Goal: Task Accomplishment & Management: Manage account settings

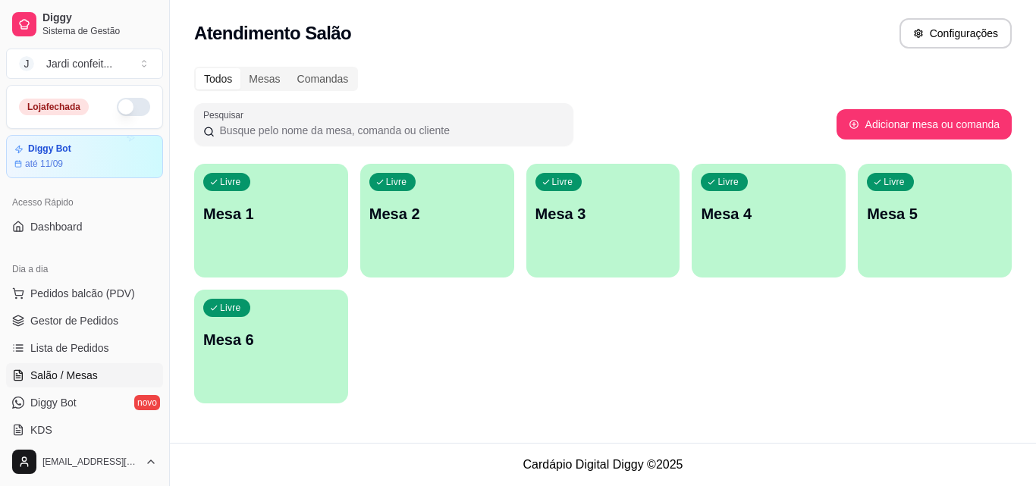
scroll to position [76, 0]
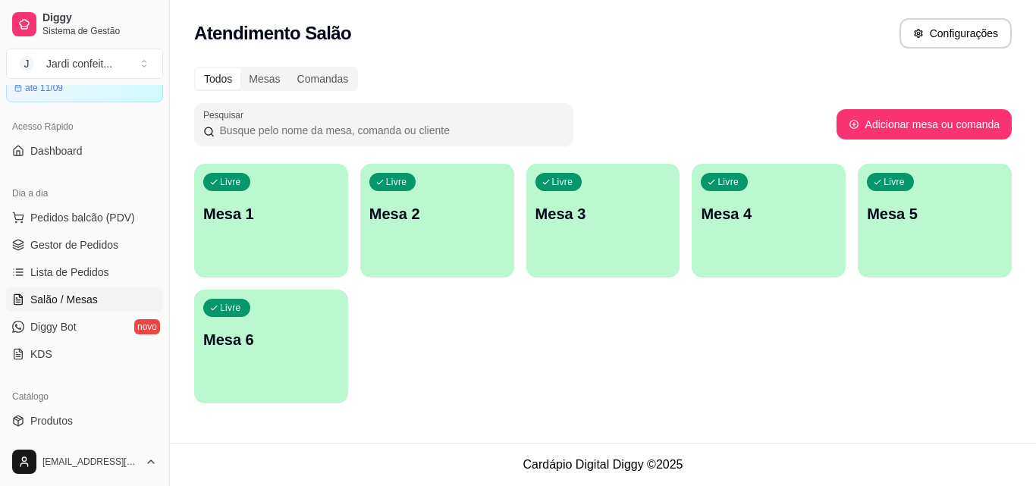
click at [283, 203] on div "Livre Mesa 1" at bounding box center [271, 212] width 154 height 96
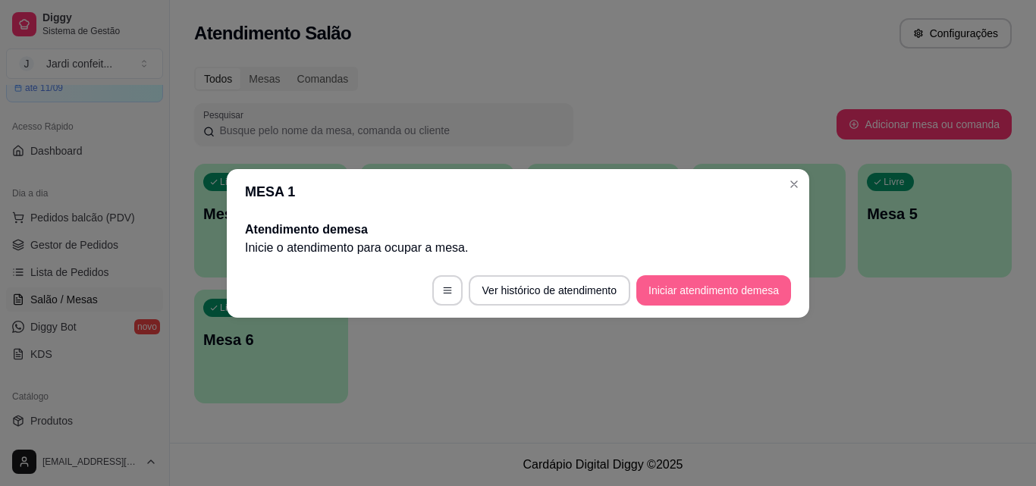
click at [757, 287] on button "Iniciar atendimento de mesa" at bounding box center [713, 290] width 155 height 30
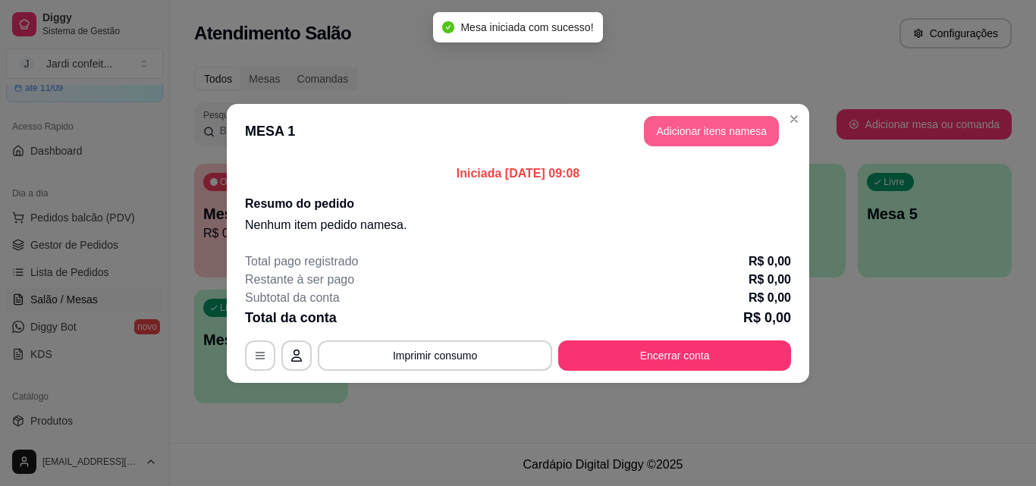
click at [728, 133] on button "Adicionar itens na mesa" at bounding box center [711, 131] width 135 height 30
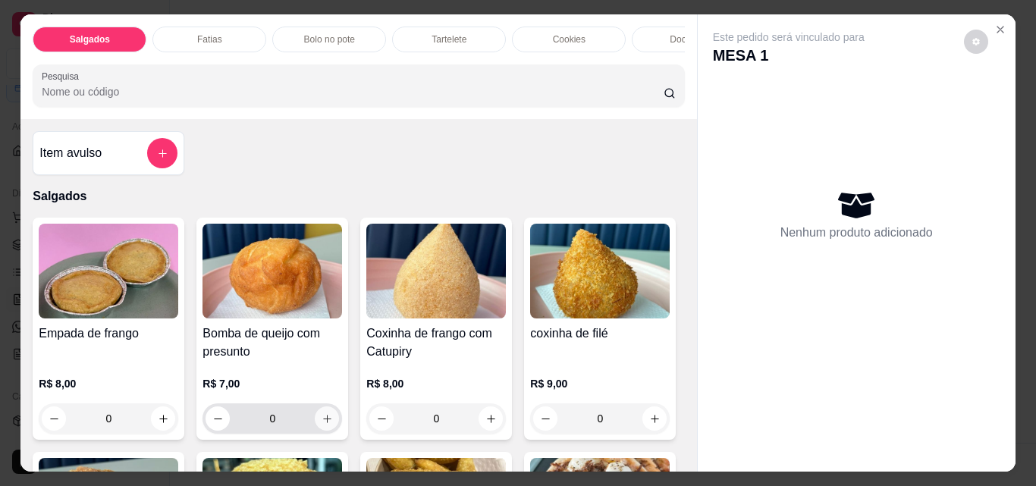
click at [326, 425] on icon "increase-product-quantity" at bounding box center [326, 418] width 11 height 11
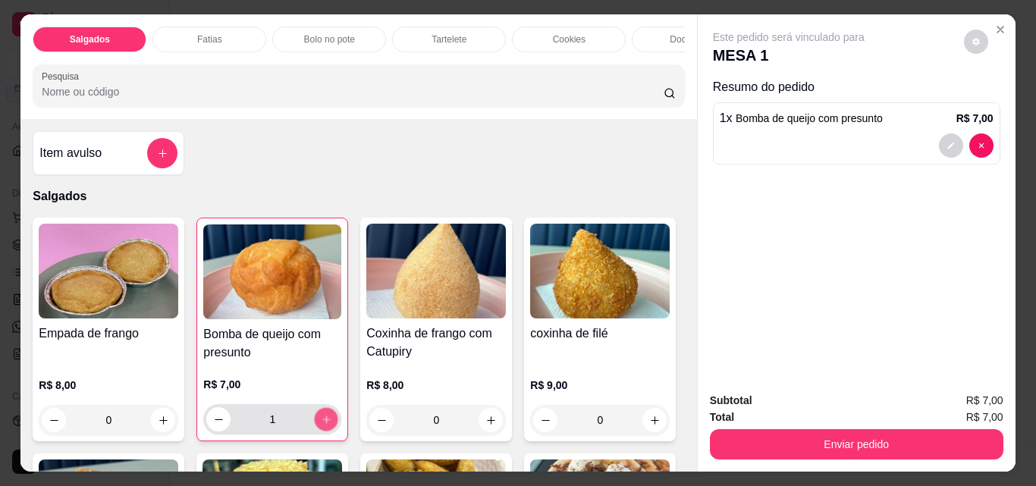
click at [326, 425] on icon "increase-product-quantity" at bounding box center [326, 419] width 11 height 11
type input "2"
click at [478, 423] on button "increase-product-quantity" at bounding box center [490, 420] width 24 height 24
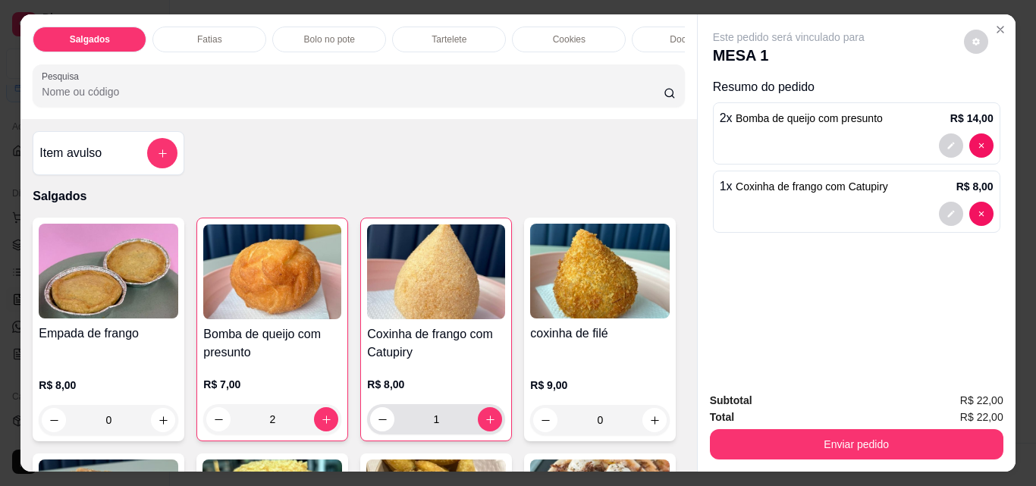
scroll to position [152, 0]
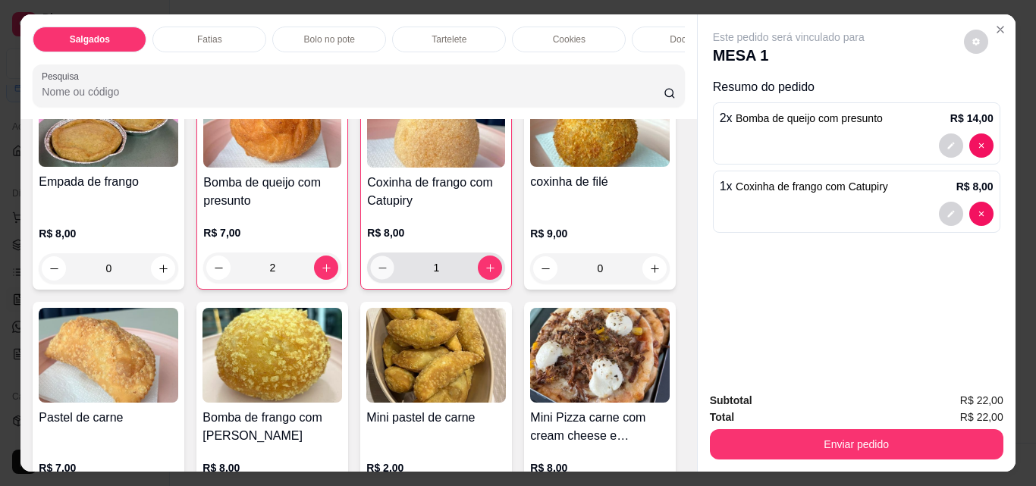
click at [377, 272] on icon "decrease-product-quantity" at bounding box center [382, 267] width 11 height 11
type input "0"
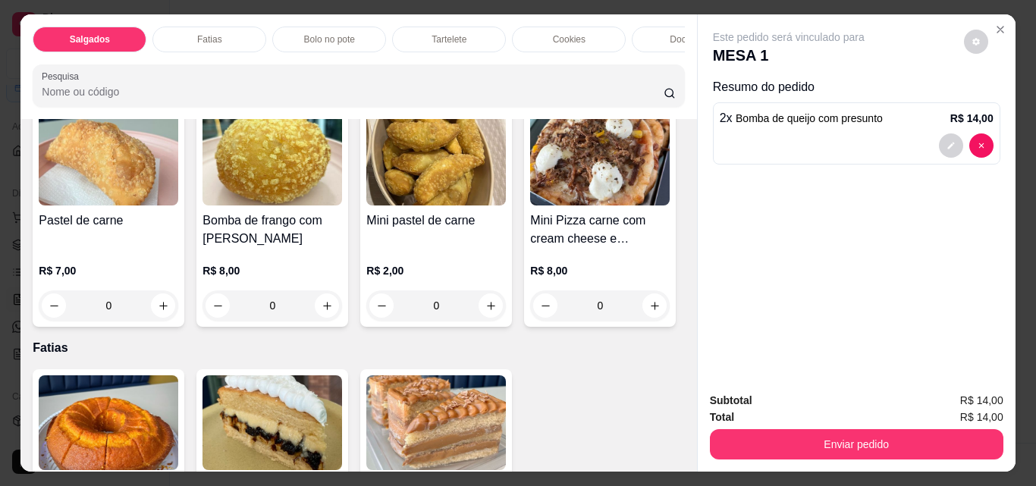
scroll to position [379, 0]
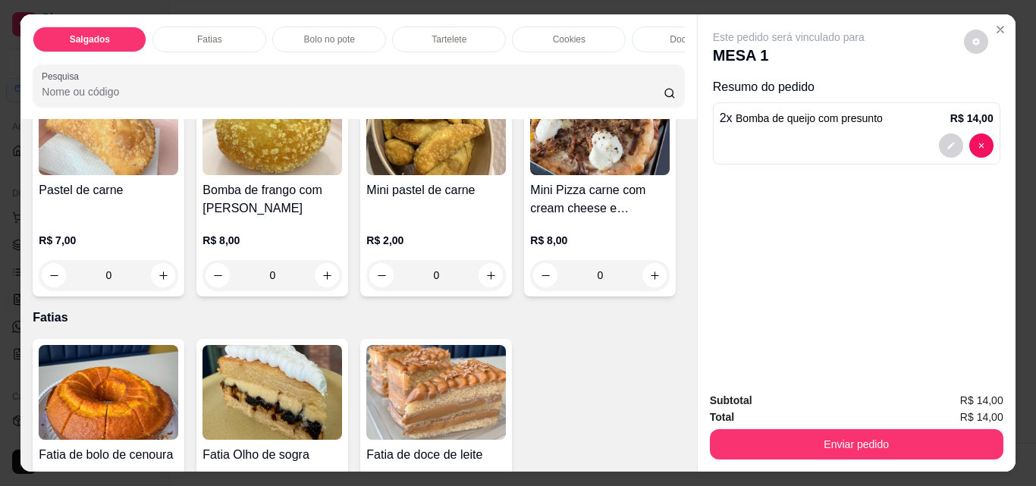
click at [643, 53] on button "increase-product-quantity" at bounding box center [654, 41] width 23 height 23
type input "1"
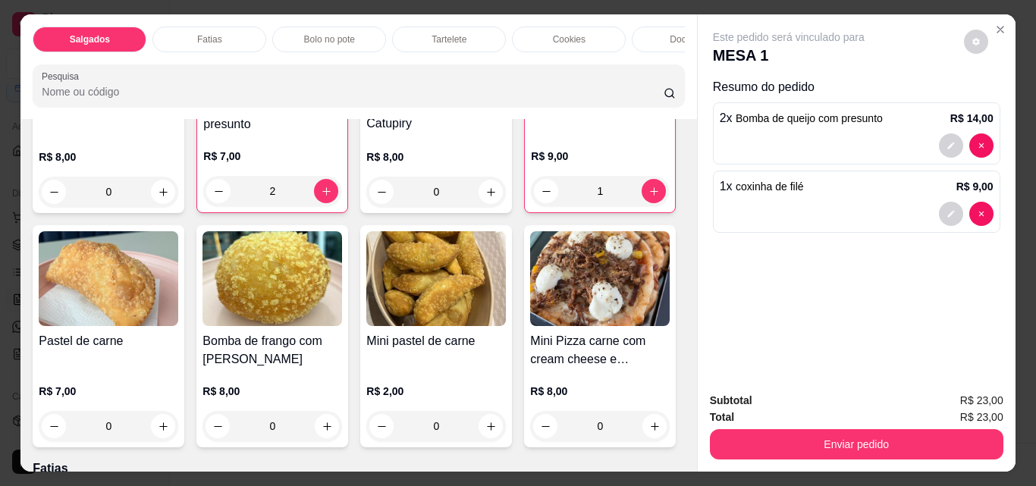
scroll to position [0, 0]
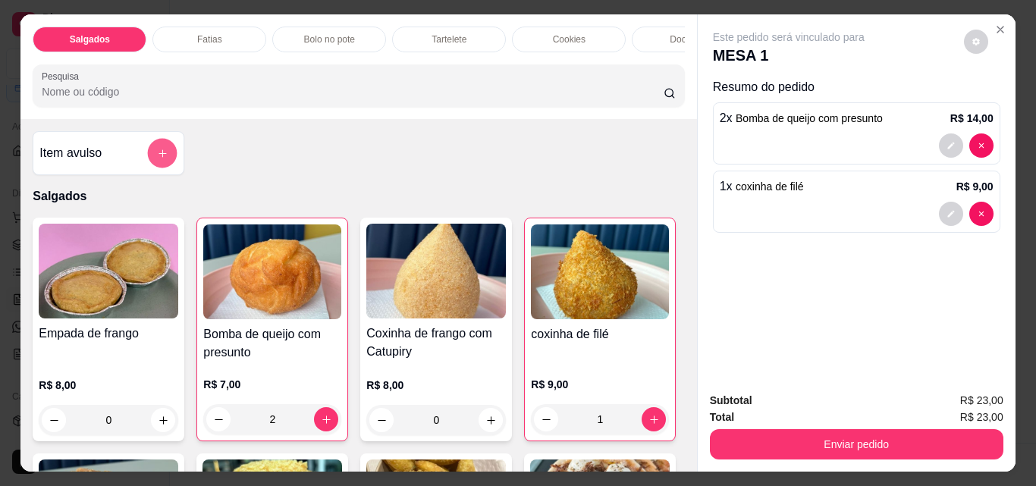
click at [149, 160] on button "add-separate-item" at bounding box center [163, 154] width 30 height 30
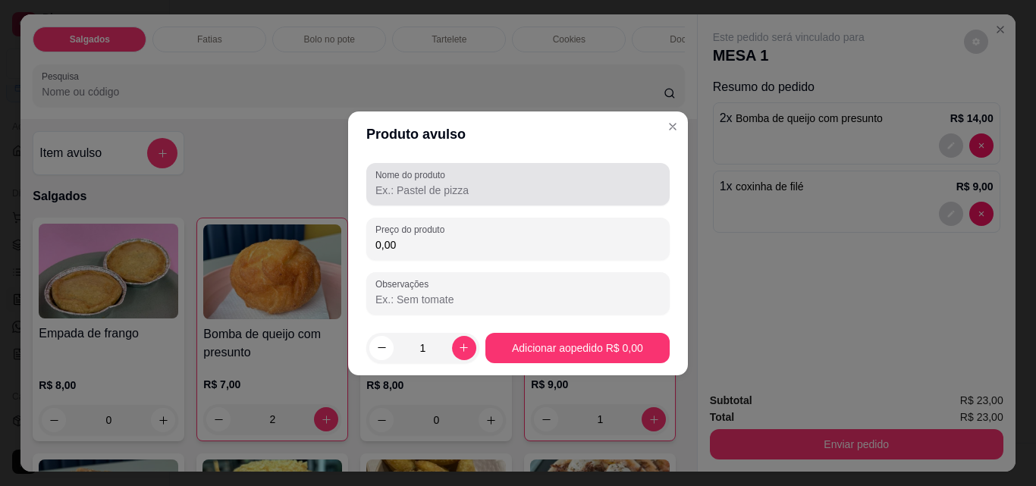
click at [421, 183] on input "Nome do produto" at bounding box center [517, 190] width 285 height 15
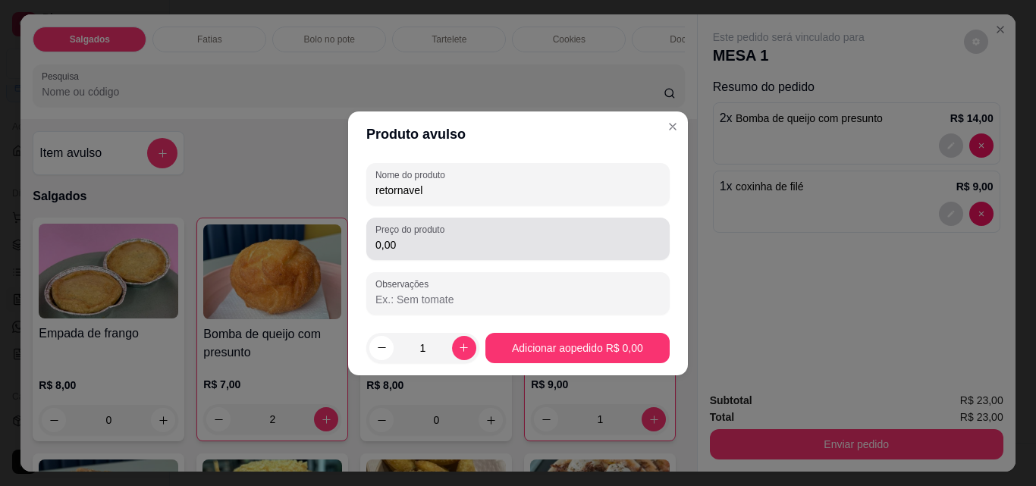
type input "retornavel"
click at [571, 247] on input "0,00" at bounding box center [517, 244] width 285 height 15
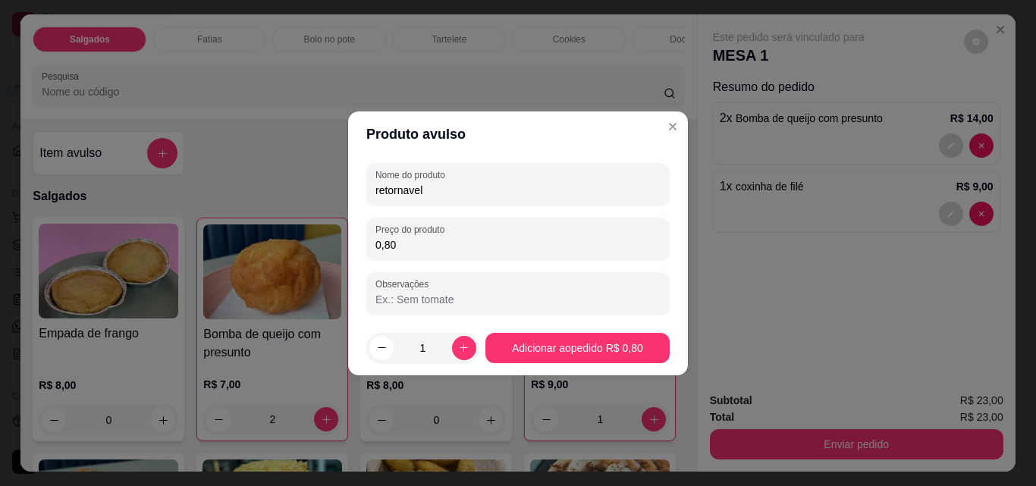
type input "8,00"
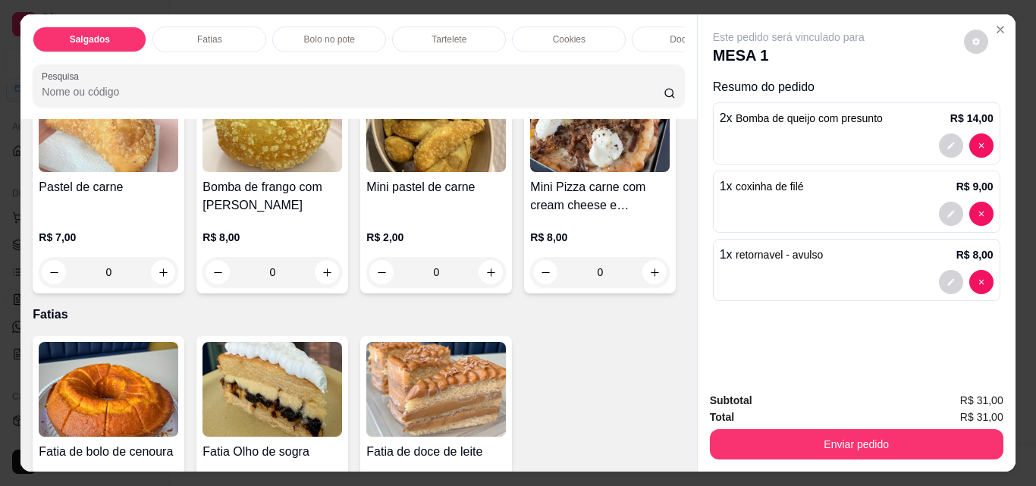
scroll to position [455, 0]
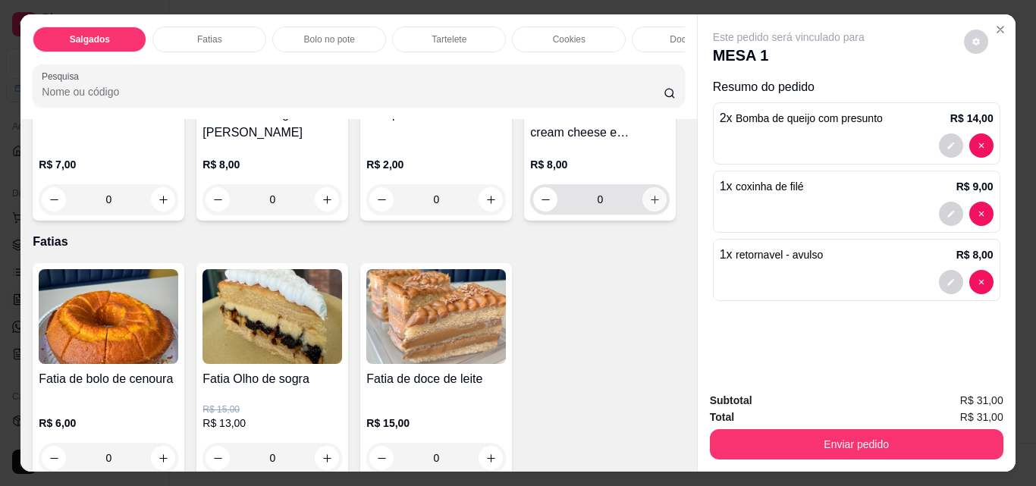
click at [649, 205] on icon "increase-product-quantity" at bounding box center [654, 199] width 11 height 11
type input "1"
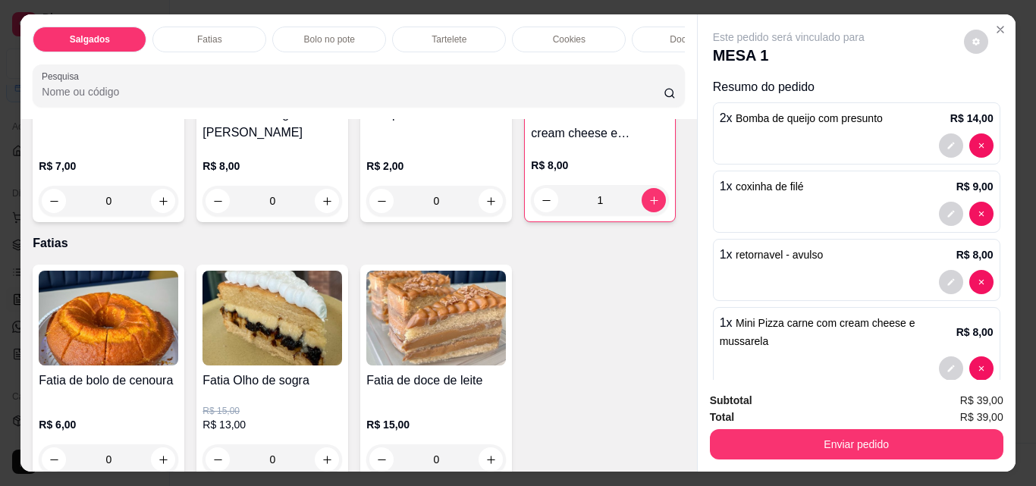
scroll to position [29, 0]
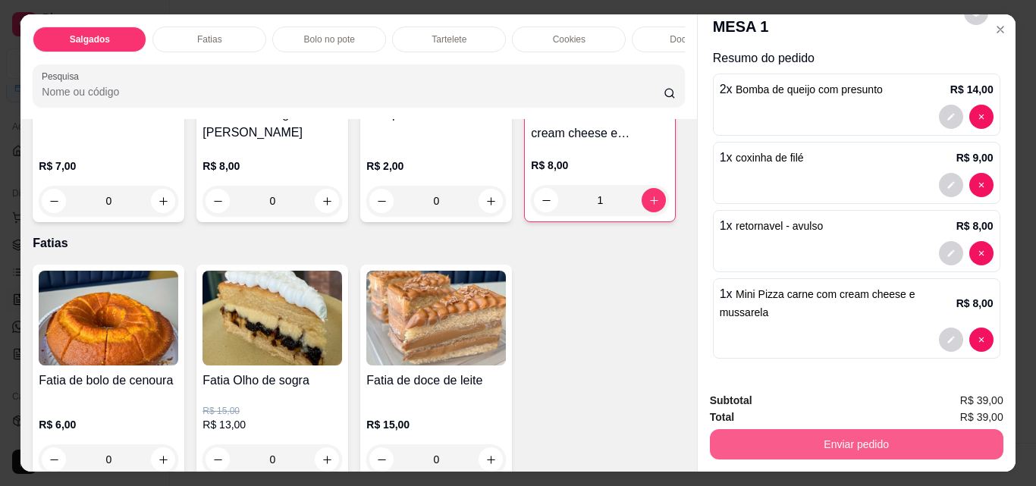
click at [848, 434] on button "Enviar pedido" at bounding box center [856, 444] width 293 height 30
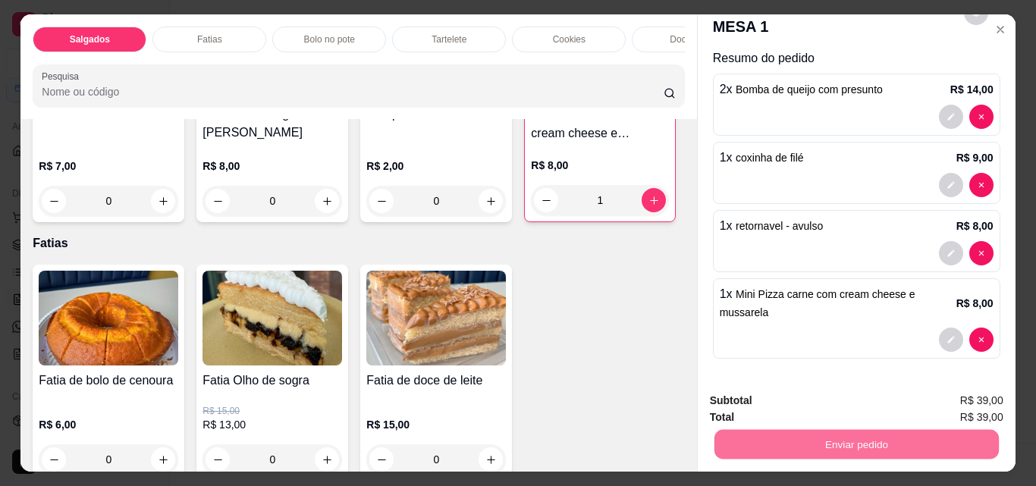
click at [857, 409] on button "Não registrar e enviar pedido" at bounding box center [806, 401] width 158 height 29
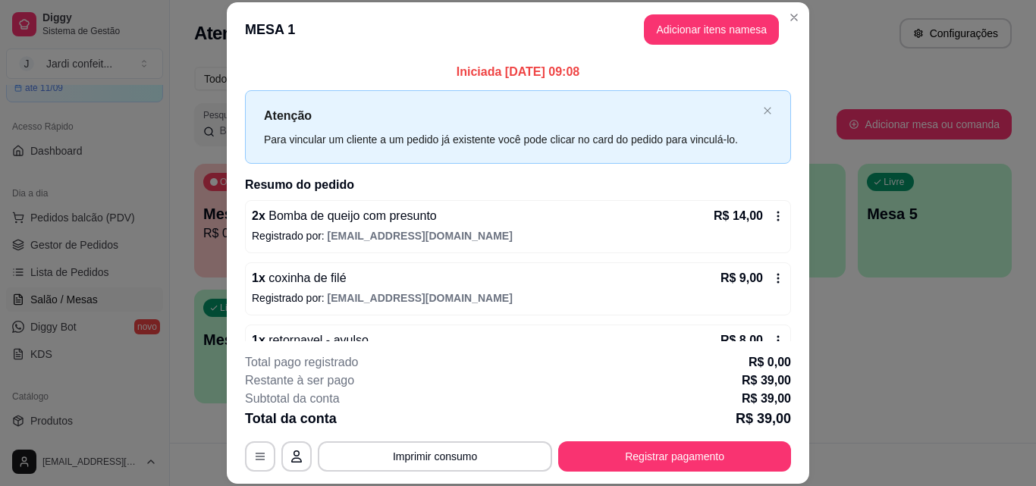
click at [781, 6] on header "MESA 1 Adicionar itens na mesa" at bounding box center [518, 29] width 582 height 55
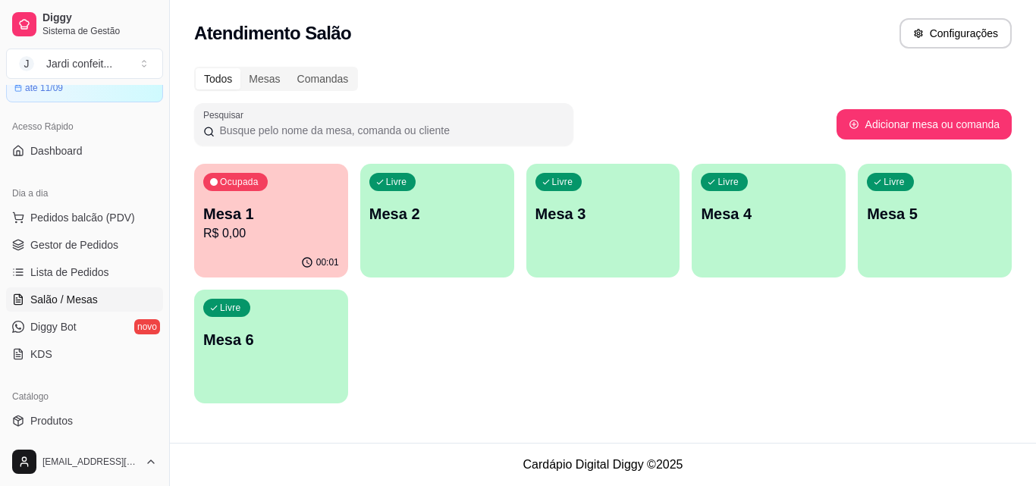
click at [272, 214] on p "Mesa 1" at bounding box center [271, 213] width 136 height 21
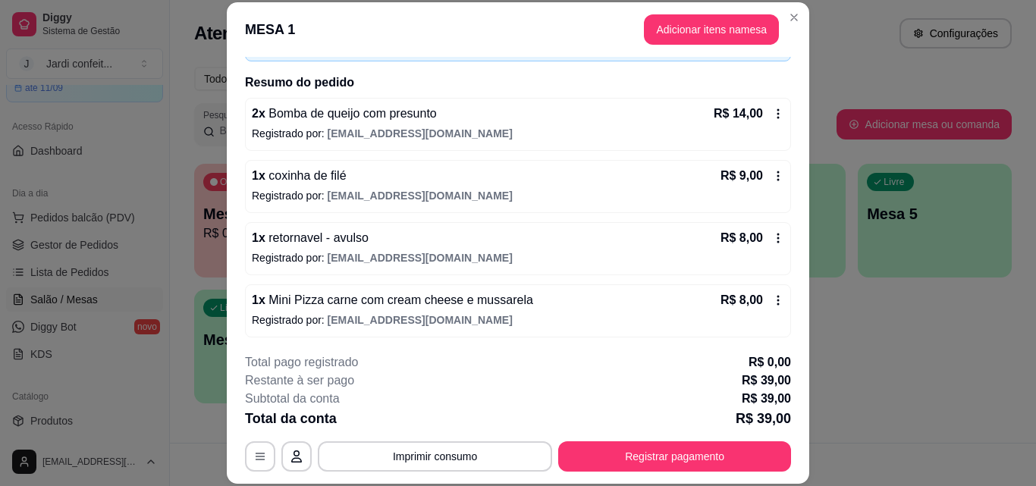
scroll to position [105, 0]
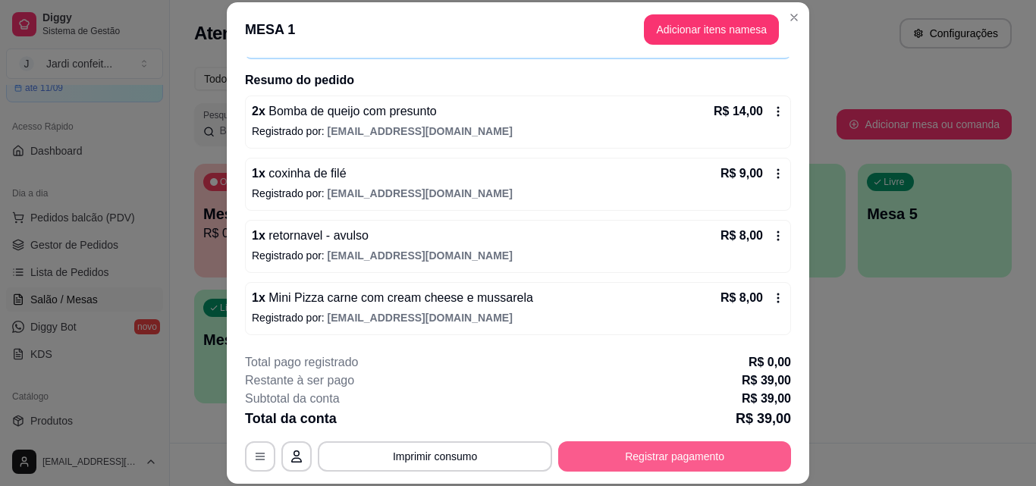
click at [679, 461] on button "Registrar pagamento" at bounding box center [674, 456] width 233 height 30
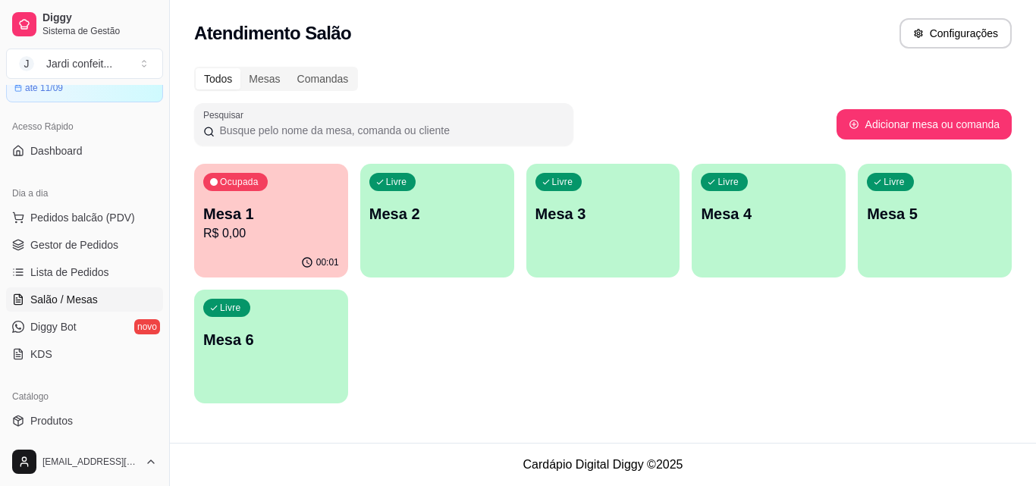
click at [278, 214] on p "Mesa 1" at bounding box center [271, 213] width 136 height 21
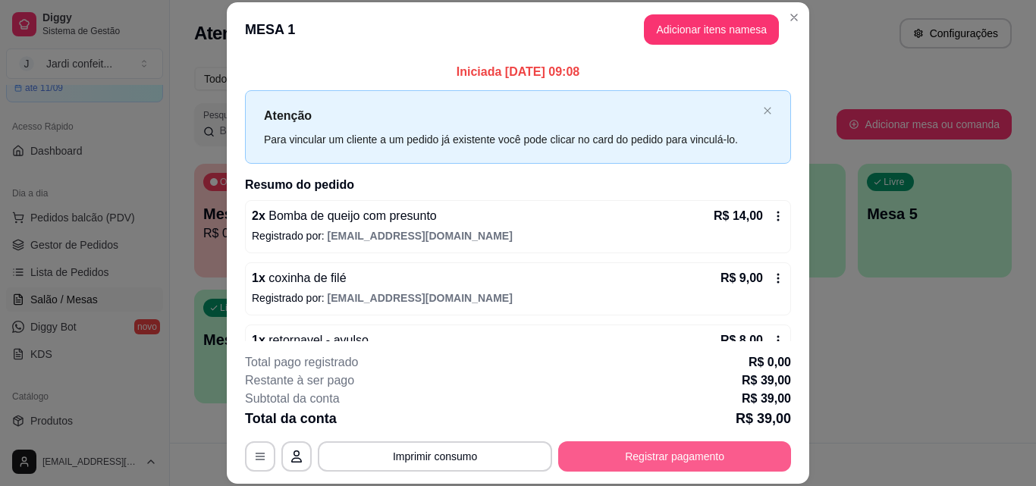
click at [685, 459] on button "Registrar pagamento" at bounding box center [674, 456] width 233 height 30
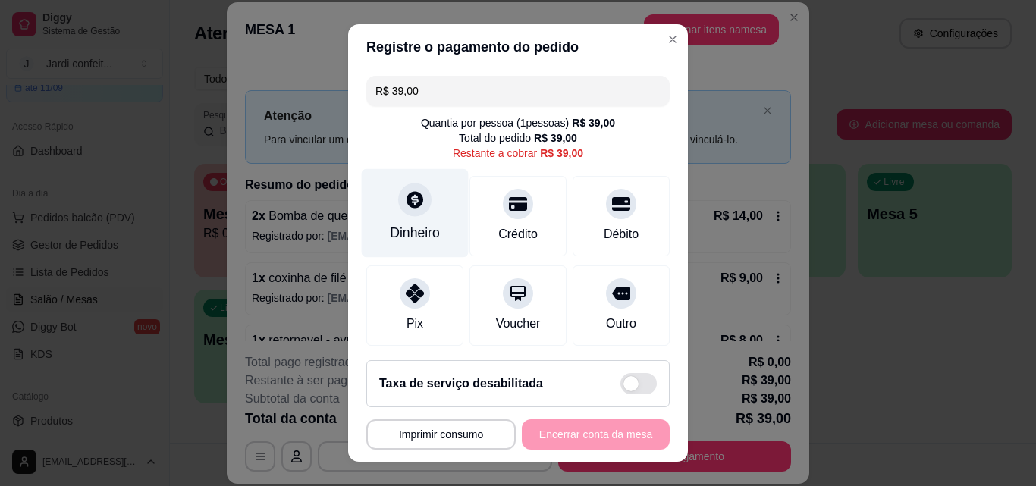
click at [390, 231] on div "Dinheiro" at bounding box center [415, 233] width 50 height 20
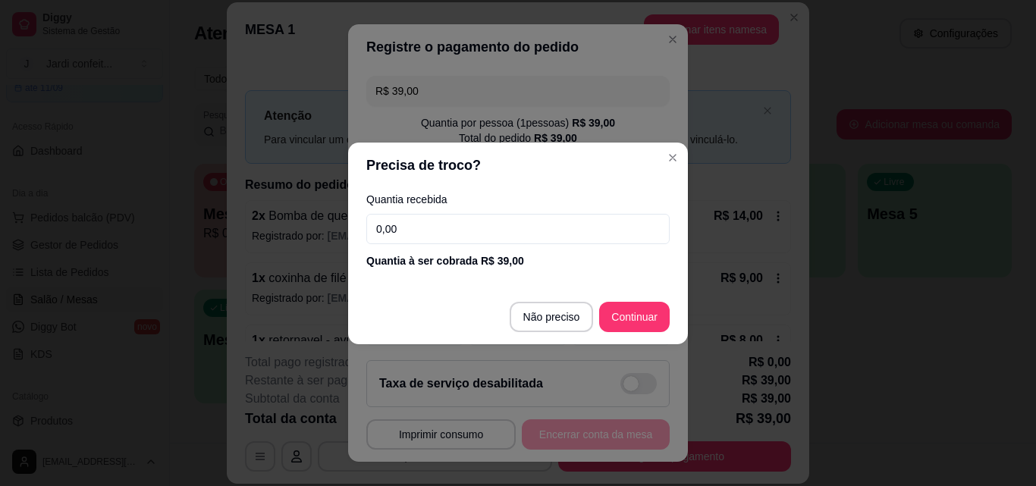
click at [426, 232] on input "0,00" at bounding box center [517, 229] width 303 height 30
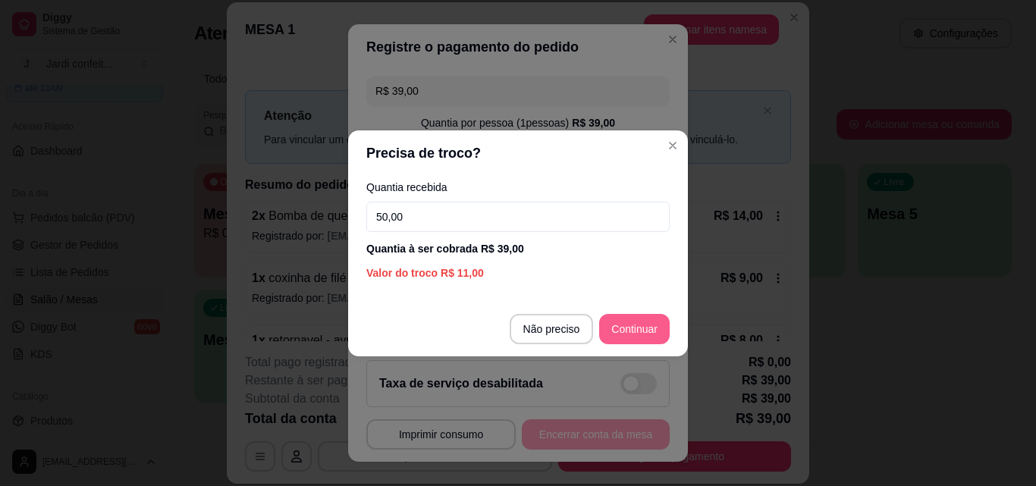
type input "50,00"
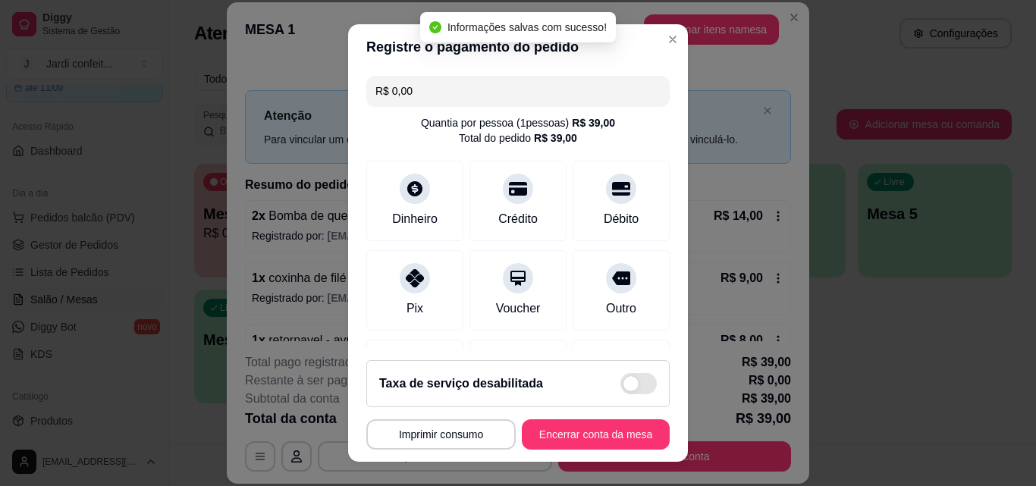
type input "R$ 0,00"
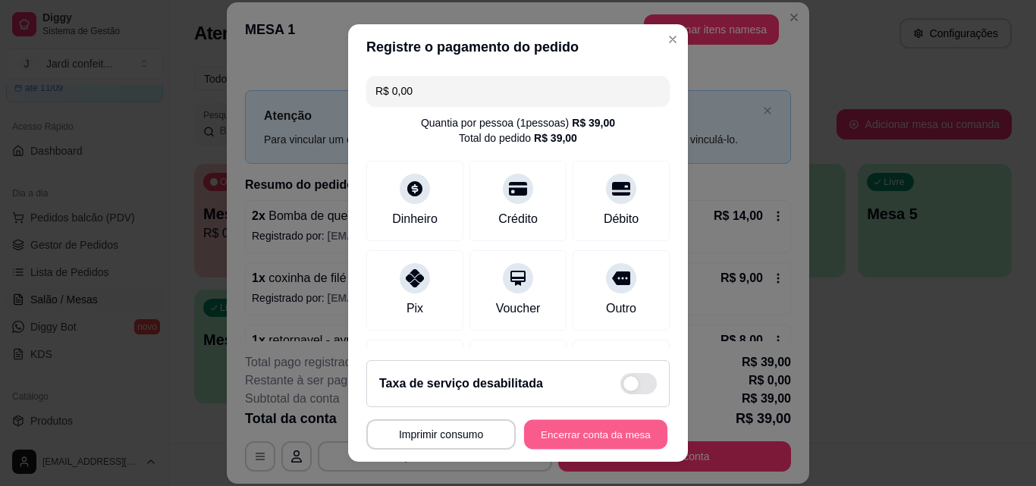
click at [584, 434] on button "Encerrar conta da mesa" at bounding box center [595, 435] width 143 height 30
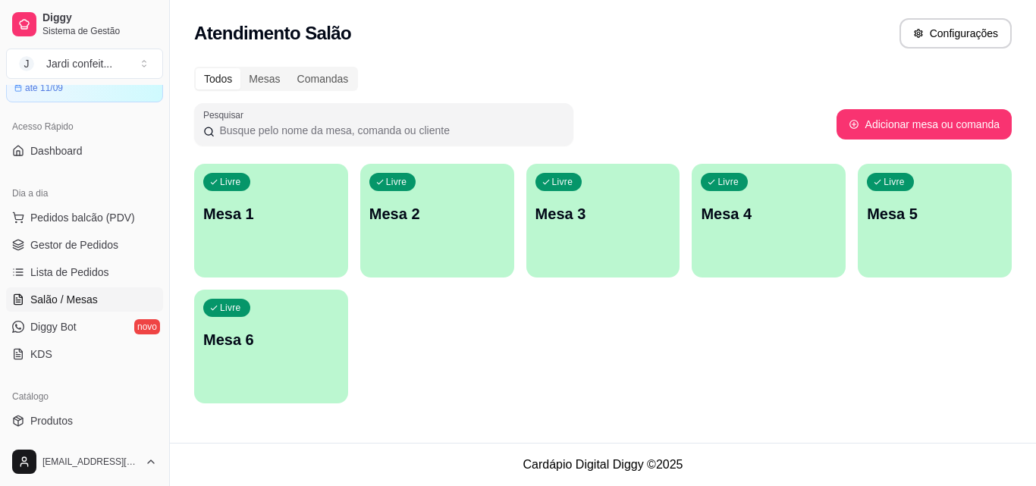
scroll to position [0, 0]
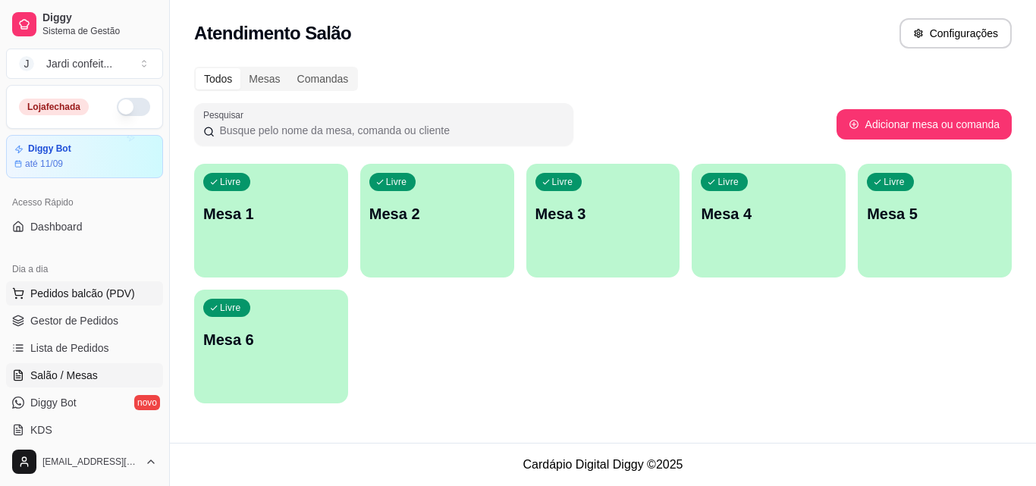
click at [90, 294] on span "Pedidos balcão (PDV)" at bounding box center [82, 293] width 105 height 15
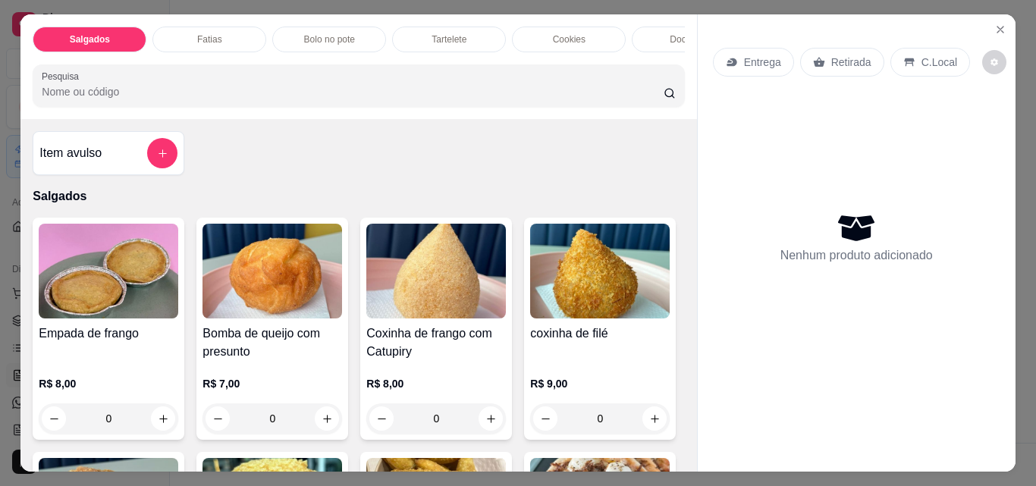
click at [224, 35] on div "Fatias" at bounding box center [209, 40] width 114 height 26
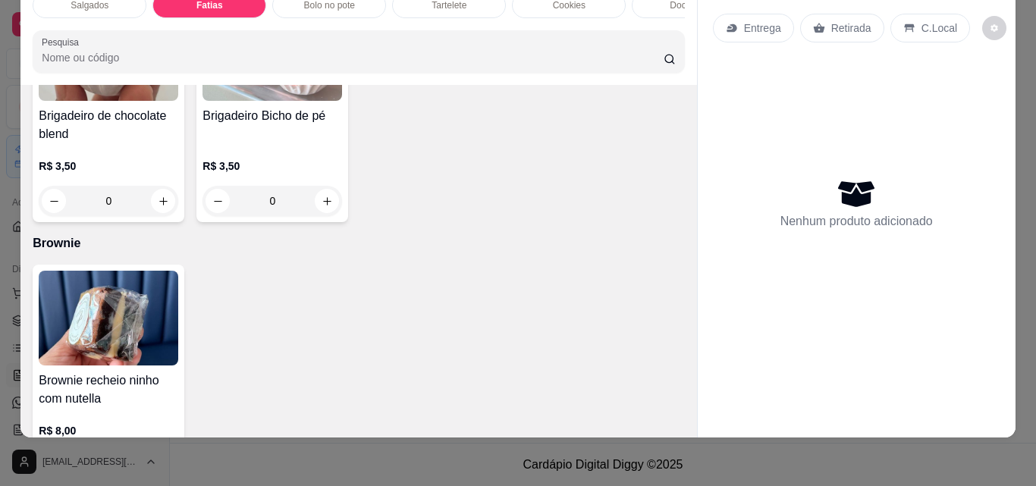
scroll to position [2198, 0]
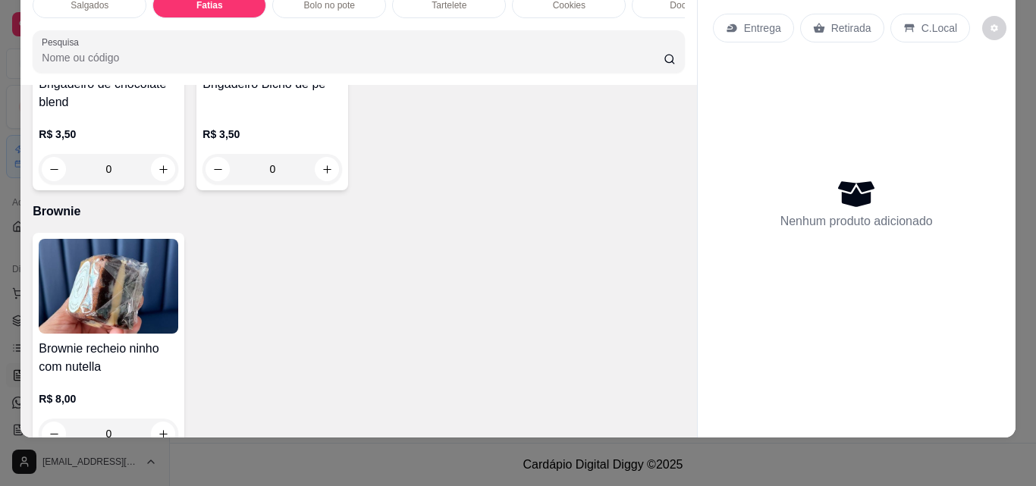
drag, startPoint x: 694, startPoint y: 183, endPoint x: 683, endPoint y: 95, distance: 88.7
click at [689, 108] on div "Salgados Fatias Bolo no pote Tartelete Cookies Docinhos Brownie Pudim Bolo vulc…" at bounding box center [517, 208] width 994 height 457
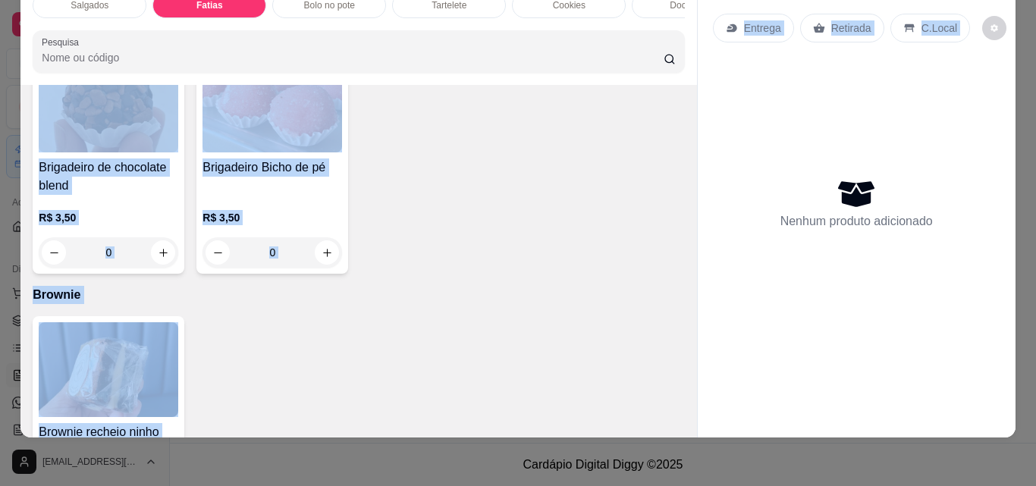
scroll to position [2107, 0]
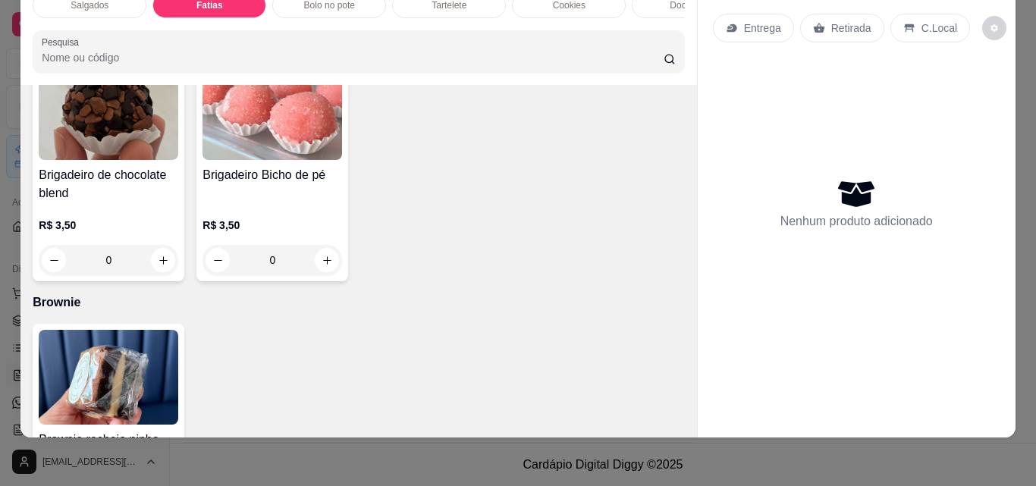
drag, startPoint x: 584, startPoint y: 134, endPoint x: 594, endPoint y: 138, distance: 10.6
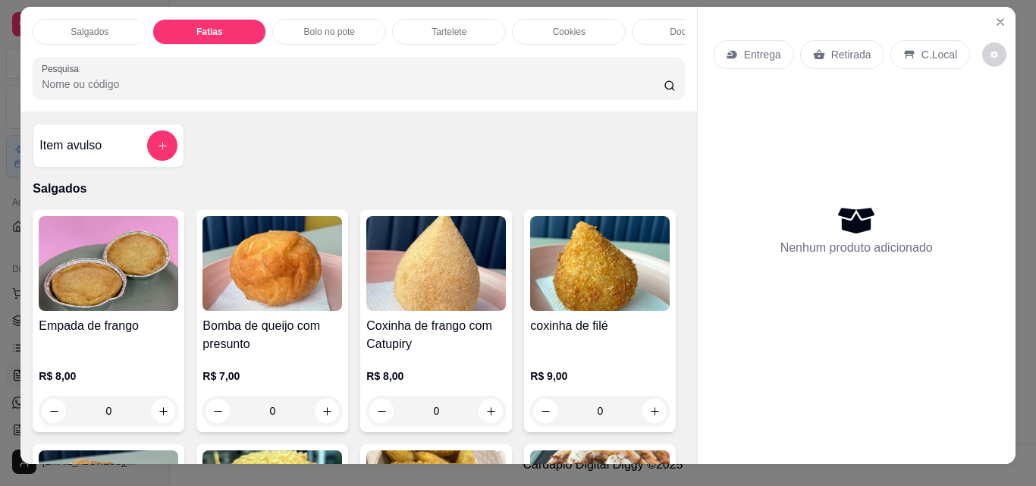
scroll to position [0, 0]
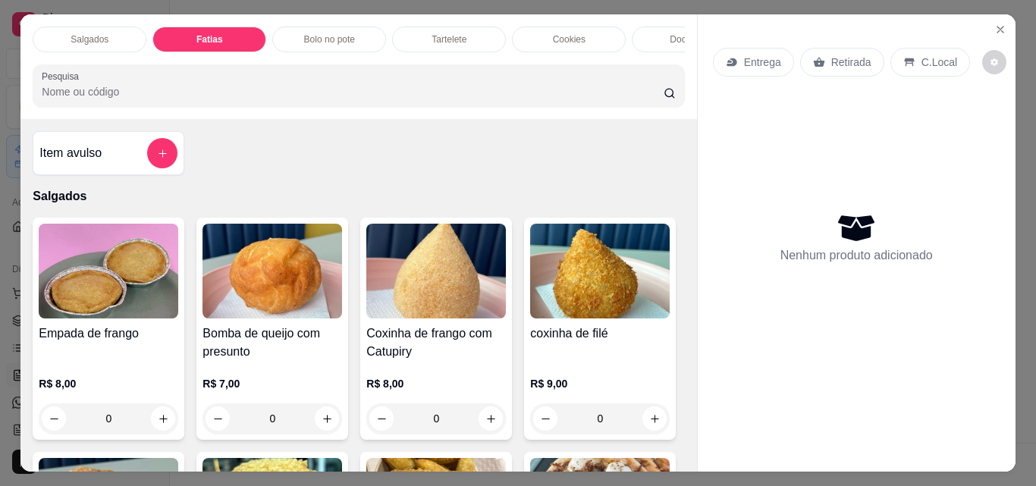
click at [217, 32] on div "Fatias" at bounding box center [209, 40] width 114 height 26
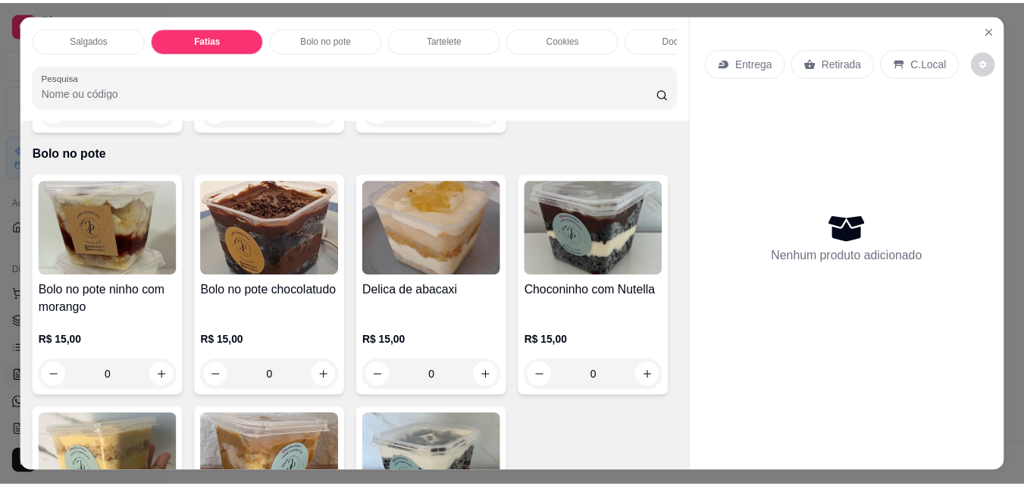
scroll to position [39, 0]
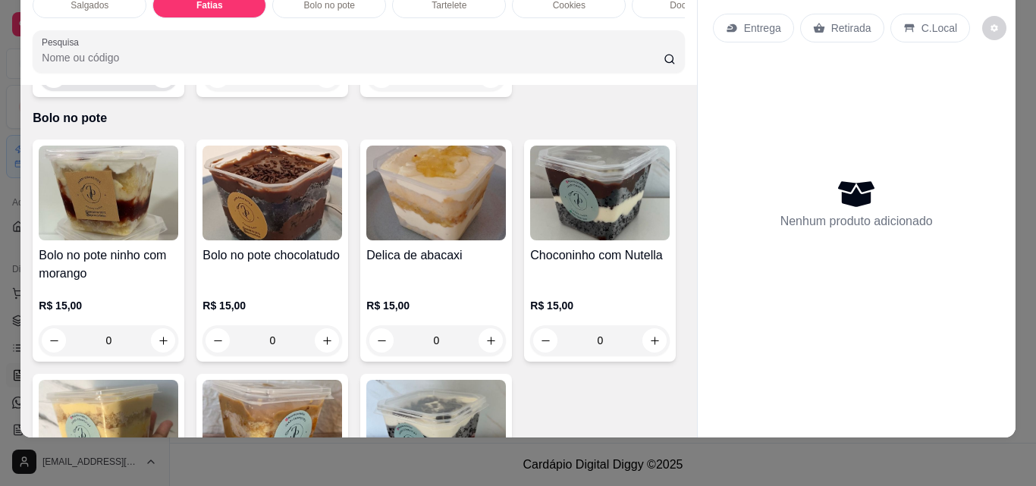
click at [119, 91] on input "0" at bounding box center [108, 76] width 85 height 30
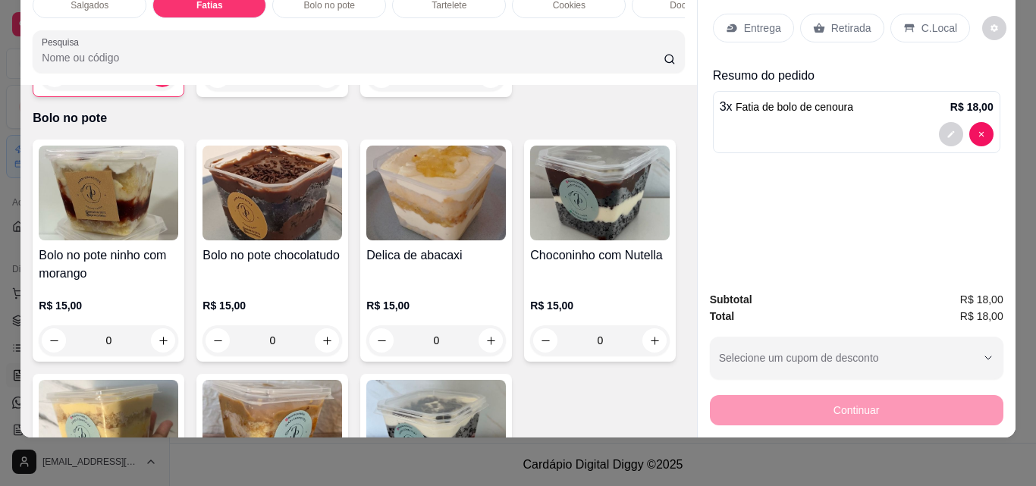
type input "3"
click at [843, 21] on p "Retirada" at bounding box center [851, 27] width 40 height 15
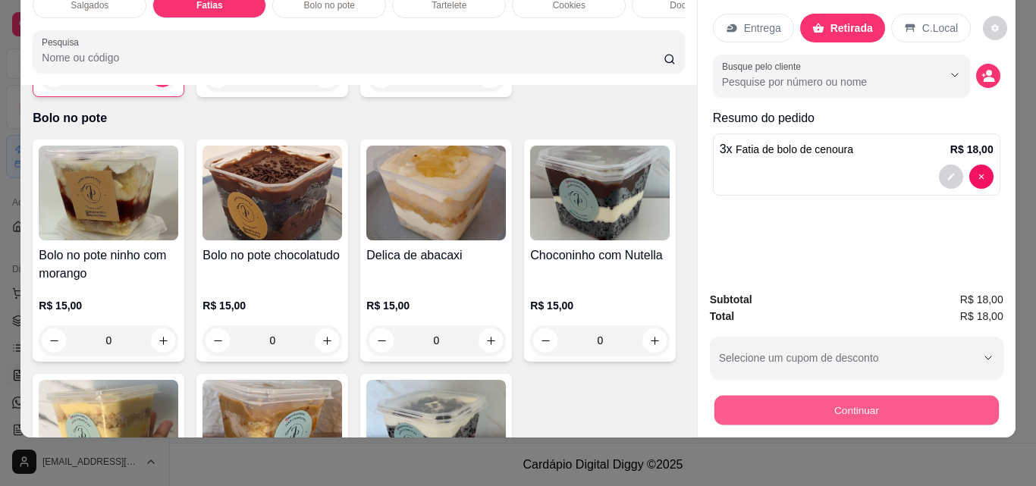
click at [840, 404] on button "Continuar" at bounding box center [855, 410] width 284 height 30
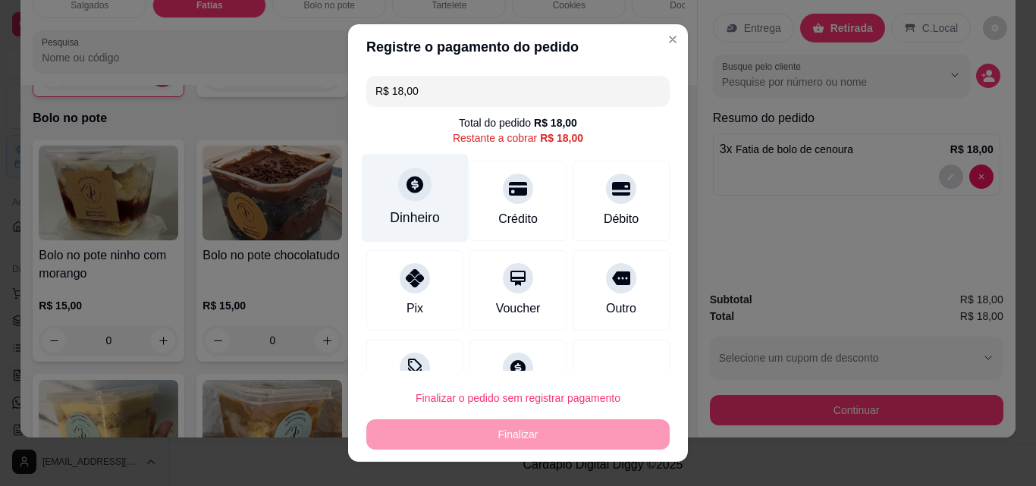
click at [420, 202] on div "Dinheiro" at bounding box center [415, 198] width 107 height 89
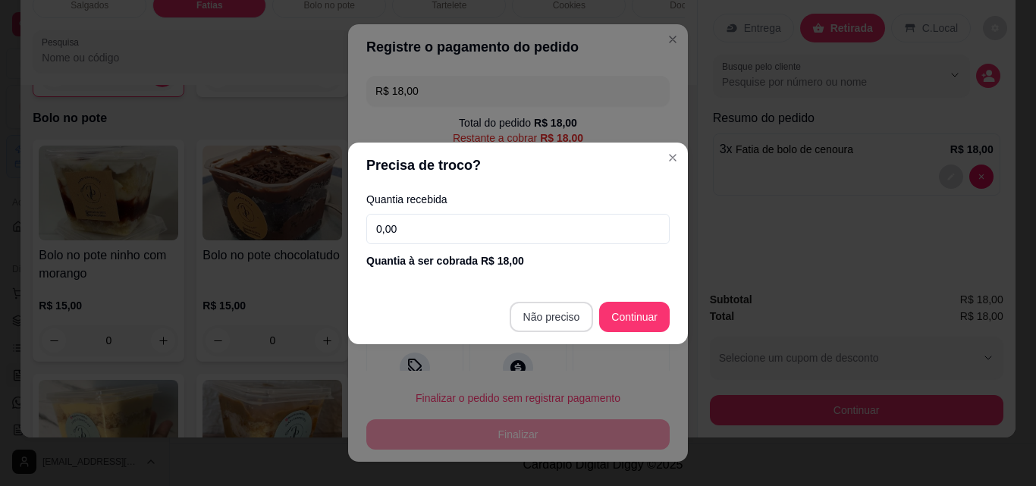
type input "R$ 0,00"
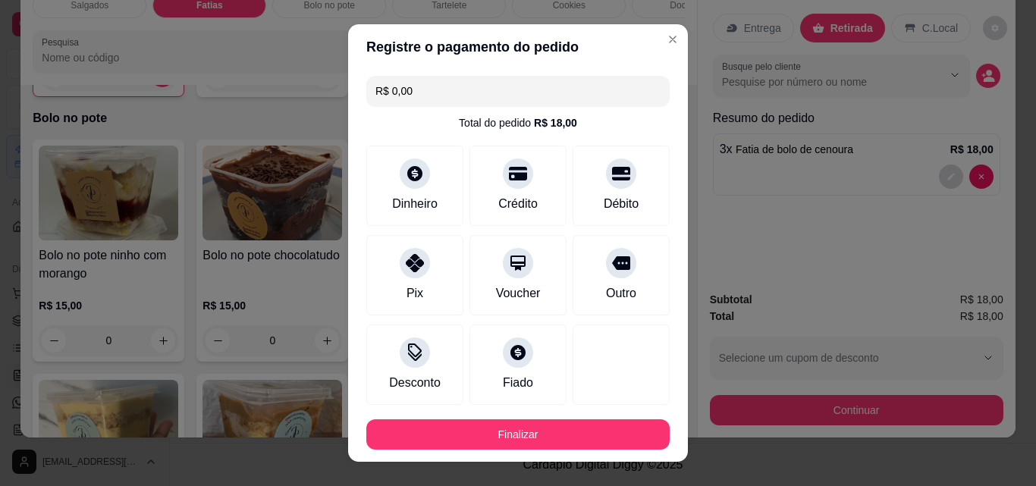
click at [478, 450] on footer "Finalizar" at bounding box center [518, 434] width 340 height 55
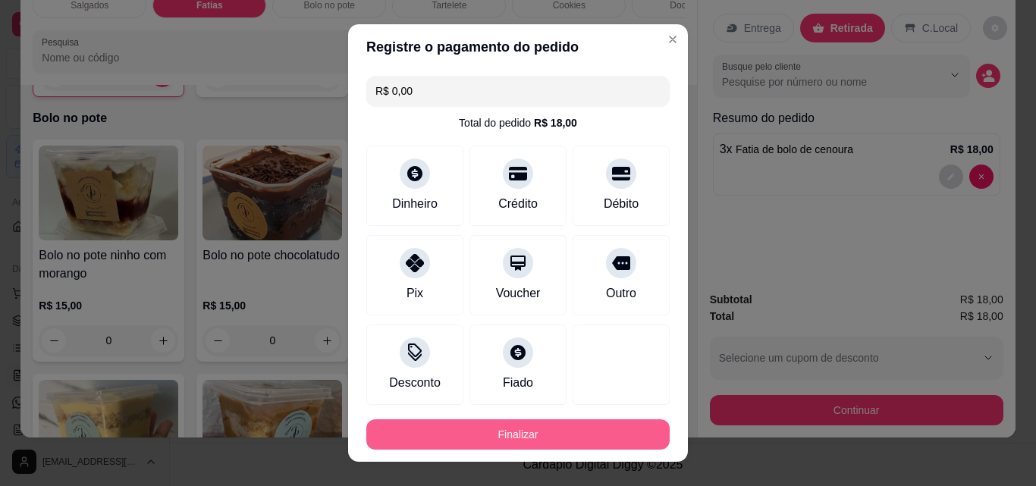
click at [488, 439] on button "Finalizar" at bounding box center [517, 434] width 303 height 30
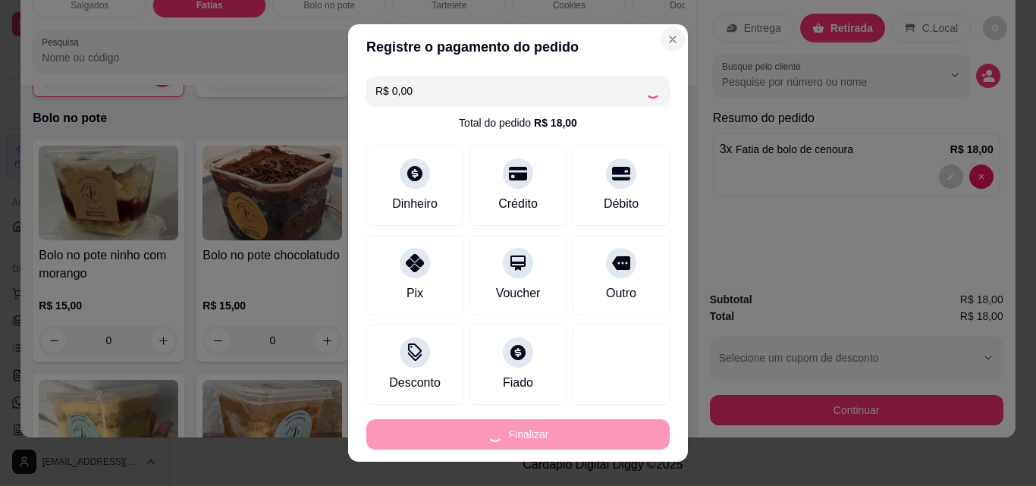
type input "0"
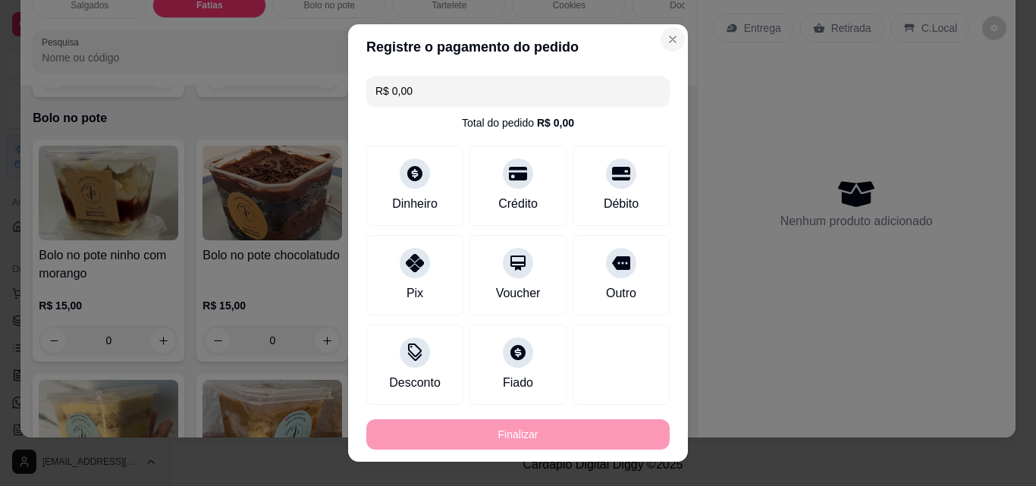
type input "-R$ 18,00"
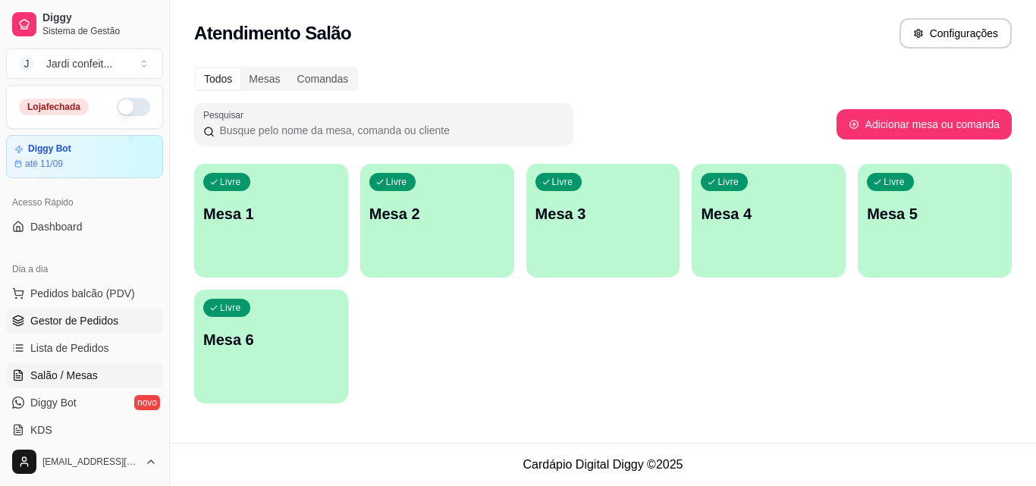
click at [80, 313] on span "Gestor de Pedidos" at bounding box center [74, 320] width 88 height 15
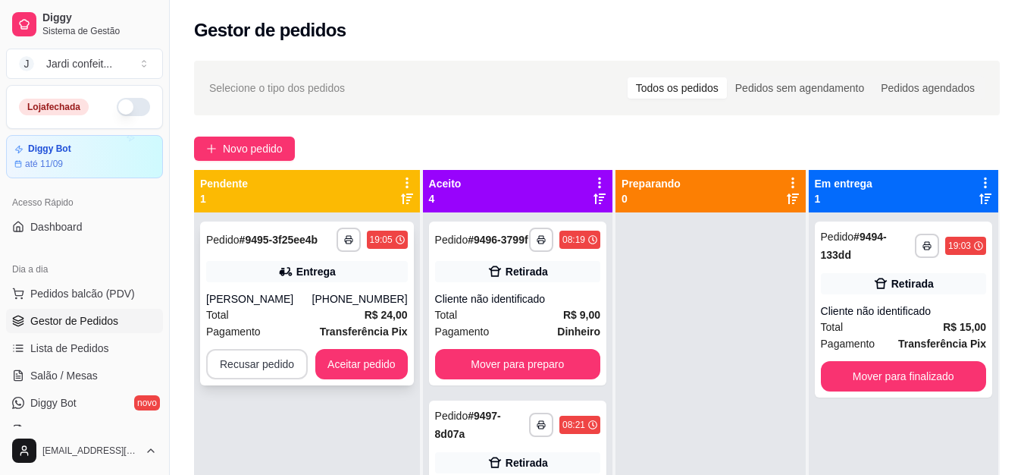
click at [244, 368] on button "Recusar pedido" at bounding box center [257, 364] width 102 height 30
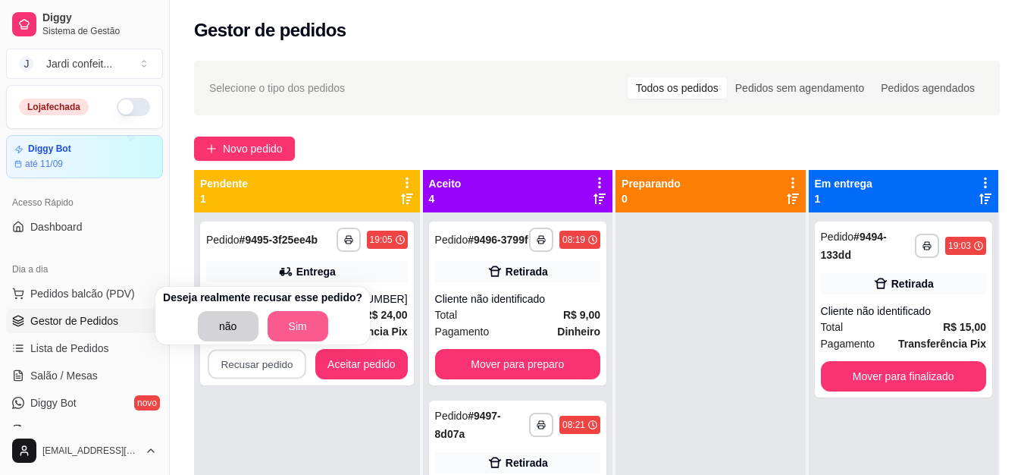
click at [293, 329] on button "Sim" at bounding box center [298, 326] width 61 height 30
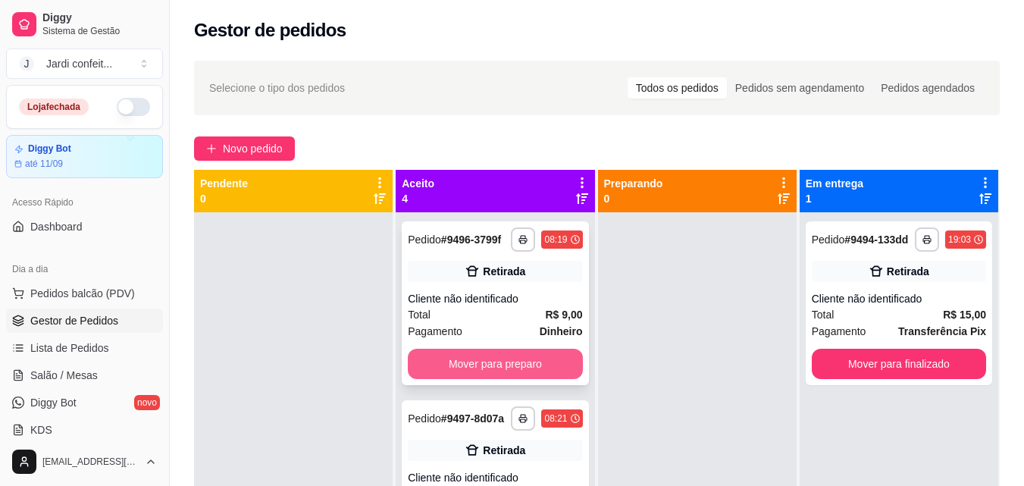
click at [535, 374] on button "Mover para preparo" at bounding box center [495, 364] width 174 height 30
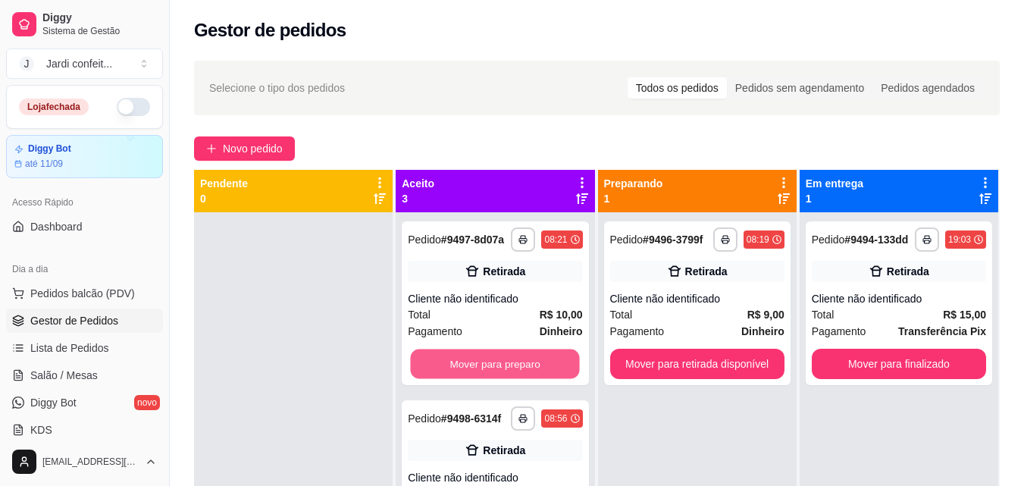
click at [536, 373] on button "Mover para preparo" at bounding box center [495, 364] width 169 height 30
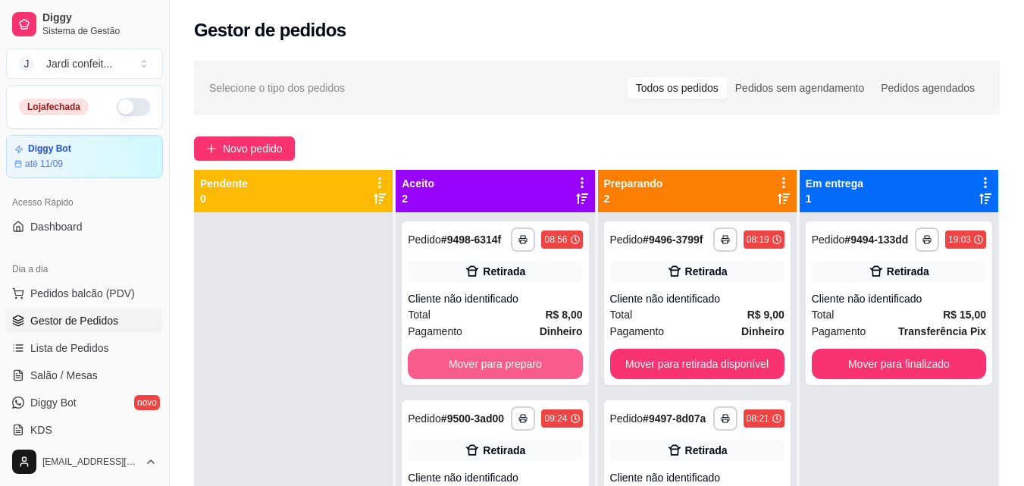
click at [536, 373] on button "Mover para preparo" at bounding box center [495, 364] width 174 height 30
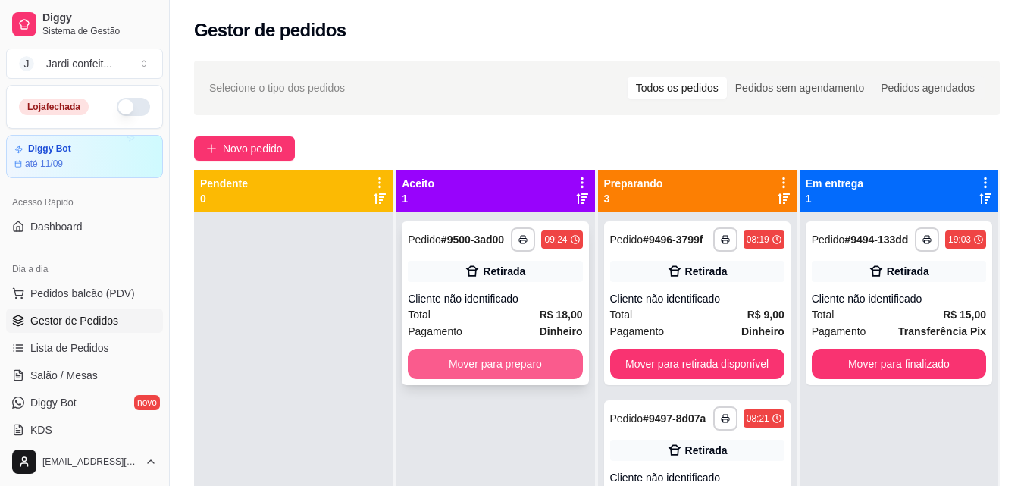
click at [537, 372] on button "Mover para preparo" at bounding box center [495, 364] width 174 height 30
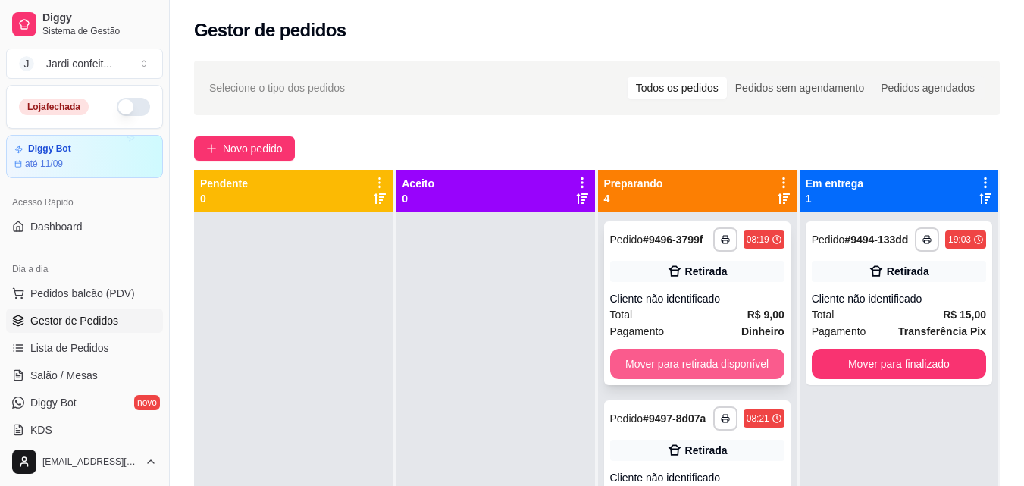
click at [710, 369] on button "Mover para retirada disponível" at bounding box center [697, 364] width 174 height 30
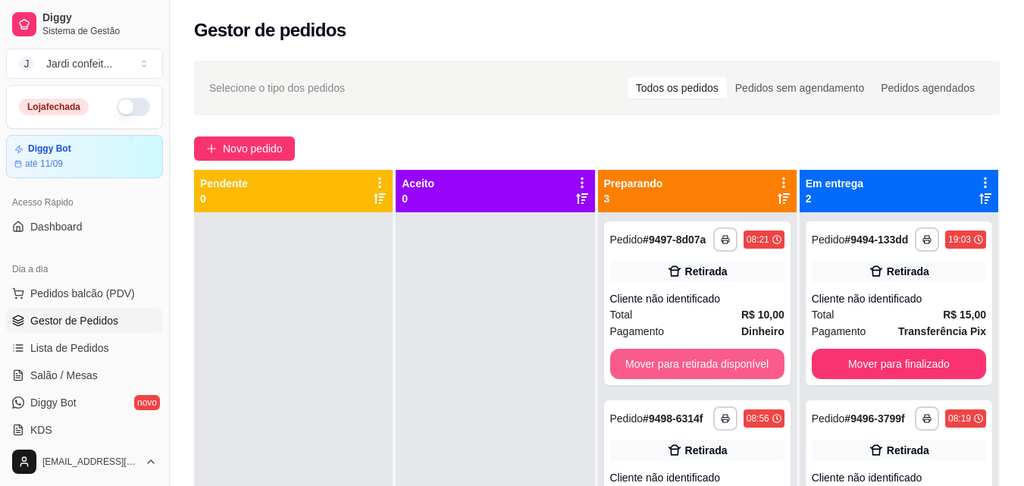
click at [710, 369] on button "Mover para retirada disponível" at bounding box center [697, 364] width 174 height 30
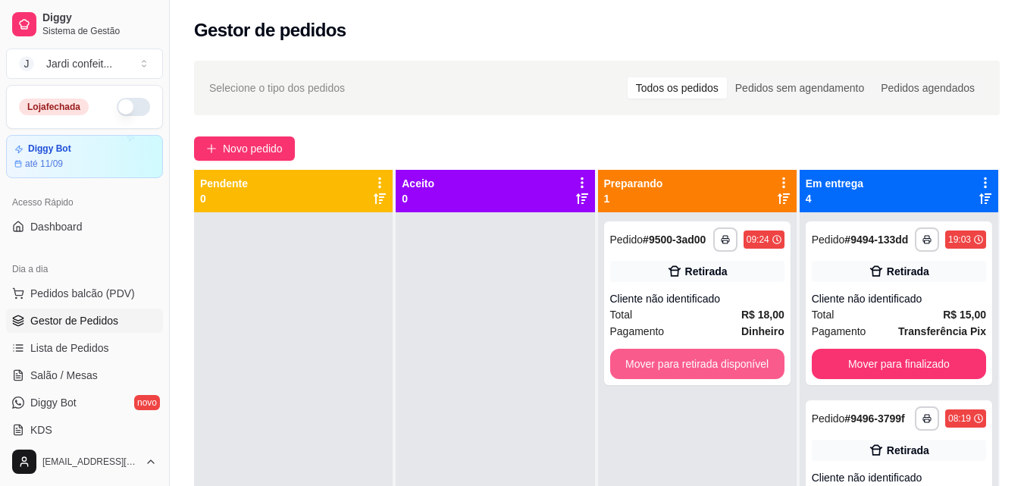
click at [710, 369] on button "Mover para retirada disponível" at bounding box center [697, 364] width 174 height 30
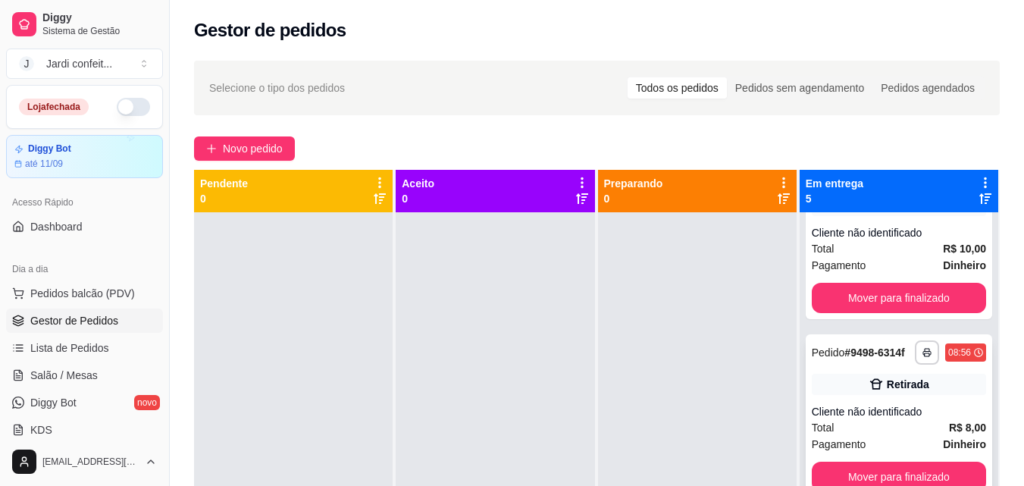
scroll to position [484, 0]
click at [904, 465] on button "Mover para finalizado" at bounding box center [899, 477] width 174 height 30
click at [904, 465] on button "Mover para finalizado" at bounding box center [898, 477] width 169 height 30
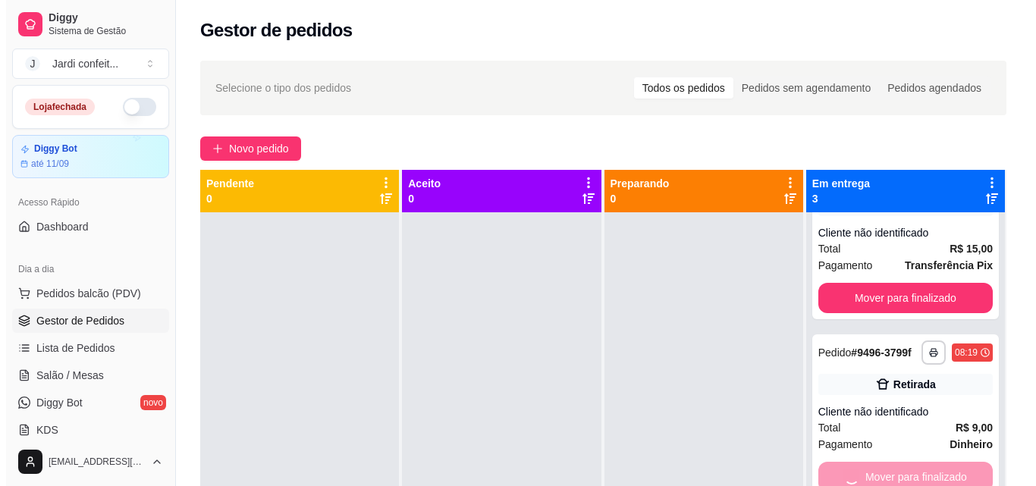
scroll to position [0, 0]
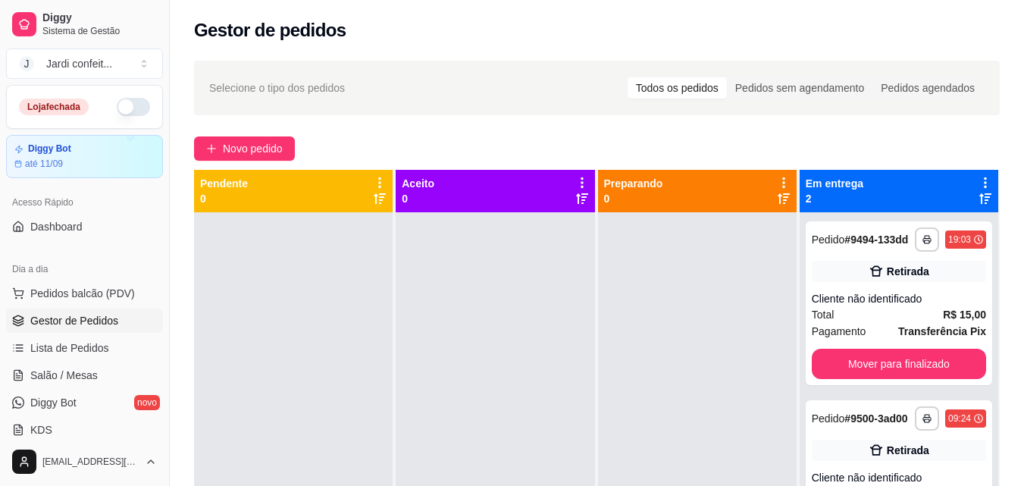
click at [904, 465] on div "**********" at bounding box center [899, 482] width 186 height 164
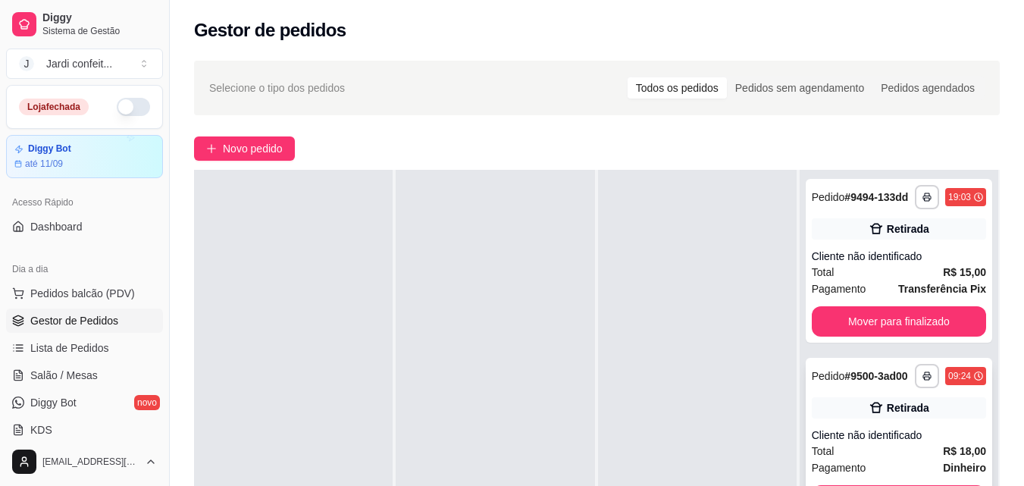
scroll to position [231, 0]
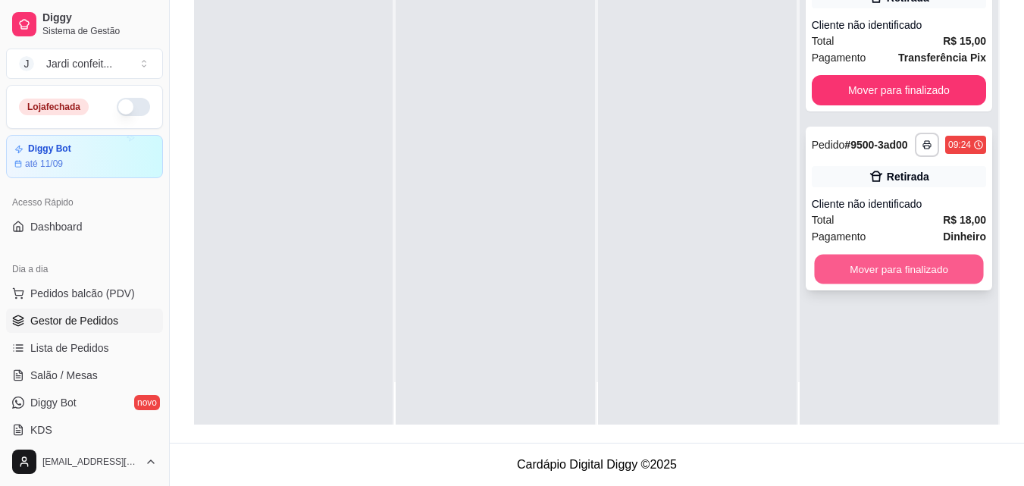
click at [880, 268] on button "Mover para finalizado" at bounding box center [898, 270] width 169 height 30
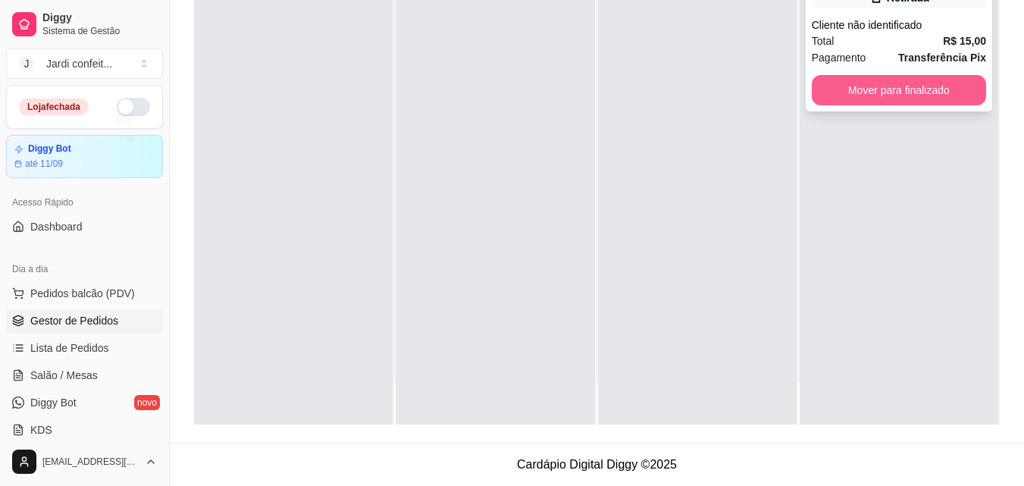
click at [932, 80] on button "Mover para finalizado" at bounding box center [899, 90] width 174 height 30
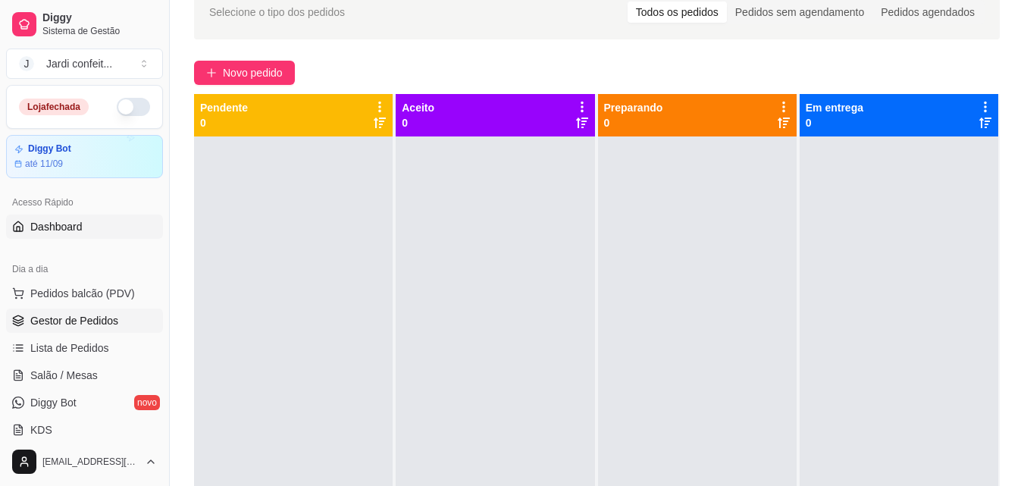
scroll to position [0, 0]
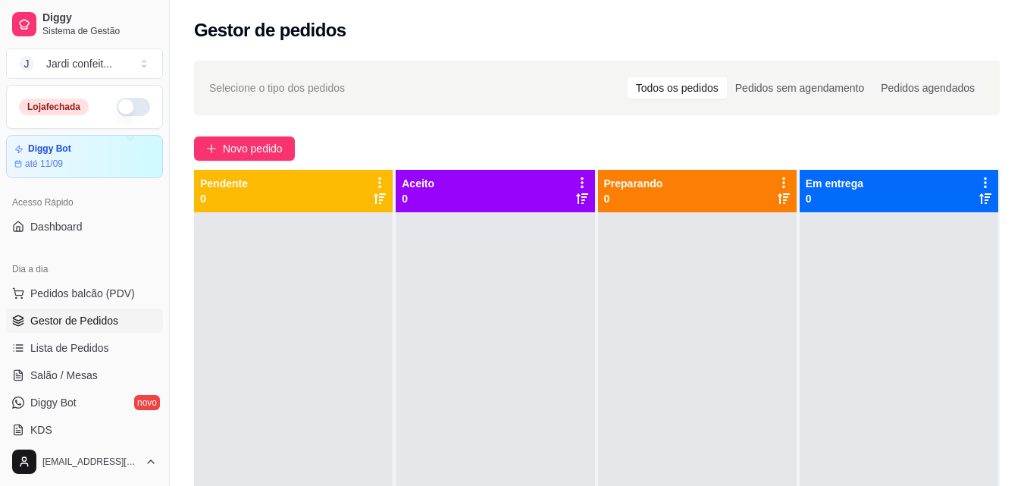
click at [143, 274] on div "Dia a dia" at bounding box center [84, 269] width 157 height 24
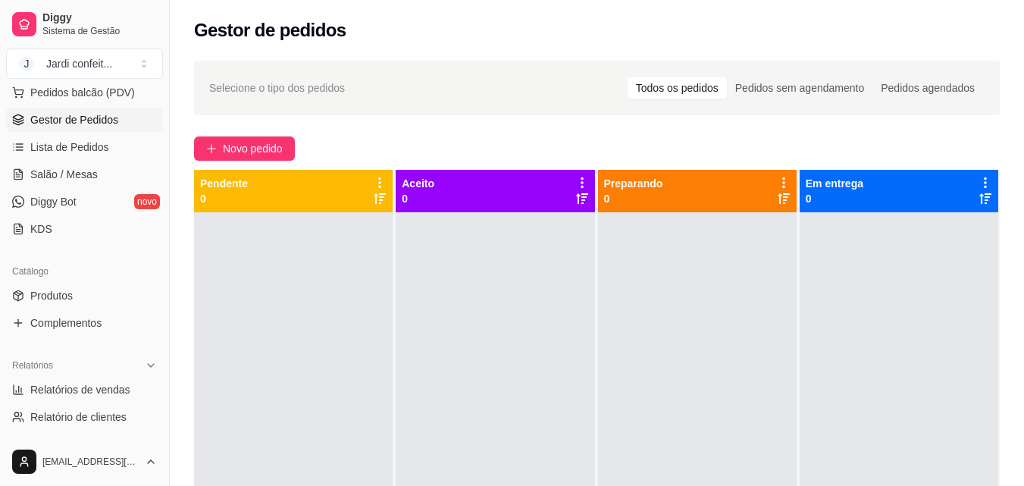
scroll to position [227, 0]
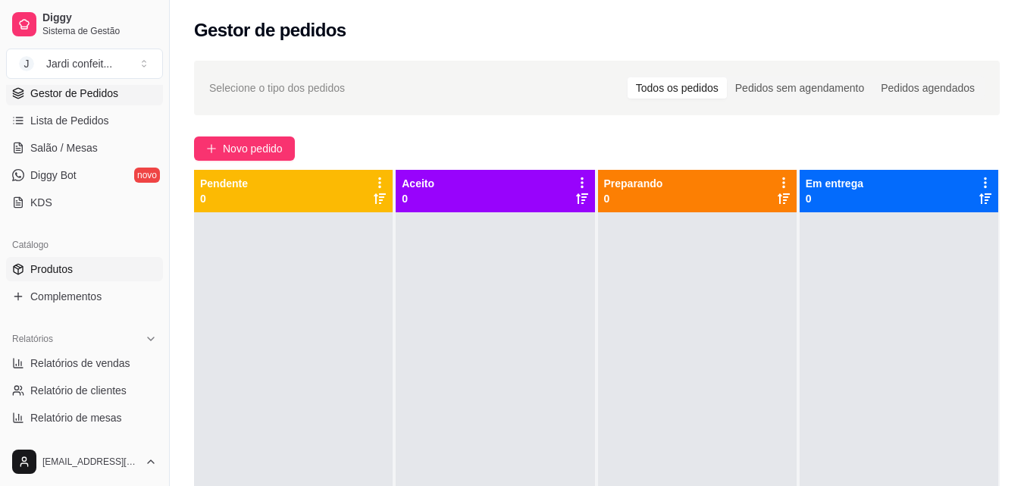
click at [67, 276] on span "Produtos" at bounding box center [51, 269] width 42 height 15
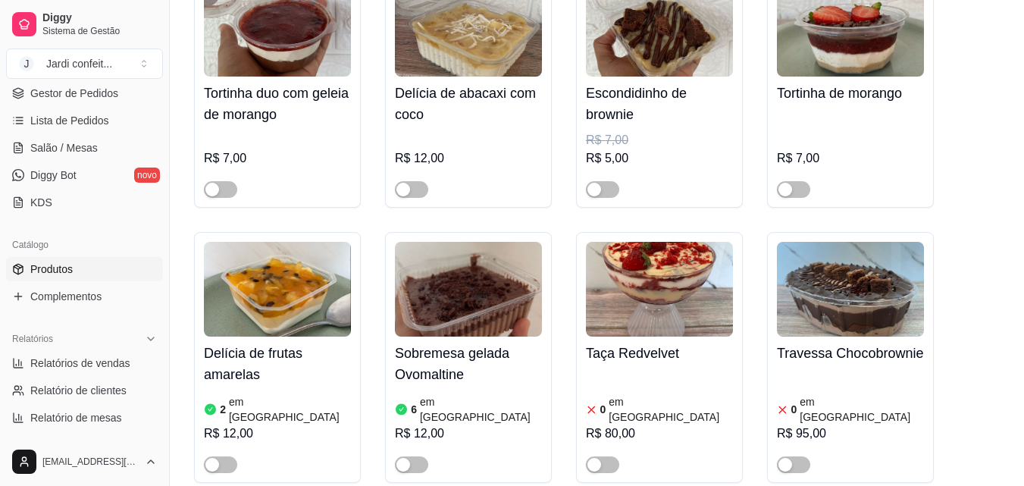
scroll to position [24637, 0]
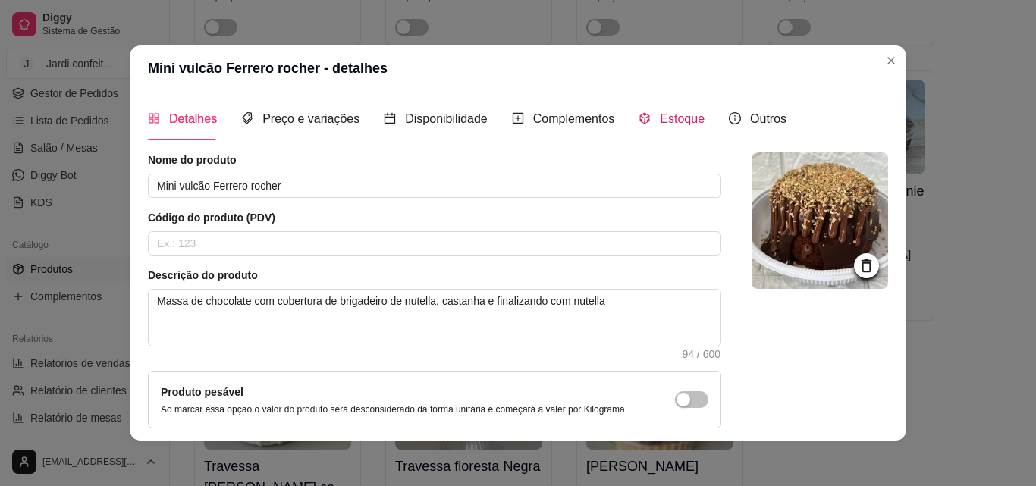
click at [666, 122] on span "Estoque" at bounding box center [682, 118] width 45 height 13
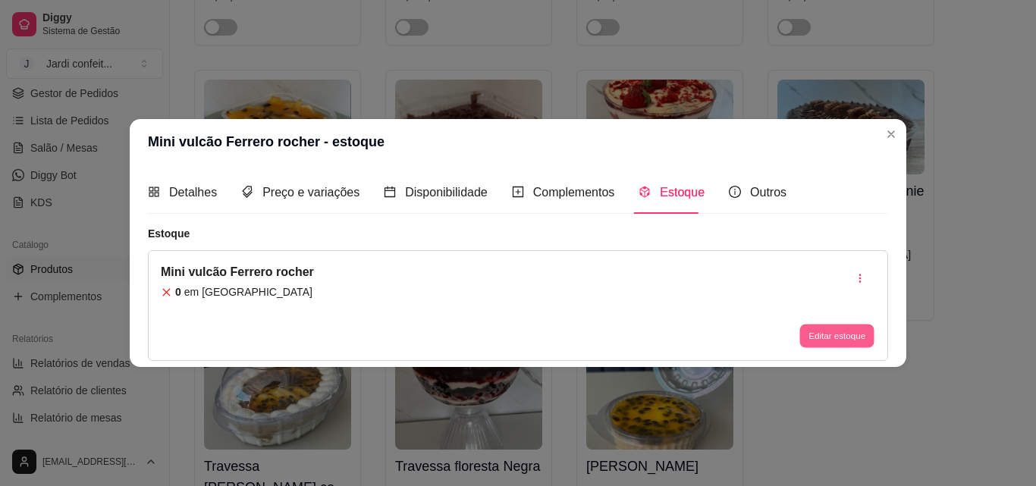
click at [843, 335] on button "Editar estoque" at bounding box center [836, 335] width 74 height 23
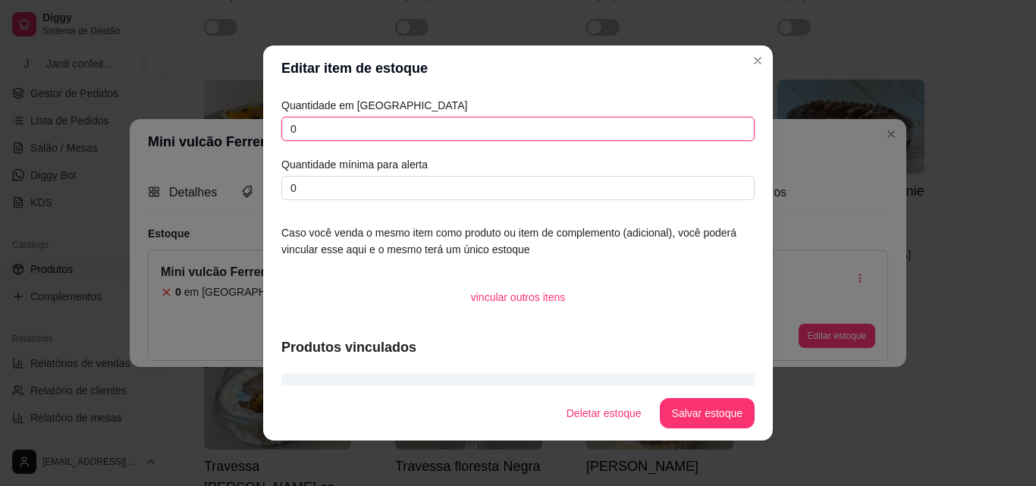
click at [360, 128] on input "0" at bounding box center [517, 129] width 473 height 24
type input "01"
click at [704, 411] on button "Salvar estoque" at bounding box center [706, 414] width 92 height 30
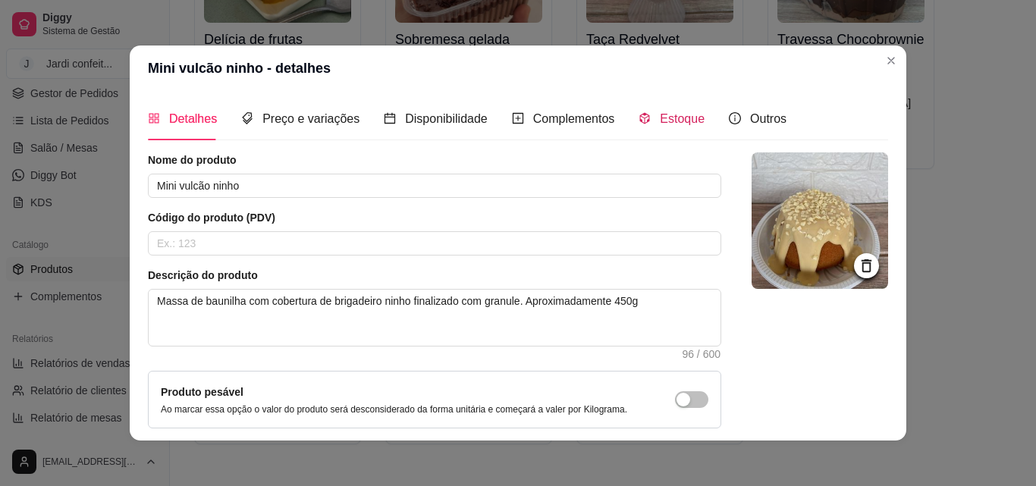
click at [674, 119] on span "Estoque" at bounding box center [682, 118] width 45 height 13
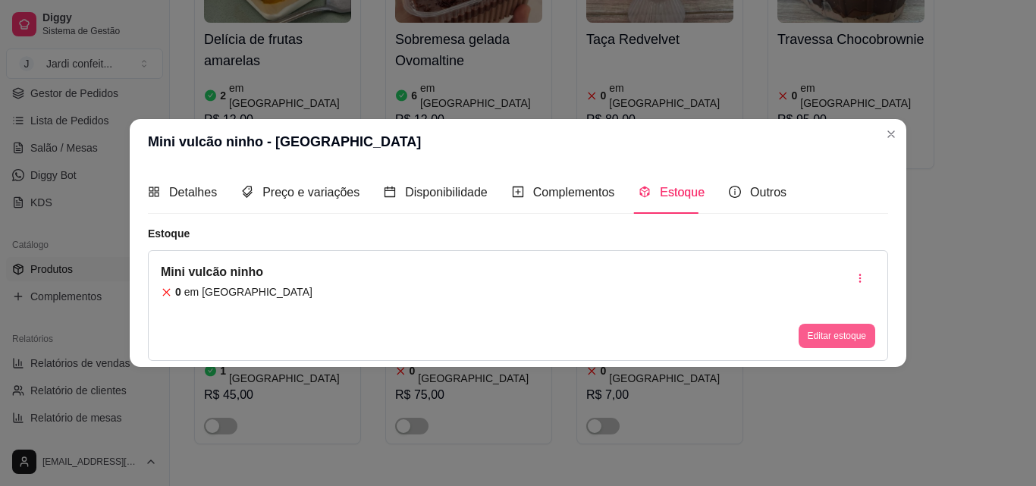
click at [835, 340] on button "Editar estoque" at bounding box center [836, 336] width 77 height 24
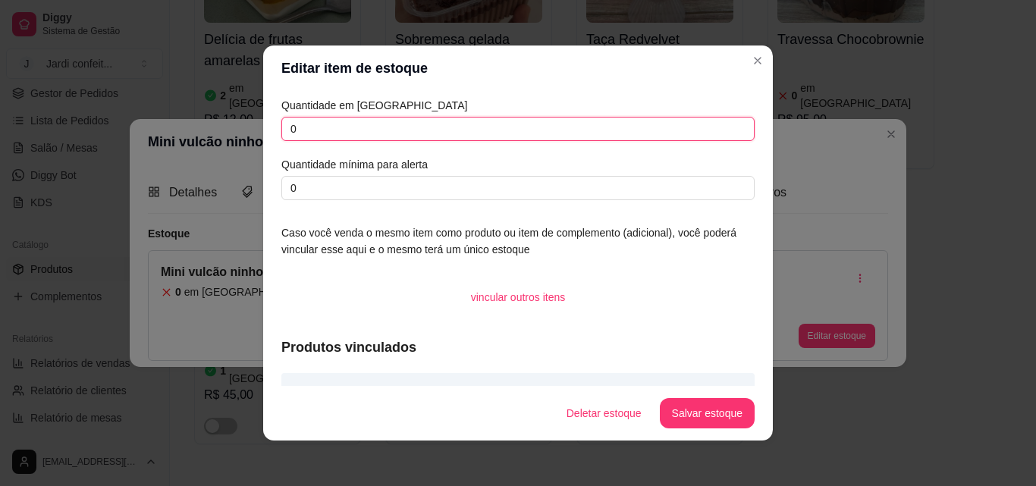
click at [306, 130] on input "0" at bounding box center [517, 129] width 473 height 24
type input "01"
click at [694, 413] on button "Salvar estoque" at bounding box center [706, 414] width 92 height 30
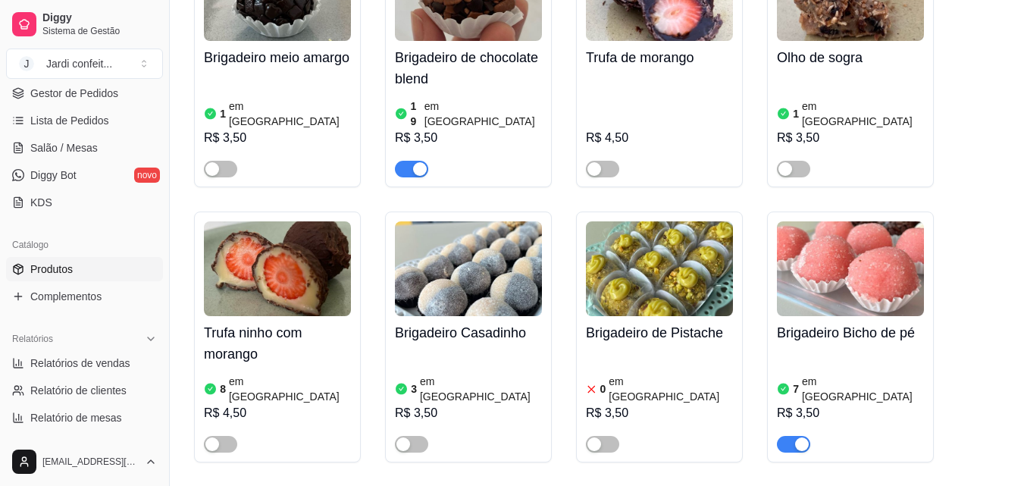
scroll to position [20468, 0]
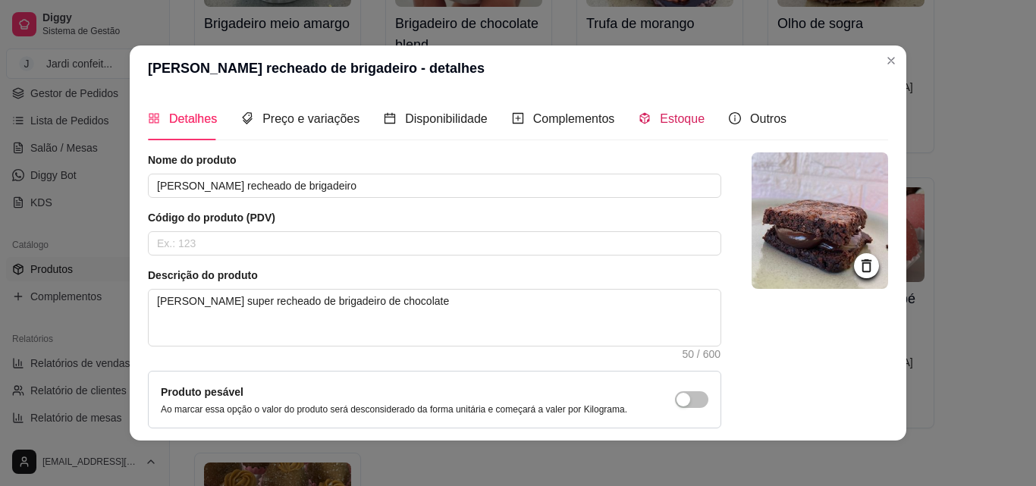
click at [665, 121] on span "Estoque" at bounding box center [682, 118] width 45 height 13
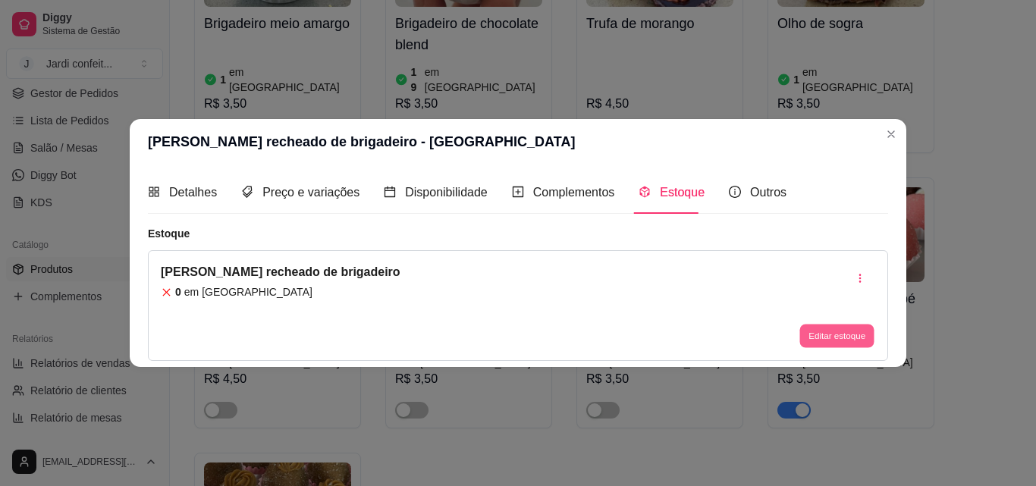
click at [830, 334] on button "Editar estoque" at bounding box center [836, 335] width 74 height 23
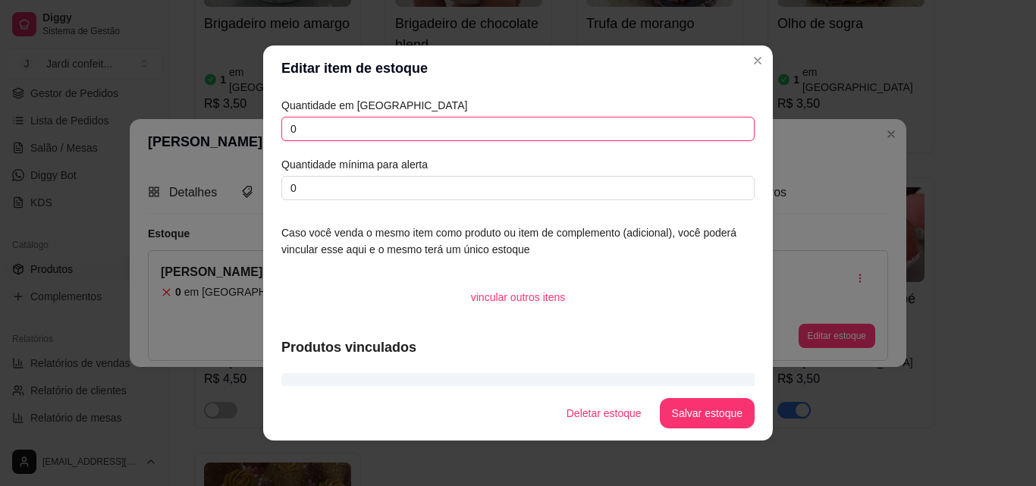
click at [298, 127] on input "0" at bounding box center [517, 129] width 473 height 24
type input "11"
click at [710, 412] on button "Salvar estoque" at bounding box center [706, 414] width 92 height 30
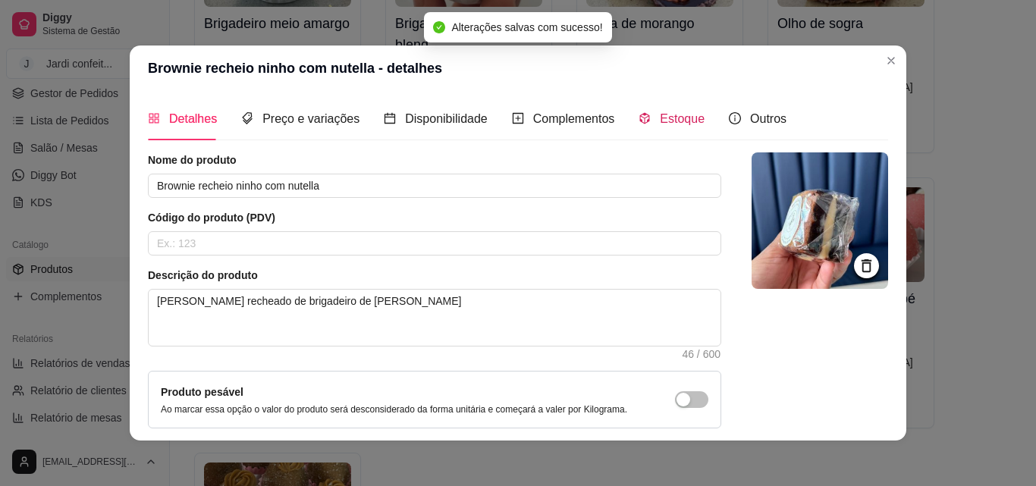
click at [667, 122] on span "Estoque" at bounding box center [682, 118] width 45 height 13
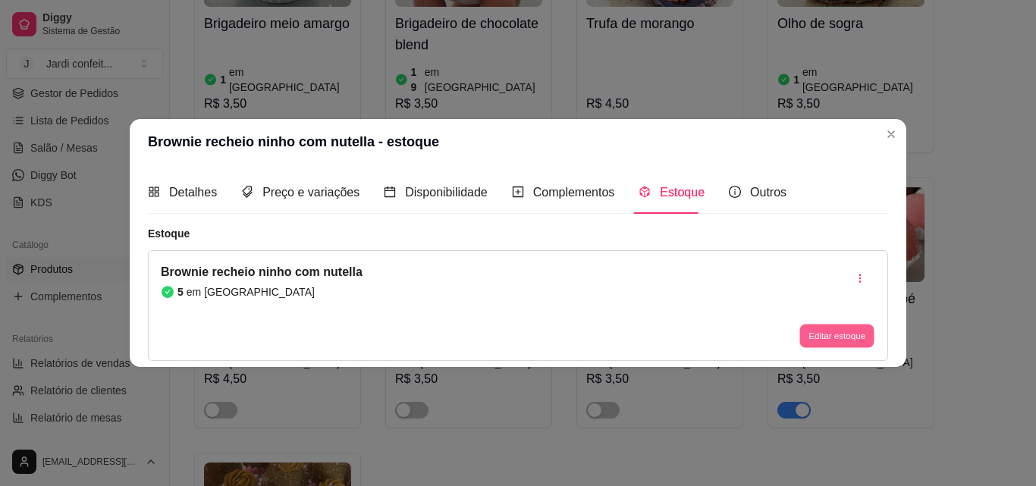
click at [836, 334] on button "Editar estoque" at bounding box center [836, 335] width 74 height 23
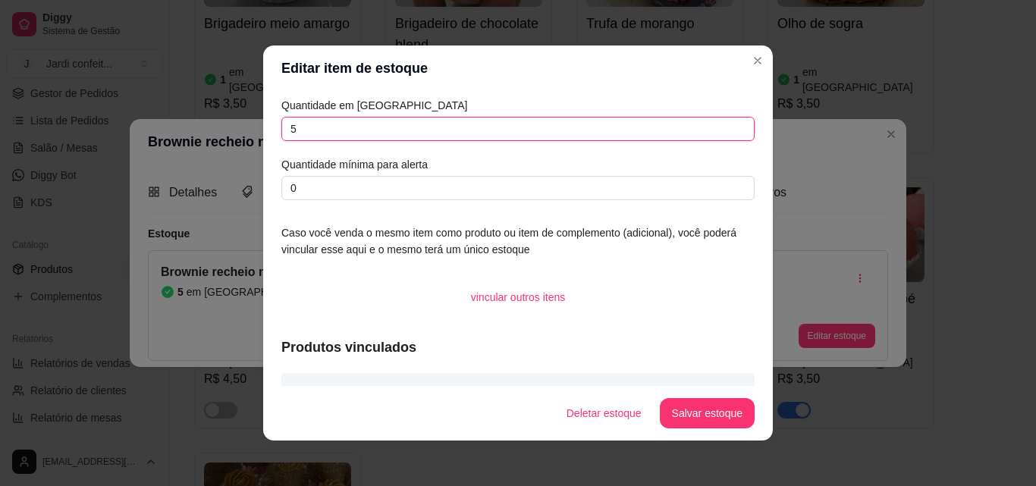
click at [299, 126] on input "5" at bounding box center [517, 129] width 473 height 24
type input "12"
click at [710, 417] on button "Salvar estoque" at bounding box center [706, 414] width 92 height 30
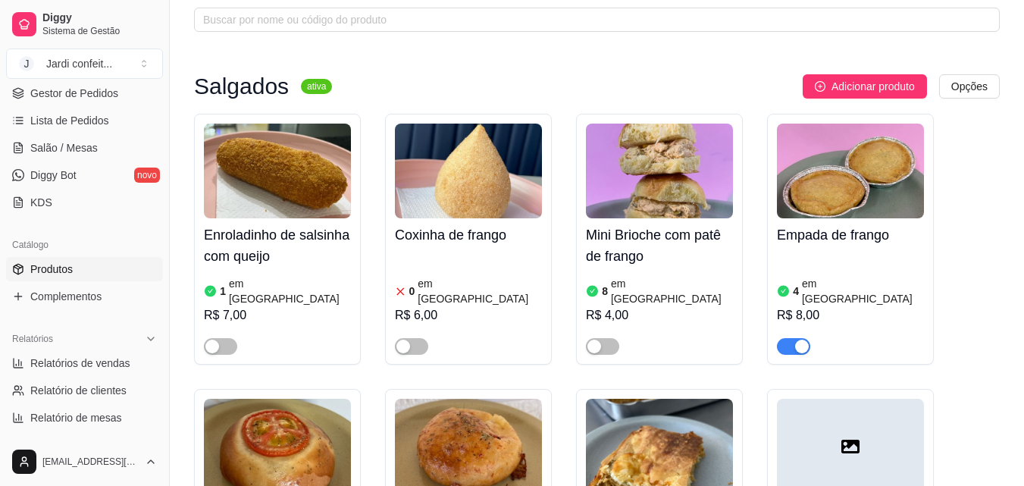
scroll to position [0, 0]
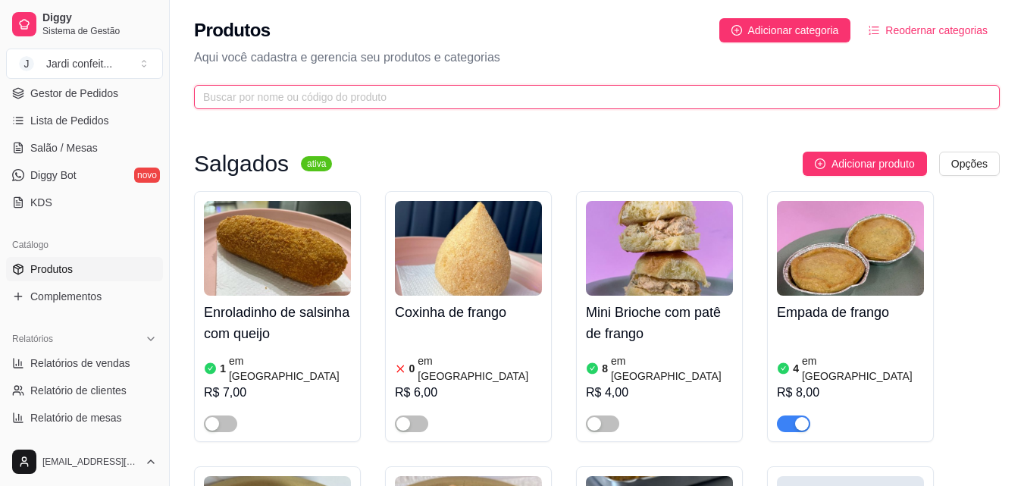
click at [281, 100] on input "text" at bounding box center [590, 97] width 775 height 17
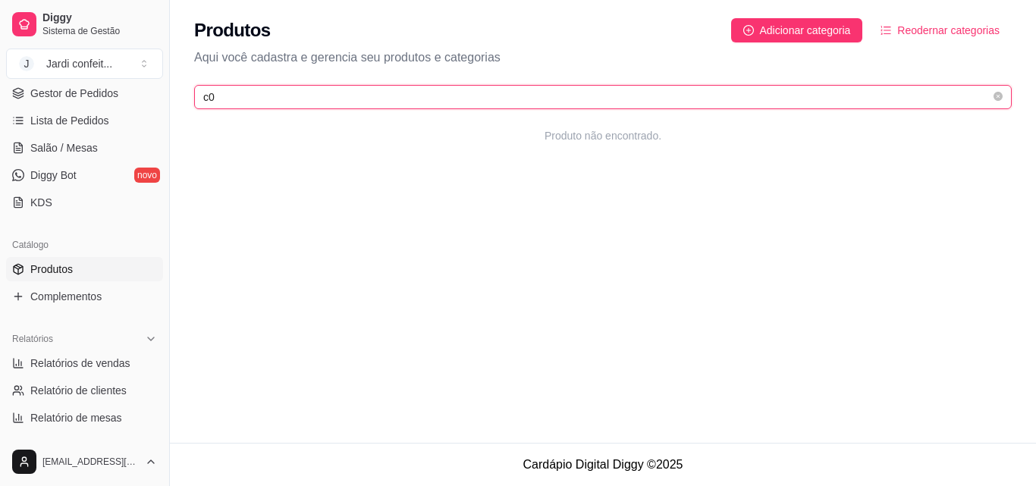
type input "c"
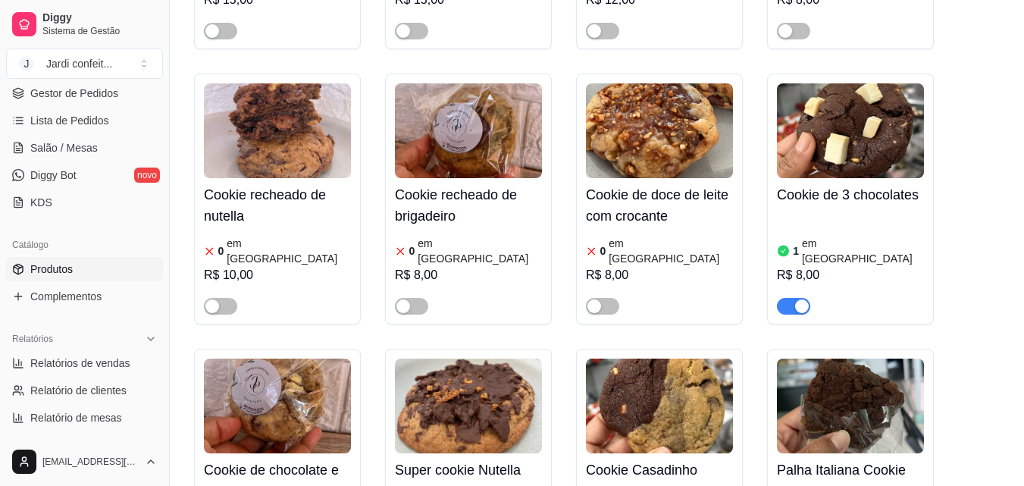
scroll to position [349, 0]
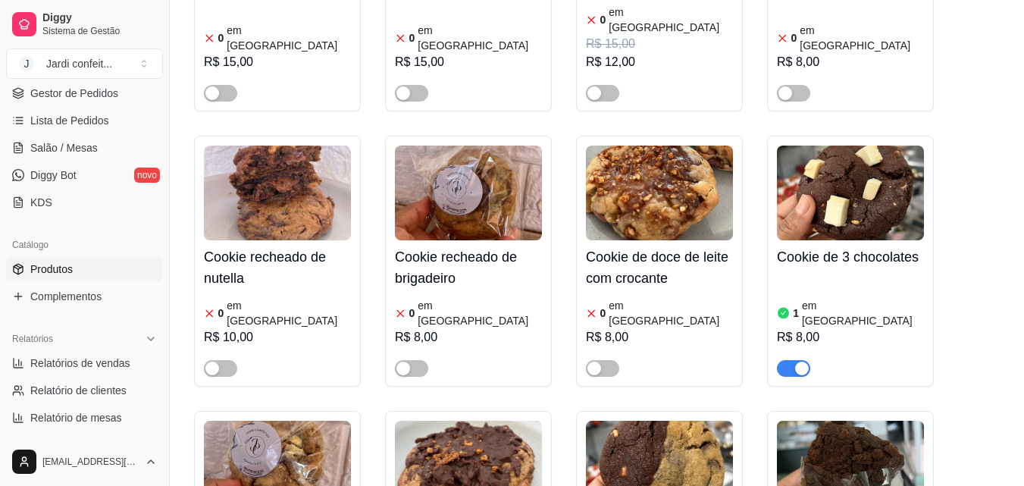
type input "coo"
click at [249, 246] on h4 "Cookie recheado de nutella" at bounding box center [277, 267] width 147 height 42
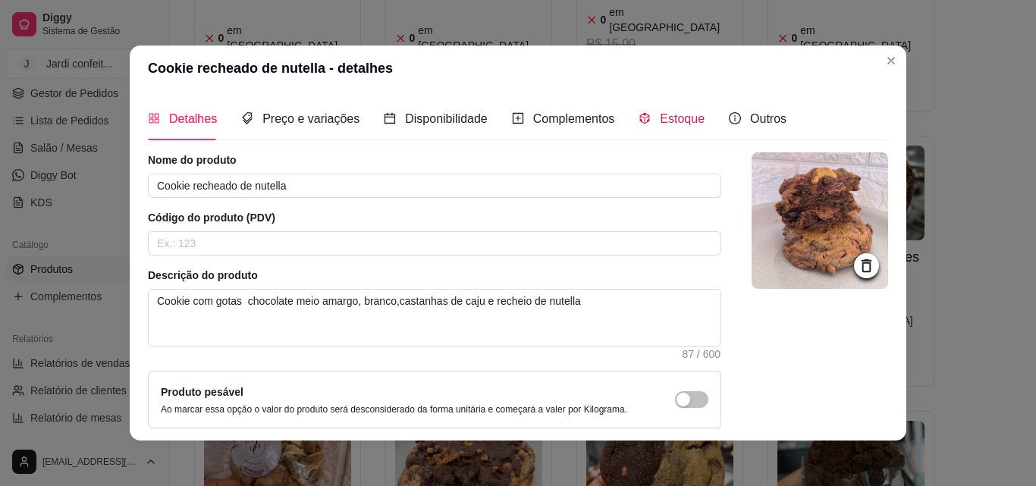
click at [671, 121] on span "Estoque" at bounding box center [682, 118] width 45 height 13
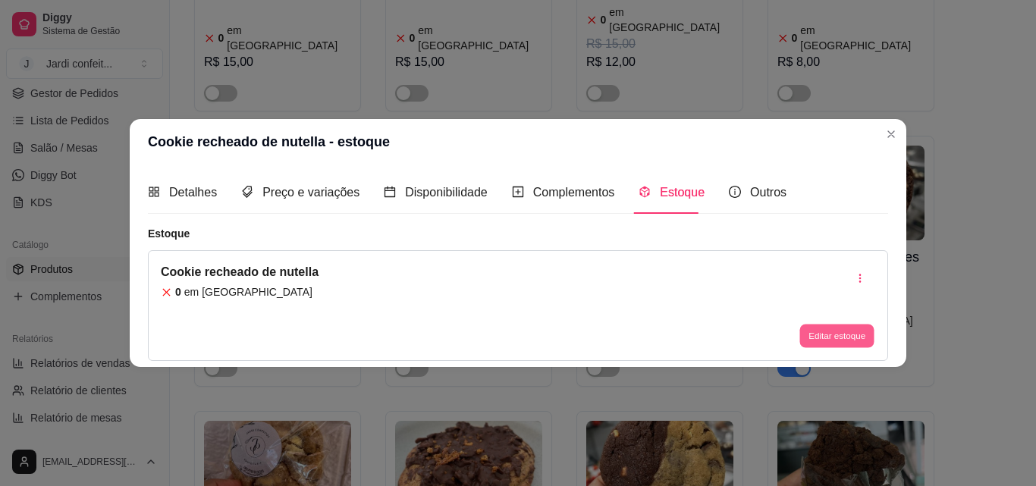
click at [832, 337] on button "Editar estoque" at bounding box center [836, 335] width 74 height 23
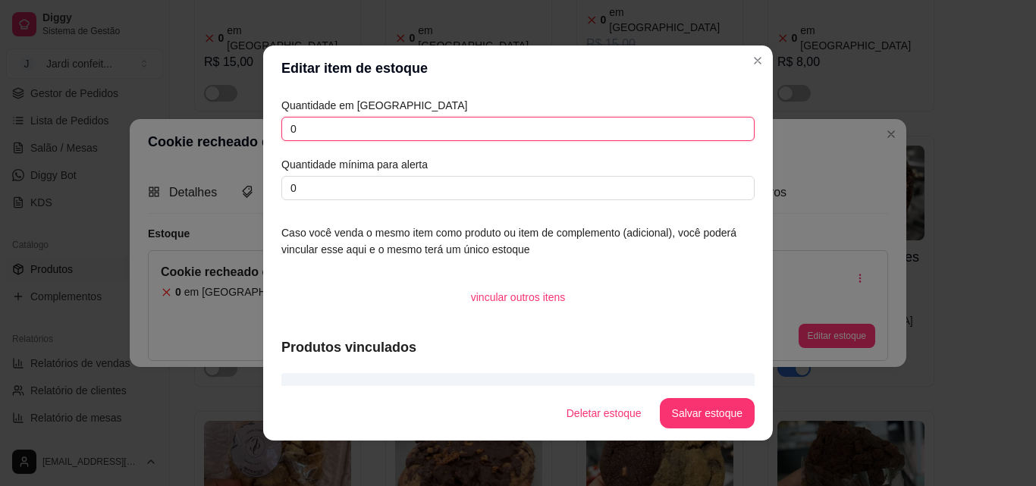
click at [303, 130] on input "0" at bounding box center [517, 129] width 473 height 24
type input "03"
click at [696, 412] on button "Salvar estoque" at bounding box center [707, 413] width 95 height 30
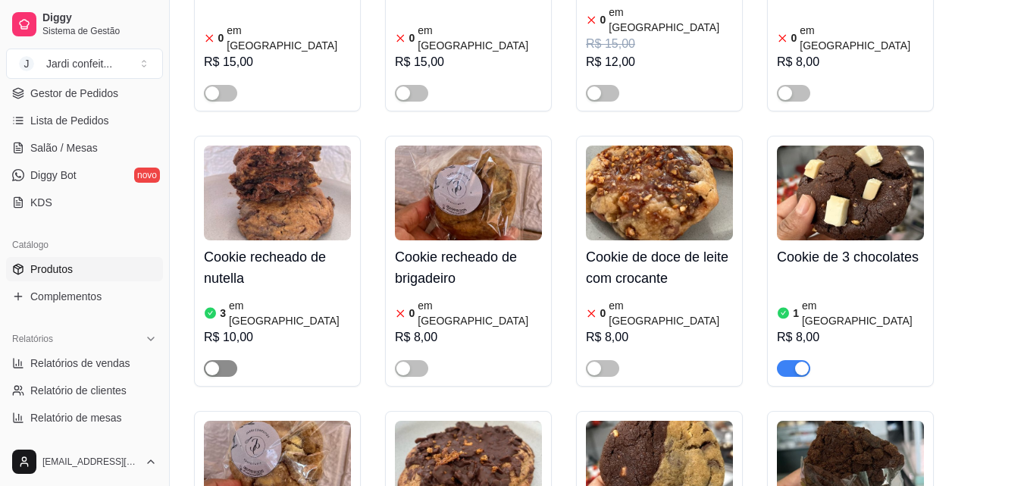
click at [213, 362] on div "button" at bounding box center [212, 369] width 14 height 14
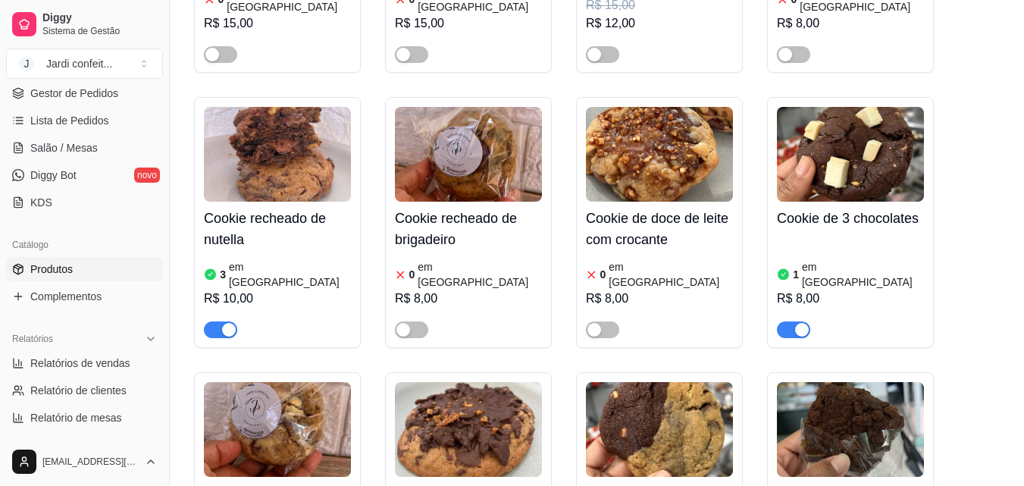
scroll to position [425, 0]
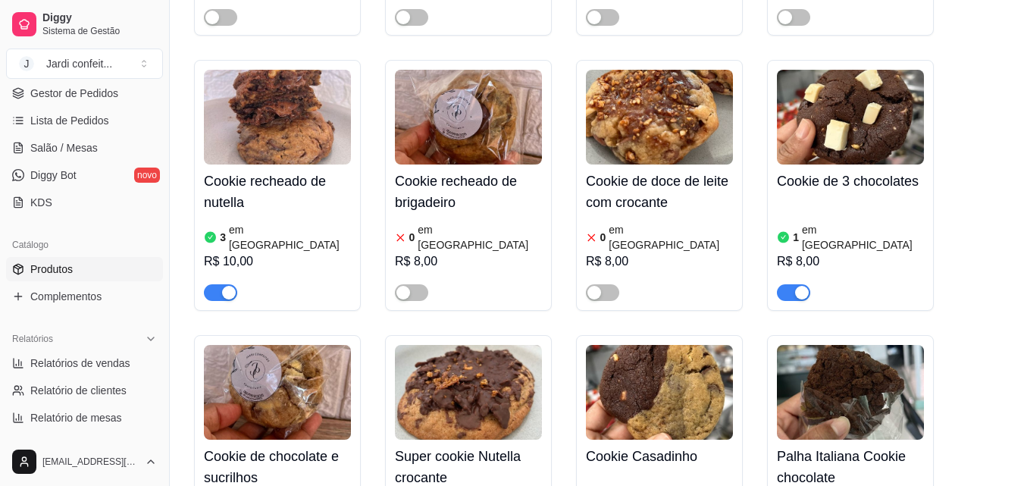
click at [849, 139] on img at bounding box center [850, 117] width 147 height 95
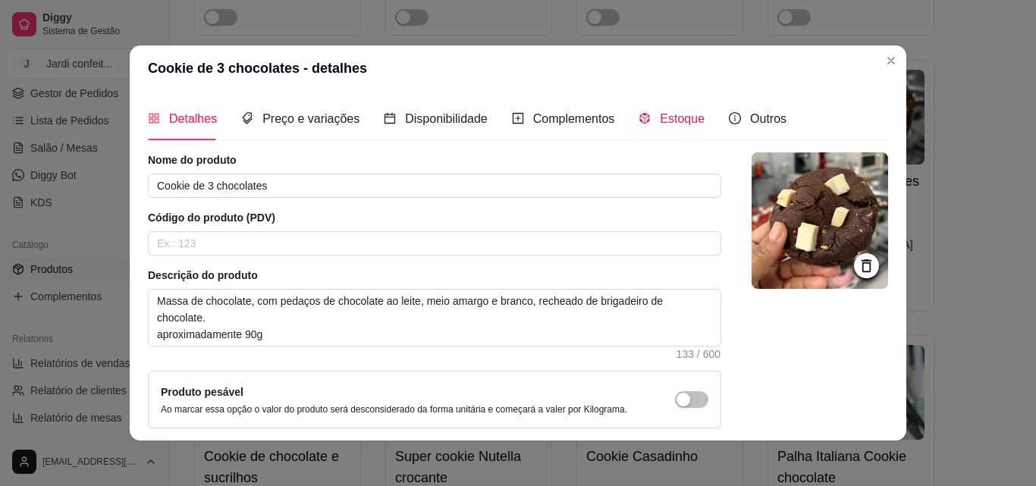
click at [670, 121] on span "Estoque" at bounding box center [682, 118] width 45 height 13
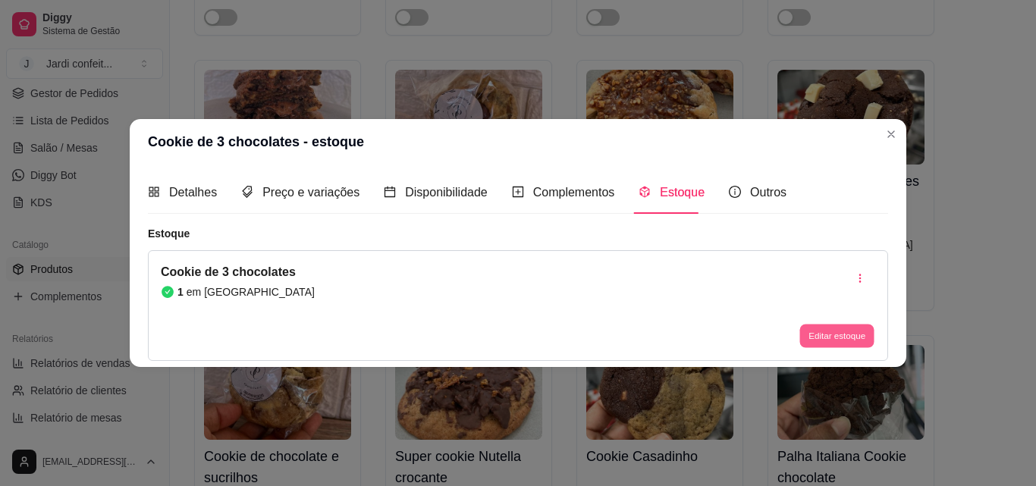
click at [851, 340] on button "Editar estoque" at bounding box center [836, 335] width 74 height 23
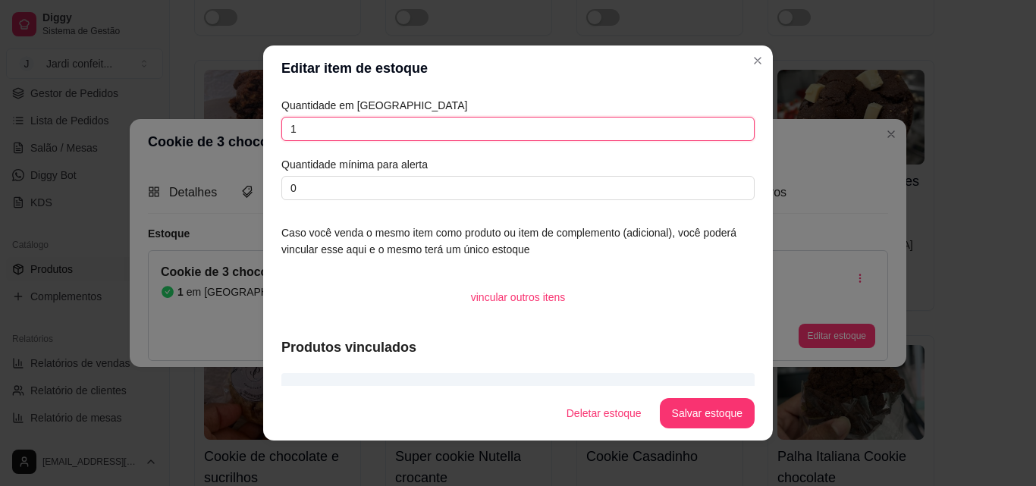
click at [290, 127] on input "1" at bounding box center [517, 129] width 473 height 24
type input "3"
click at [700, 414] on button "Salvar estoque" at bounding box center [706, 414] width 92 height 30
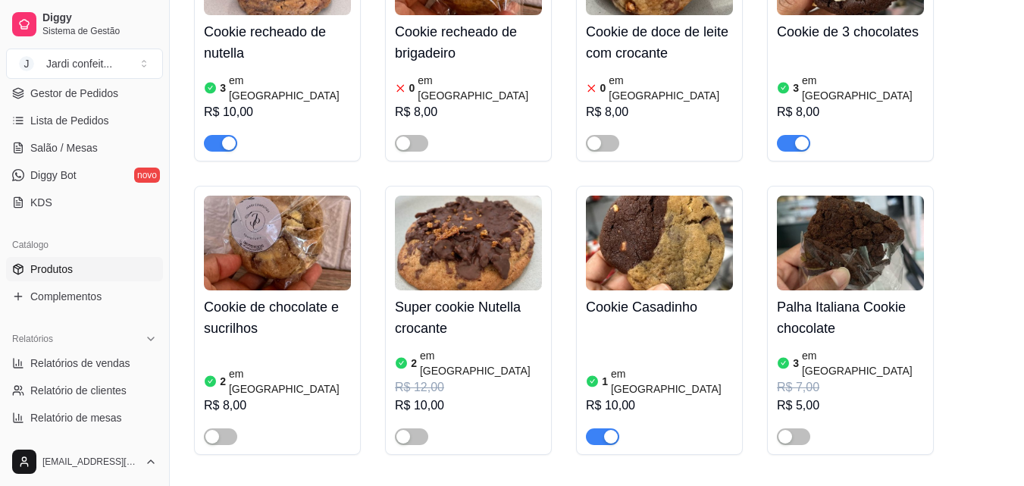
scroll to position [576, 0]
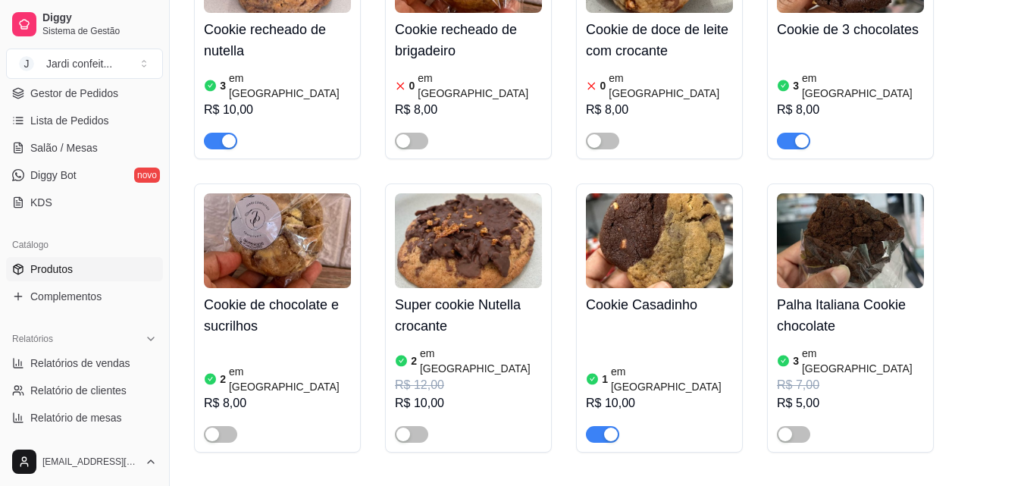
click at [657, 239] on img at bounding box center [659, 240] width 147 height 95
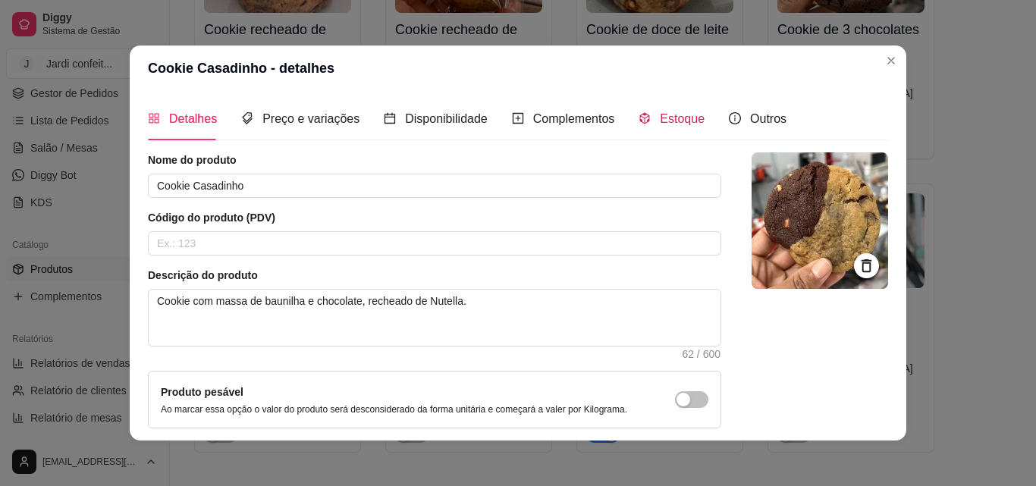
click at [666, 121] on span "Estoque" at bounding box center [682, 118] width 45 height 13
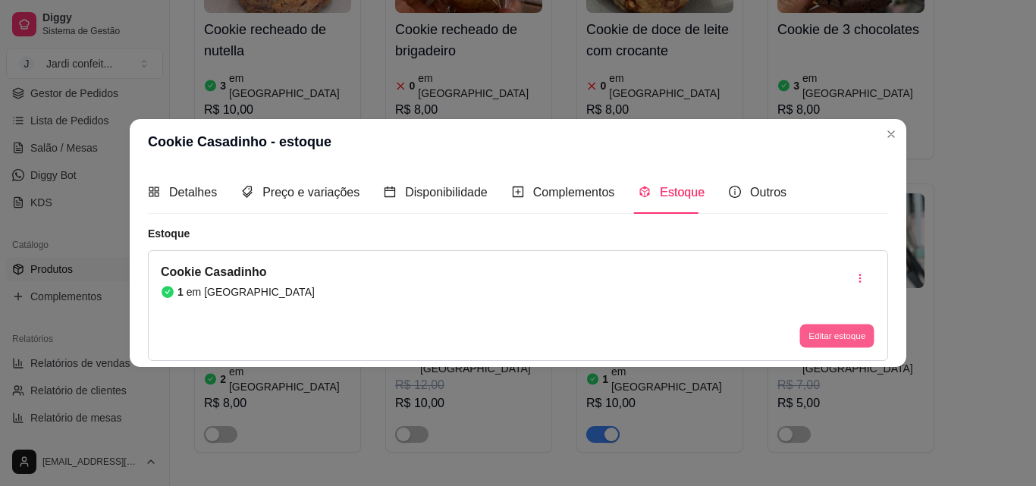
click at [836, 336] on button "Editar estoque" at bounding box center [836, 335] width 74 height 23
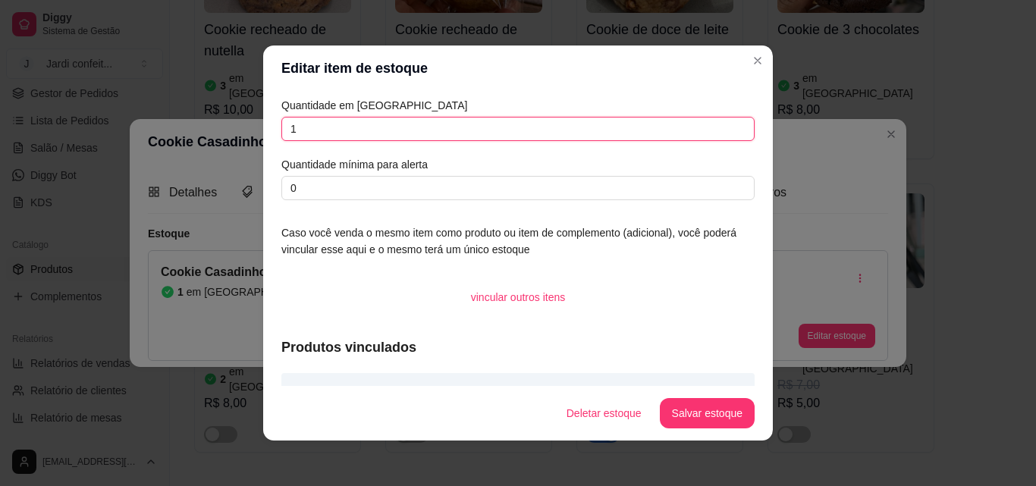
click at [300, 130] on input "1" at bounding box center [517, 129] width 473 height 24
type input "3"
click at [699, 414] on button "Salvar estoque" at bounding box center [707, 413] width 95 height 30
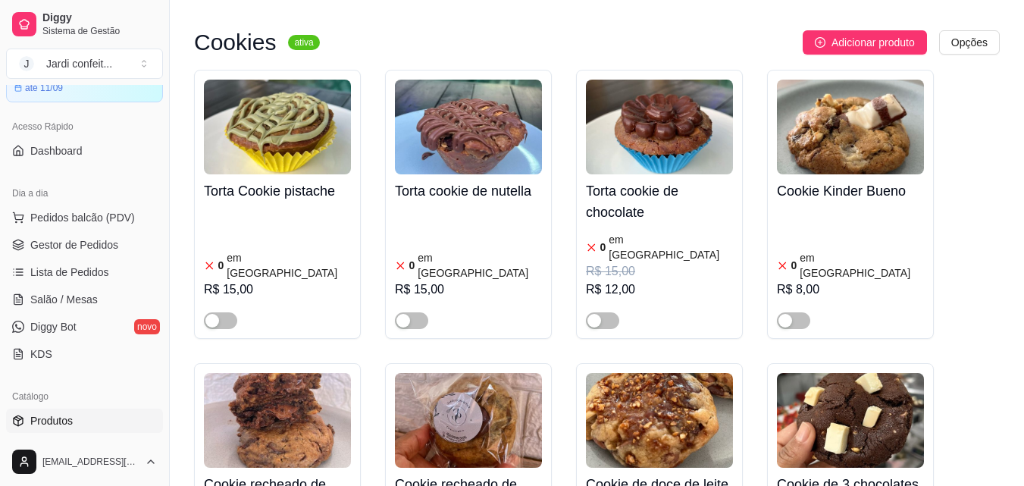
scroll to position [152, 0]
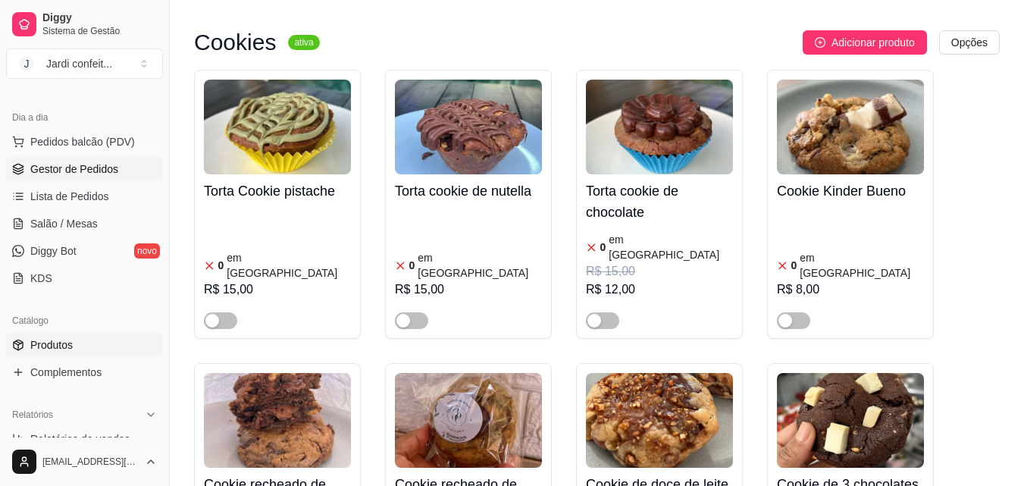
click at [74, 170] on span "Gestor de Pedidos" at bounding box center [74, 168] width 88 height 15
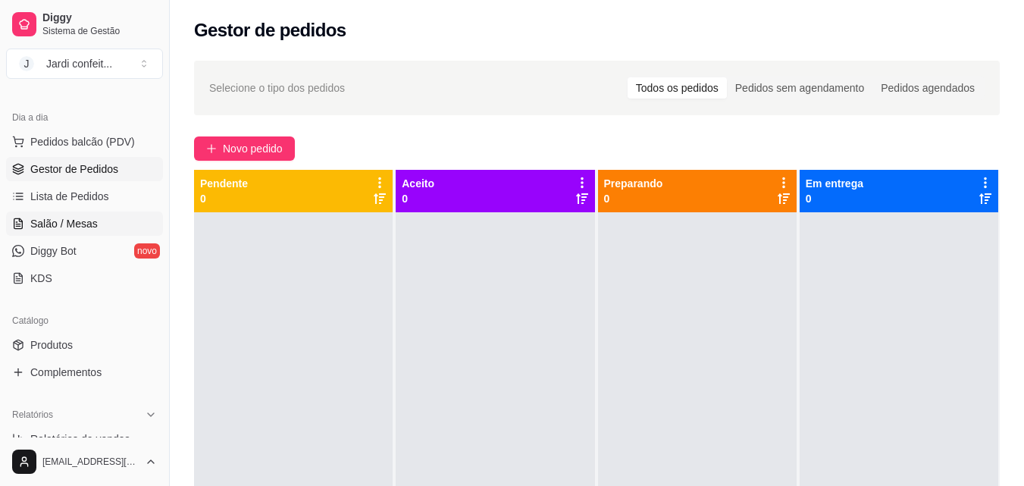
click at [59, 221] on span "Salão / Mesas" at bounding box center [63, 223] width 67 height 15
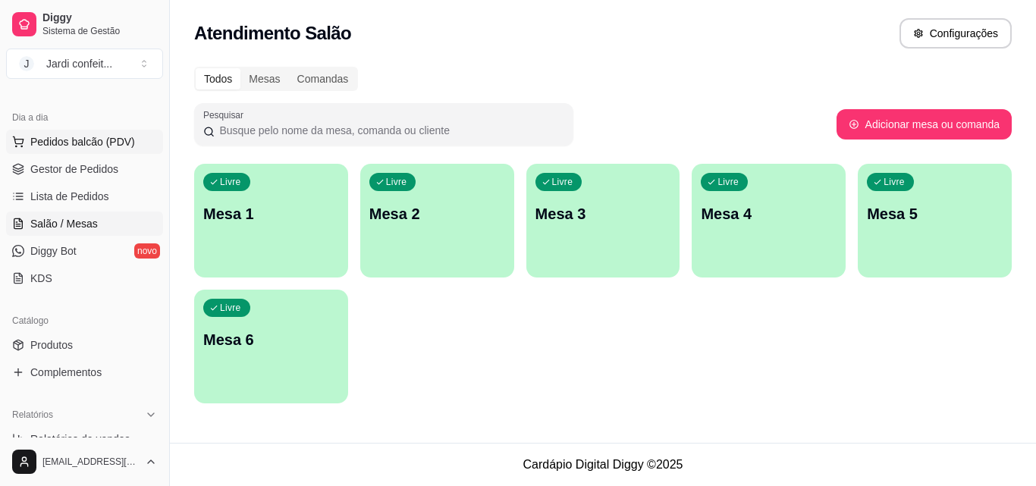
click at [61, 141] on span "Pedidos balcão (PDV)" at bounding box center [82, 141] width 105 height 15
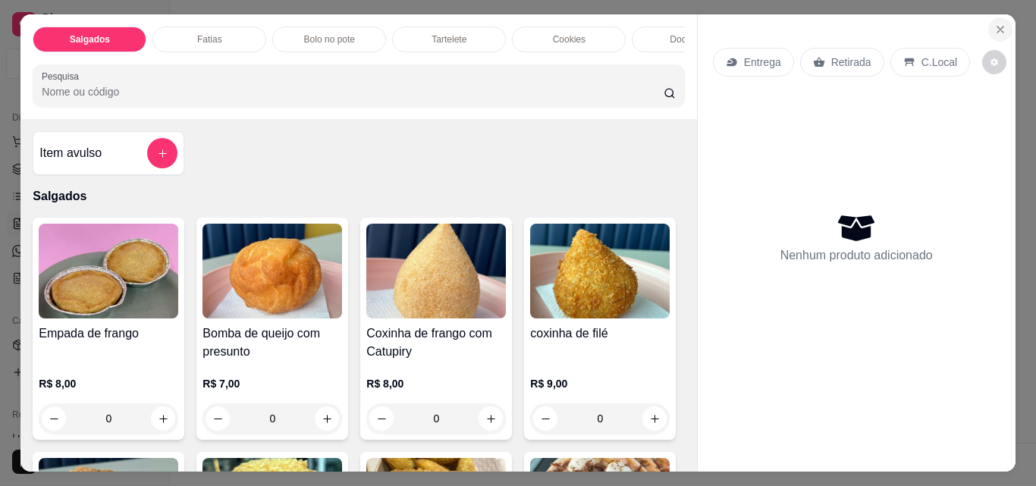
click at [996, 25] on icon "Close" at bounding box center [1000, 29] width 12 height 12
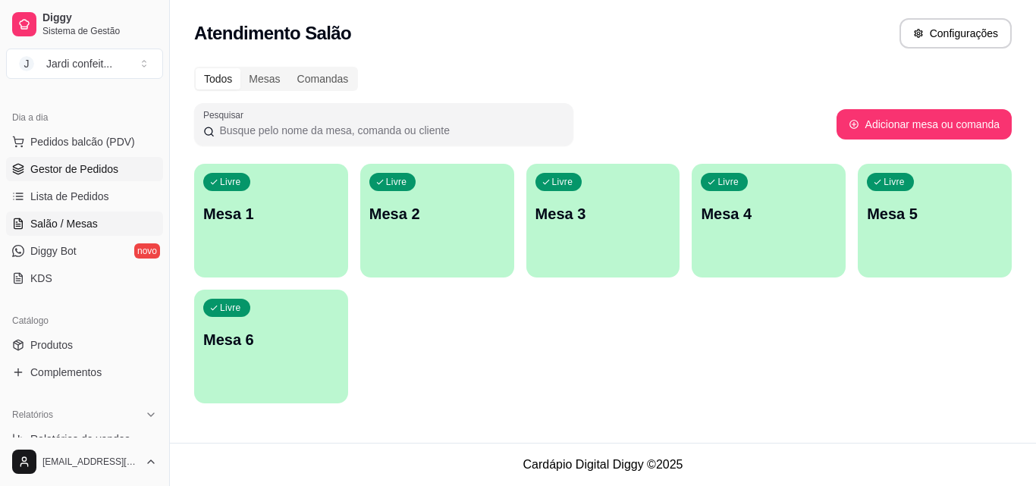
click at [75, 169] on span "Gestor de Pedidos" at bounding box center [74, 168] width 88 height 15
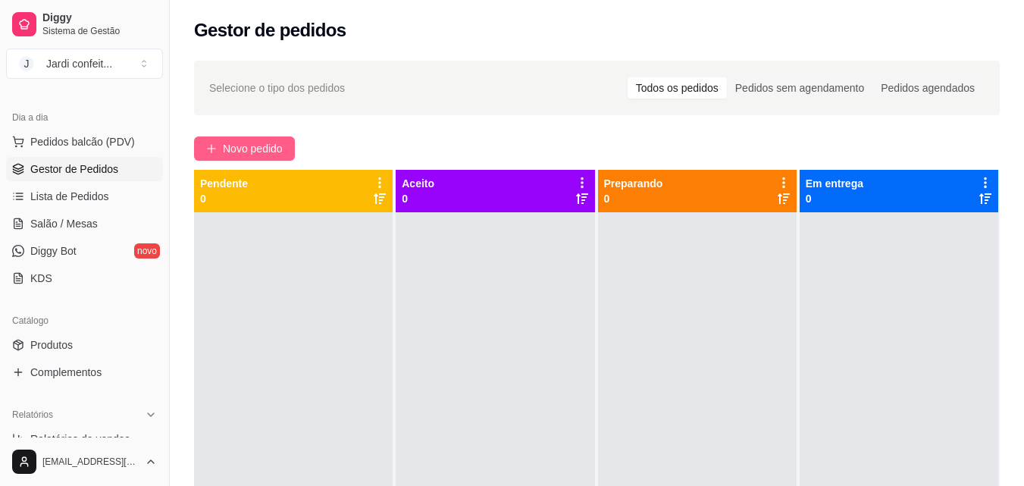
click at [248, 149] on span "Novo pedido" at bounding box center [253, 148] width 60 height 17
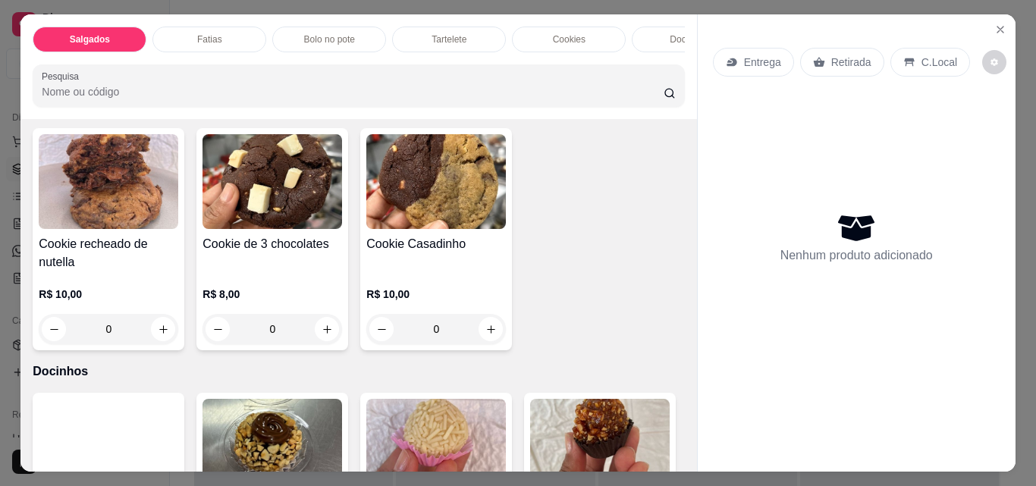
scroll to position [1213, 0]
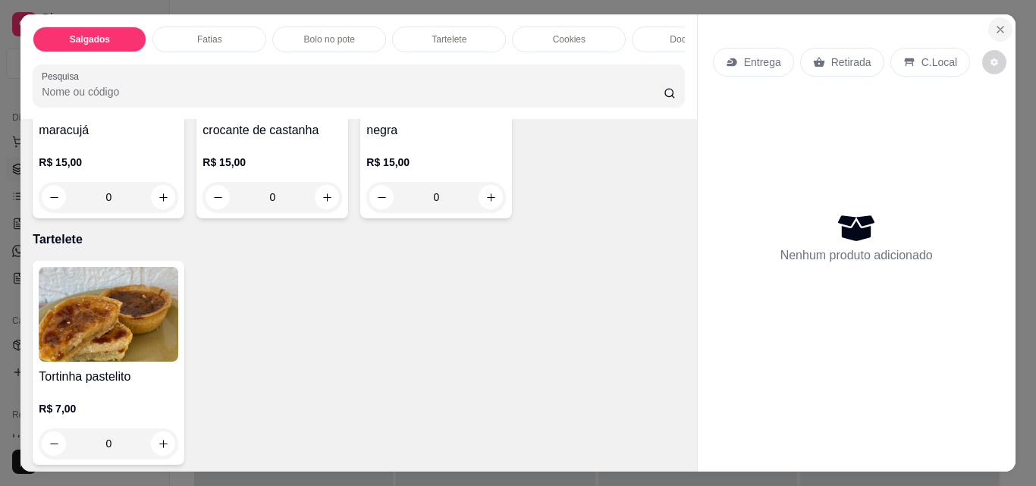
click at [996, 23] on icon "Close" at bounding box center [1000, 29] width 12 height 12
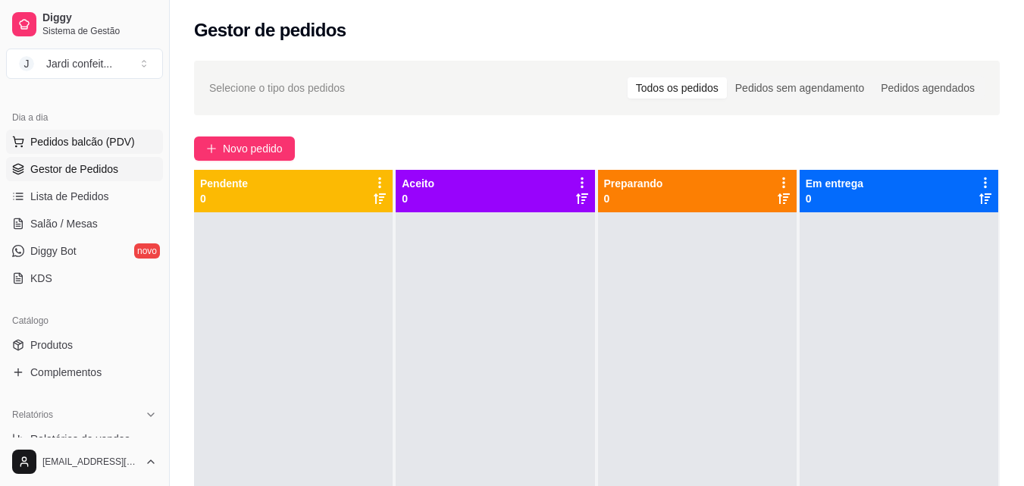
click at [70, 146] on span "Pedidos balcão (PDV)" at bounding box center [82, 141] width 105 height 15
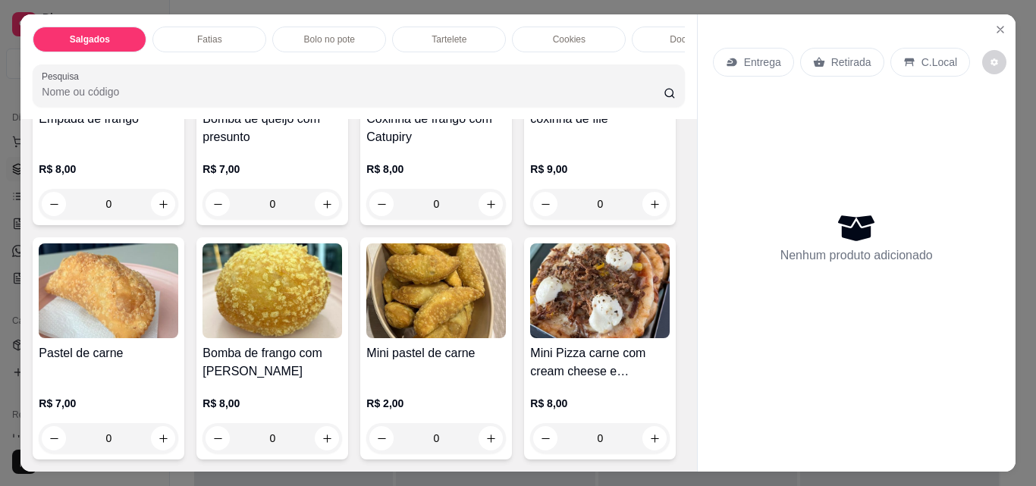
scroll to position [227, 0]
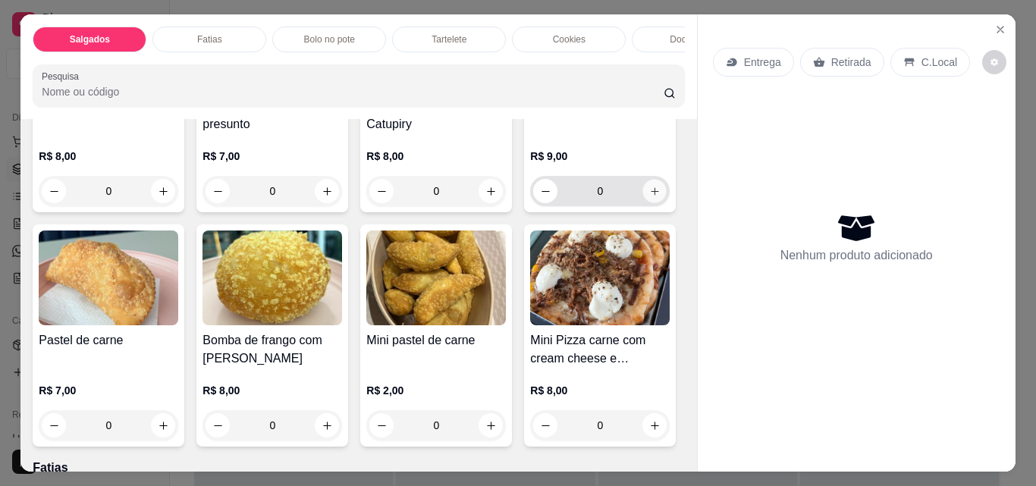
click at [650, 195] on icon "increase-product-quantity" at bounding box center [654, 191] width 8 height 8
type input "1"
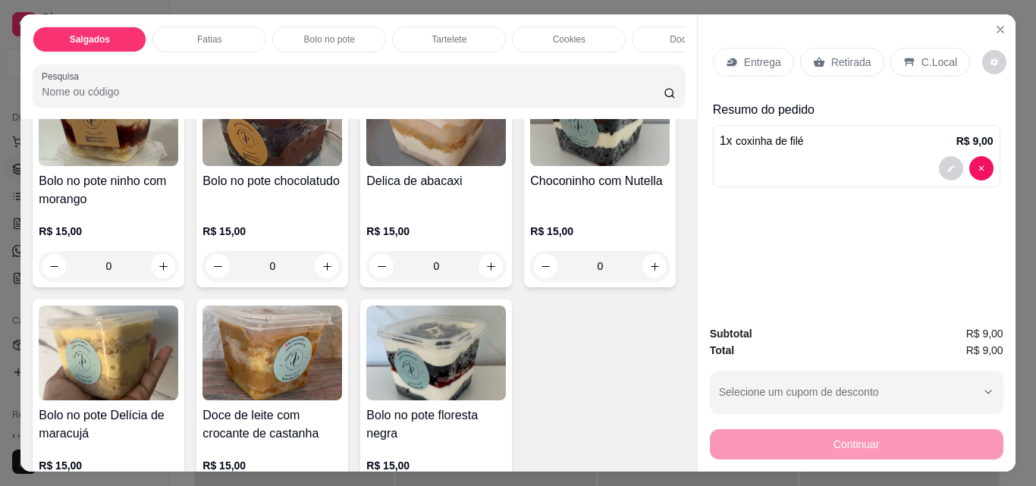
scroll to position [1061, 0]
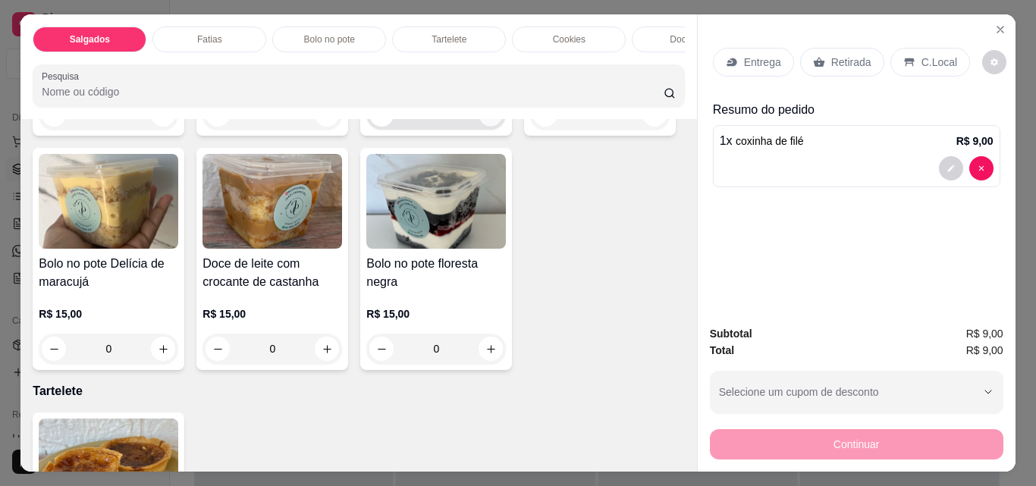
click at [485, 121] on icon "increase-product-quantity" at bounding box center [490, 114] width 11 height 11
type input "1"
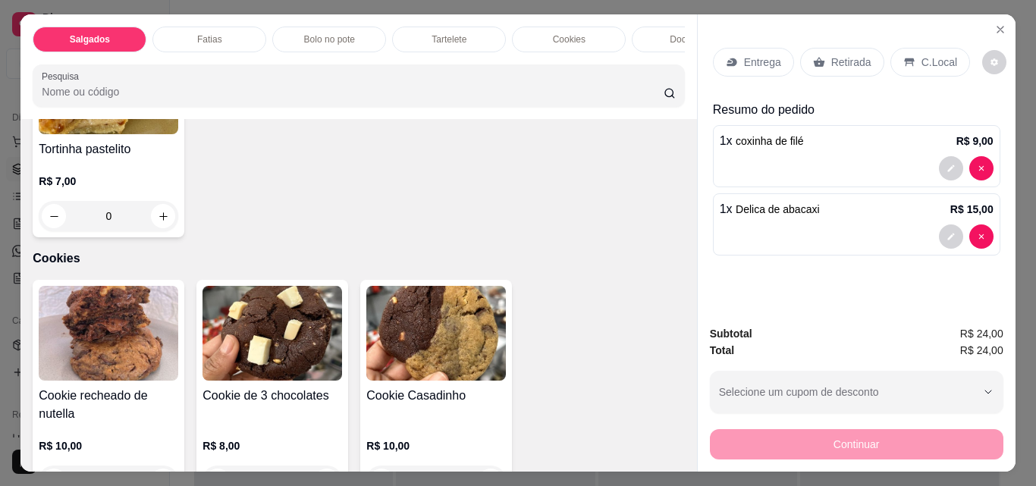
scroll to position [1668, 0]
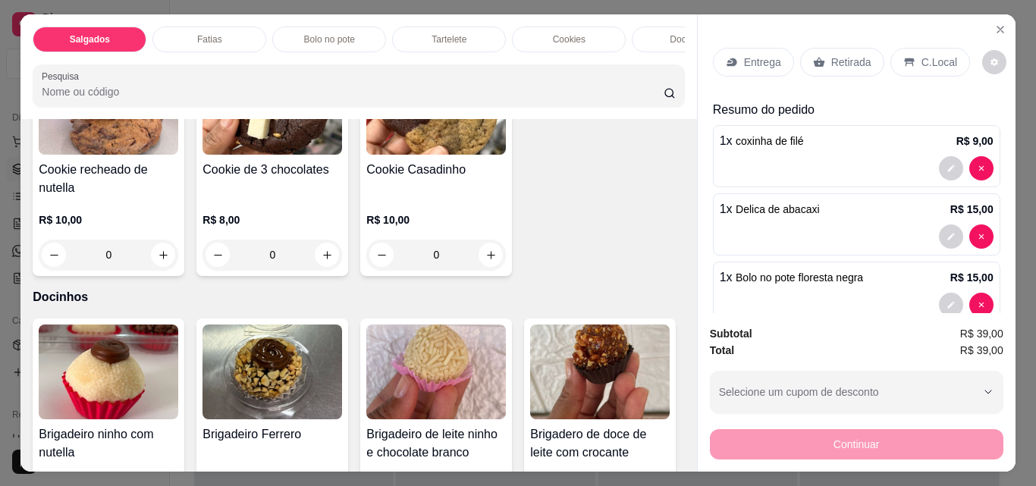
type input "1"
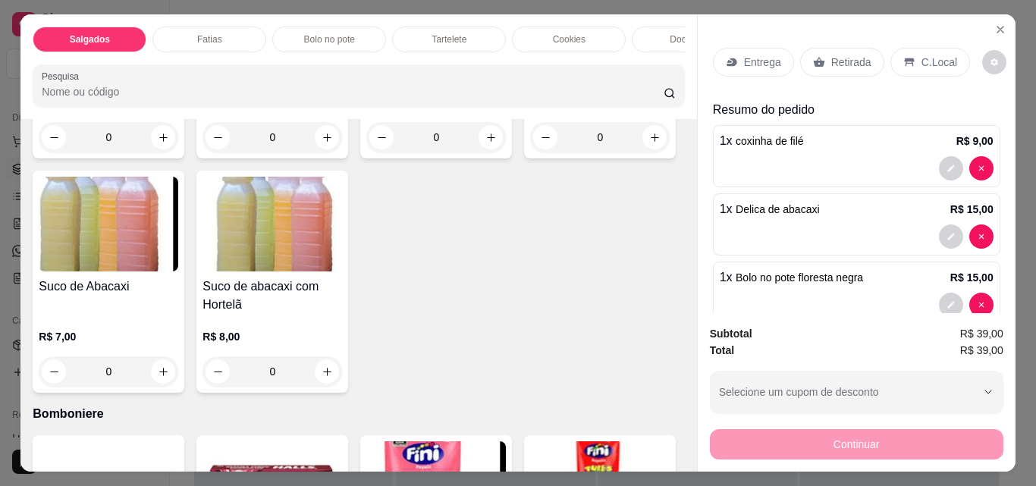
scroll to position [4246, 0]
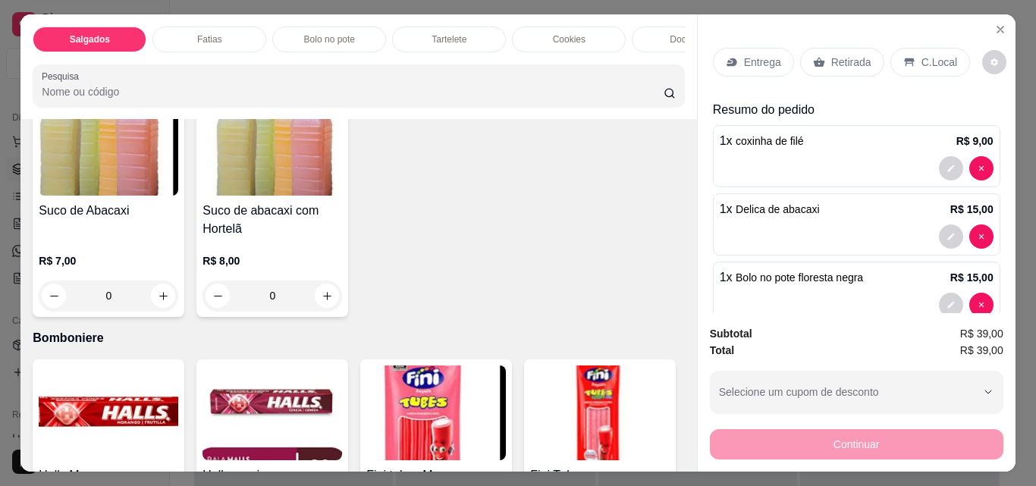
type input "1"
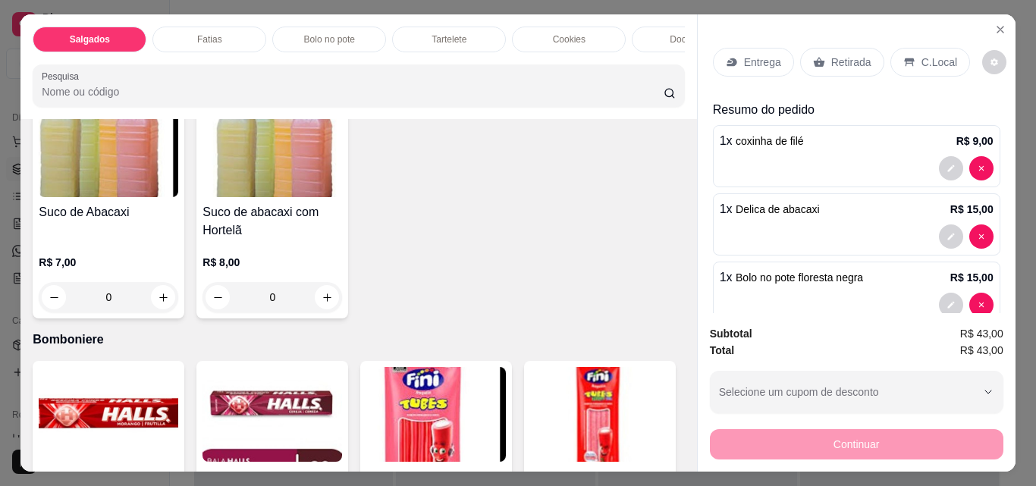
scroll to position [4322, 0]
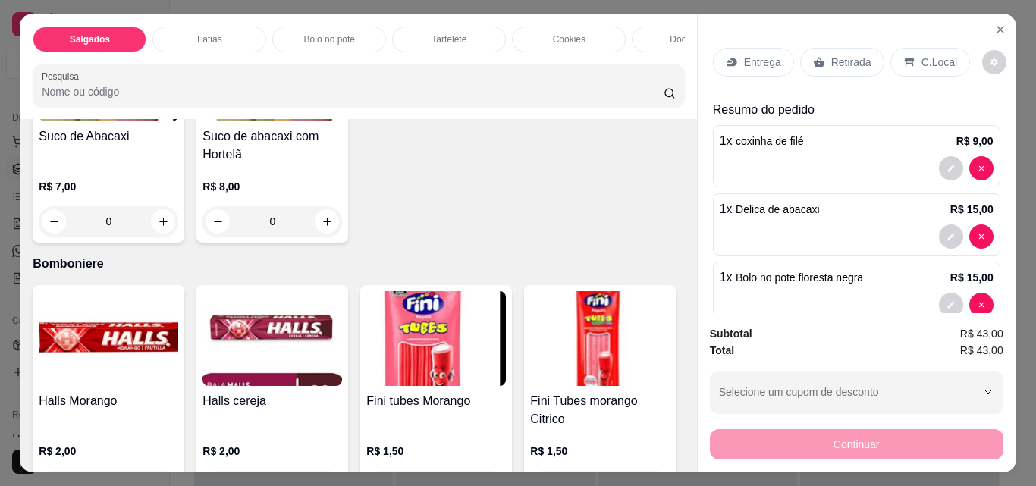
click at [841, 61] on p "Retirada" at bounding box center [851, 62] width 40 height 15
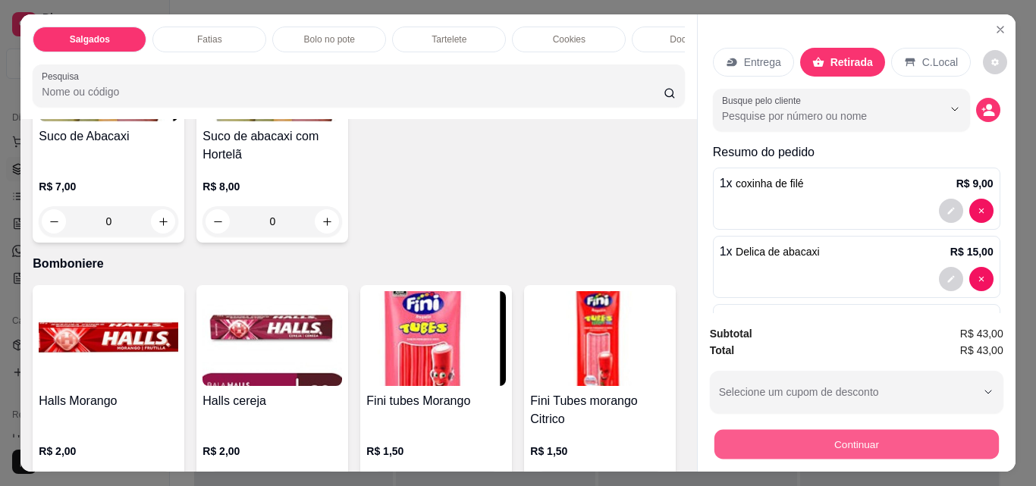
click at [864, 439] on button "Continuar" at bounding box center [855, 444] width 284 height 30
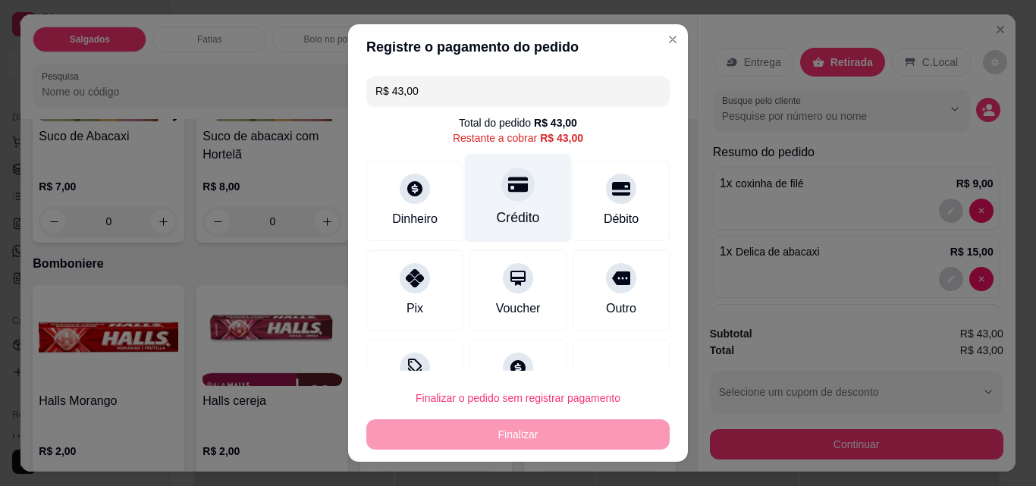
click at [506, 220] on div "Crédito" at bounding box center [518, 218] width 43 height 20
type input "R$ 0,00"
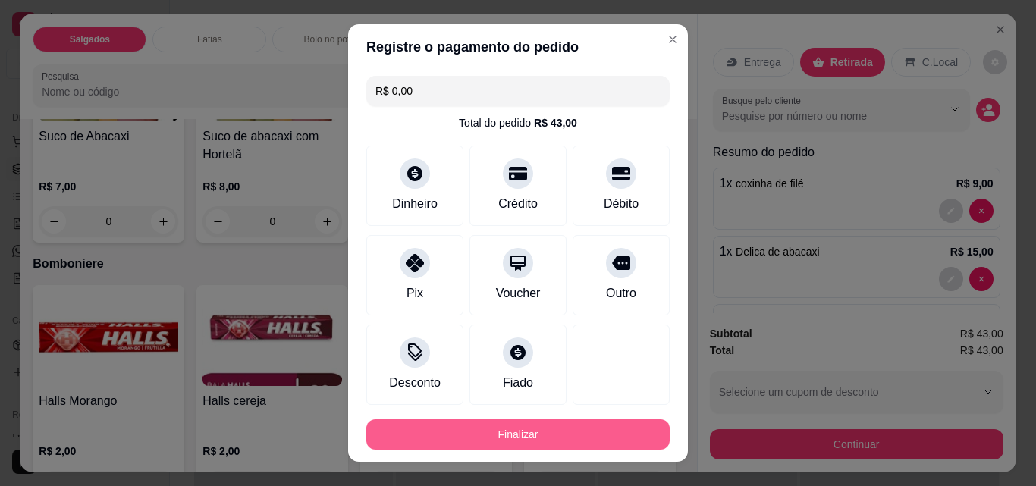
click at [511, 433] on button "Finalizar" at bounding box center [517, 434] width 303 height 30
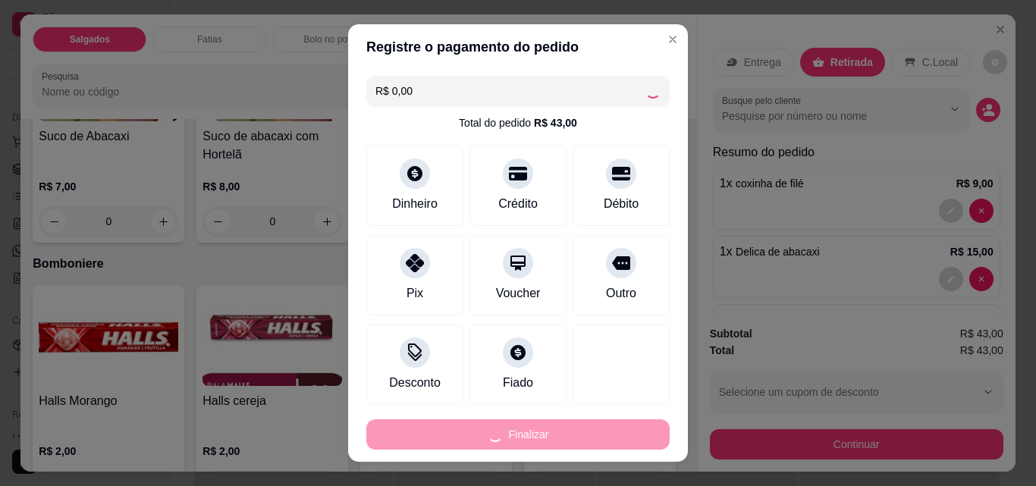
type input "0"
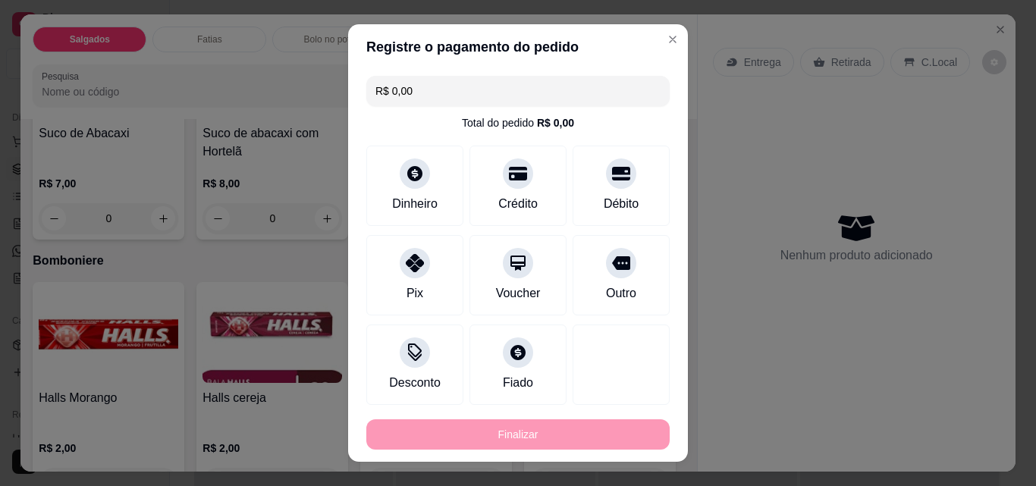
type input "-R$ 43,00"
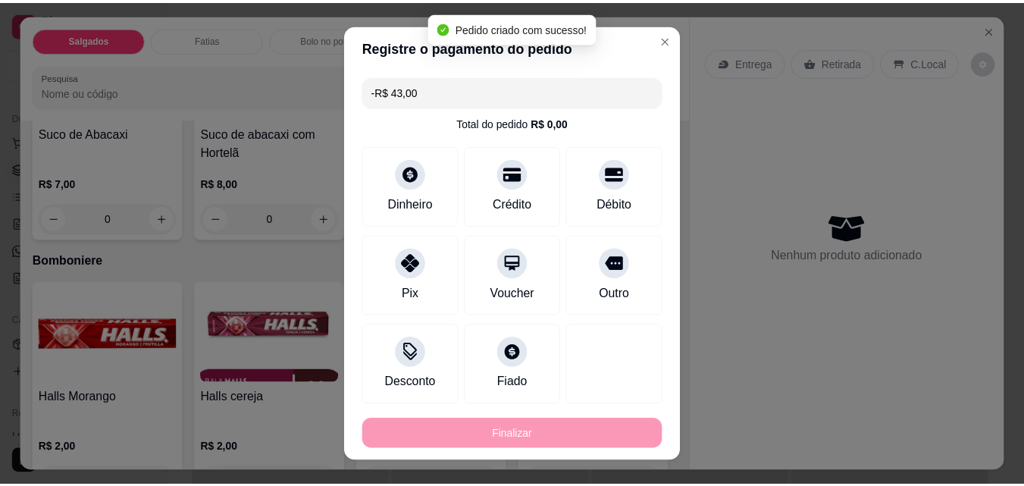
scroll to position [4320, 0]
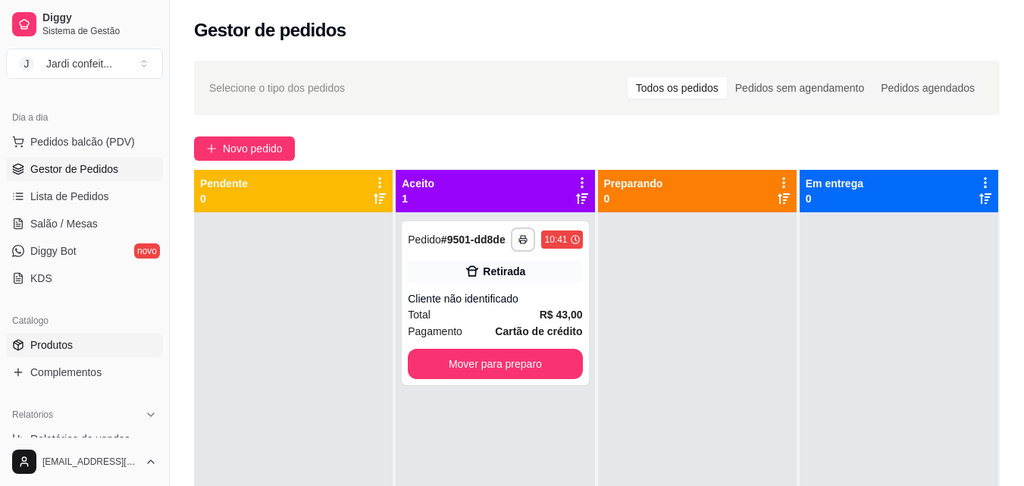
click at [82, 345] on link "Produtos" at bounding box center [84, 345] width 157 height 24
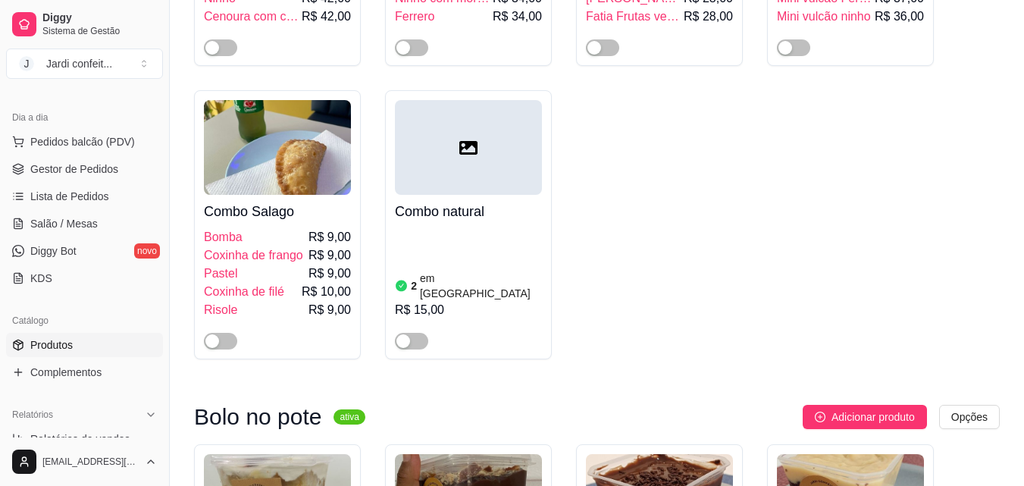
scroll to position [11447, 0]
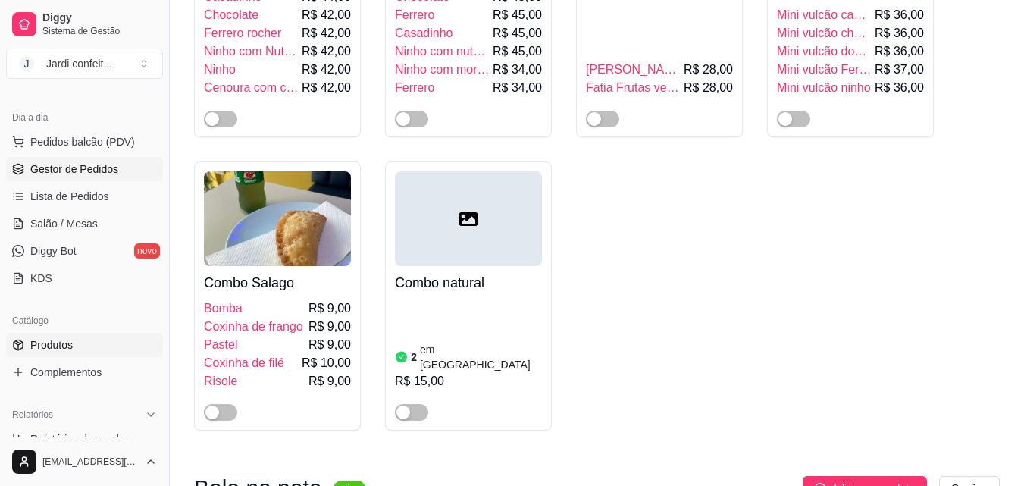
click at [71, 170] on span "Gestor de Pedidos" at bounding box center [74, 168] width 88 height 15
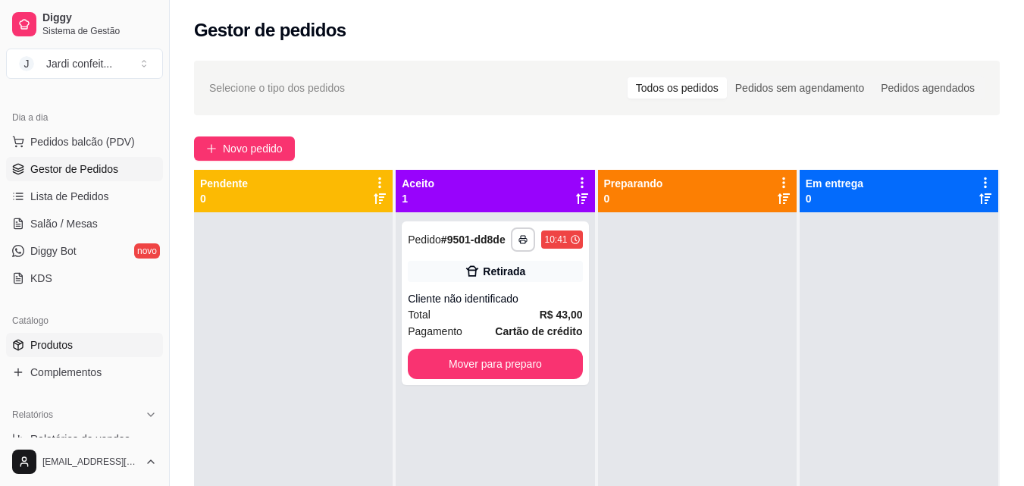
click at [57, 346] on span "Produtos" at bounding box center [51, 344] width 42 height 15
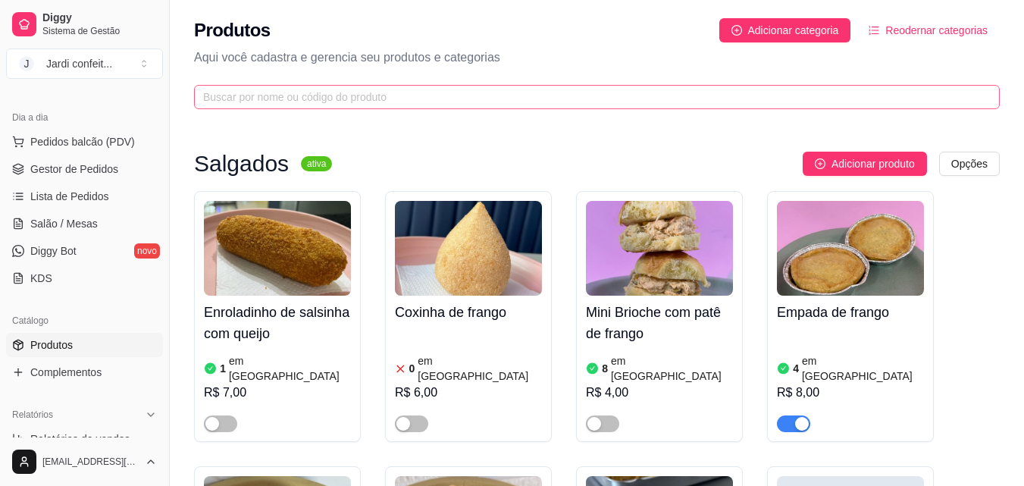
click at [446, 105] on span at bounding box center [597, 97] width 806 height 24
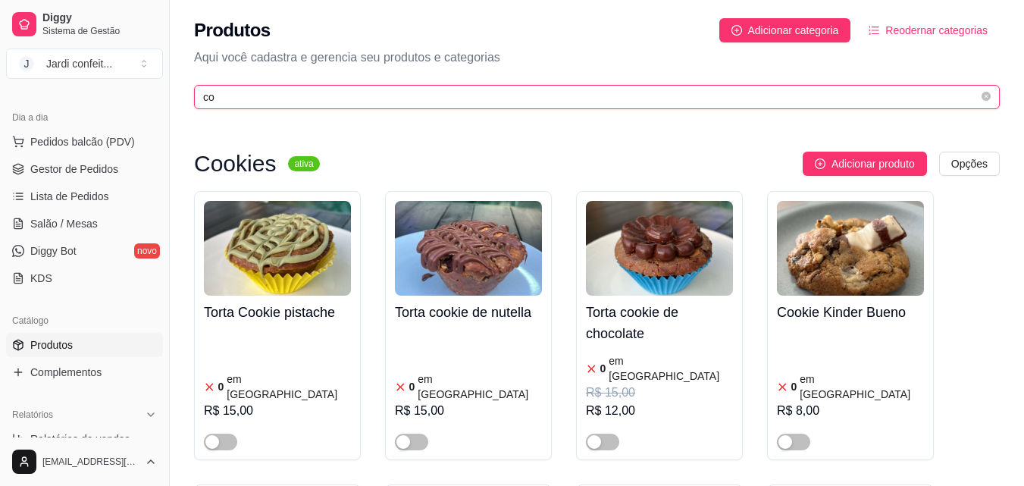
type input "c"
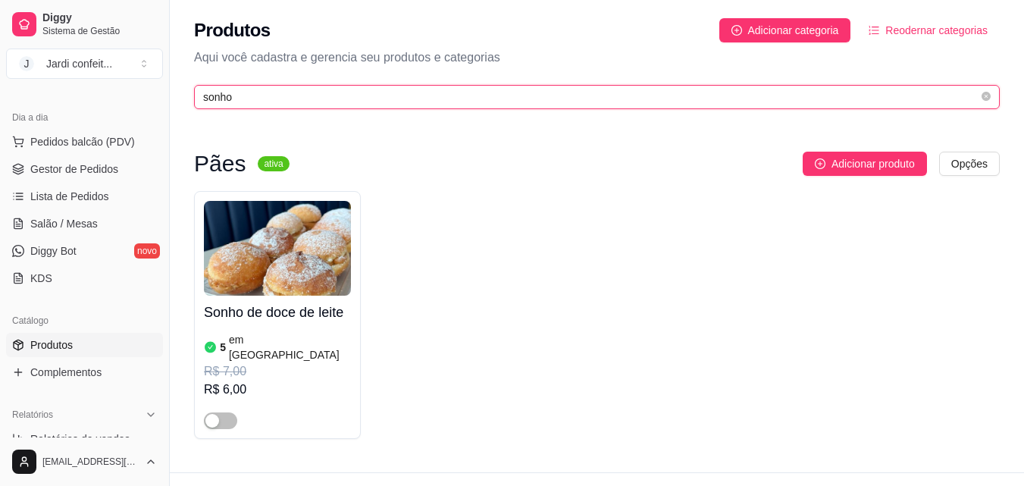
type input "sonho"
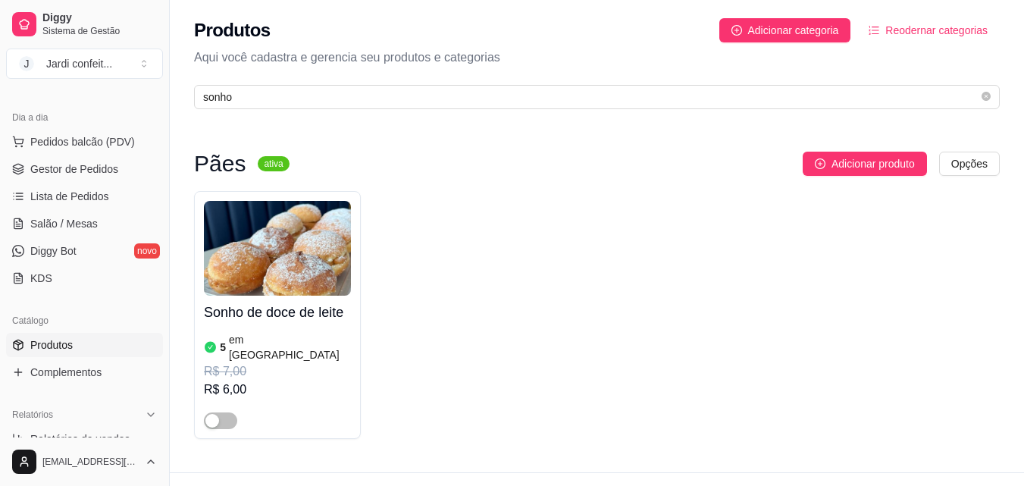
click at [259, 237] on img at bounding box center [277, 248] width 147 height 95
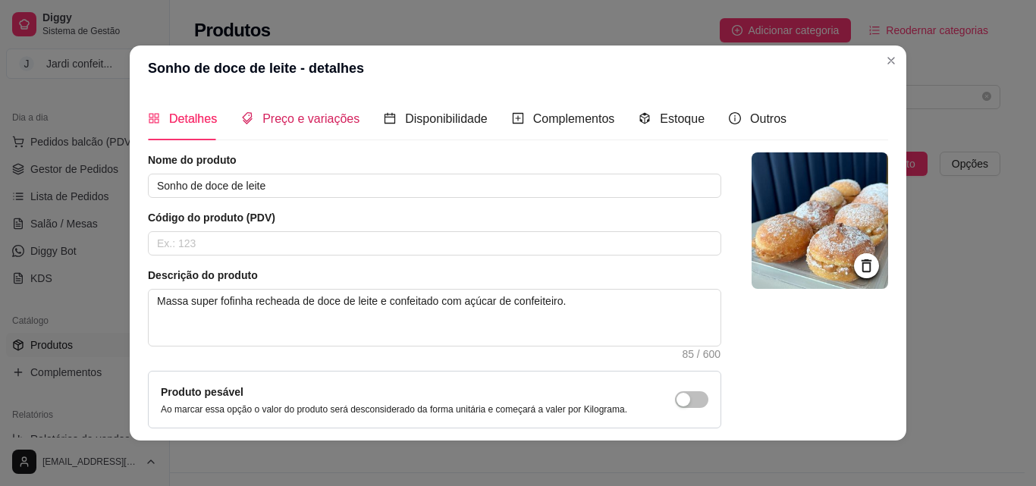
click at [345, 118] on span "Preço e variações" at bounding box center [310, 118] width 97 height 13
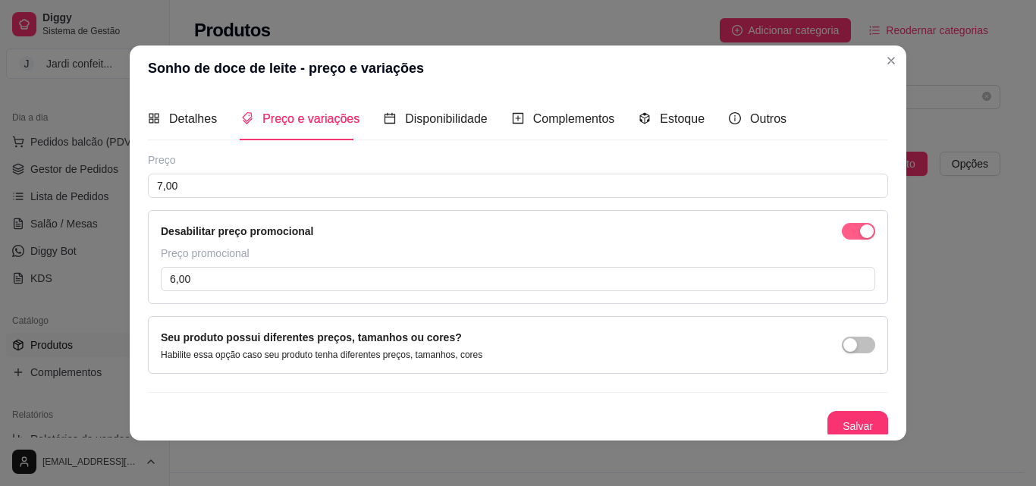
click at [841, 230] on span "button" at bounding box center [857, 231] width 33 height 17
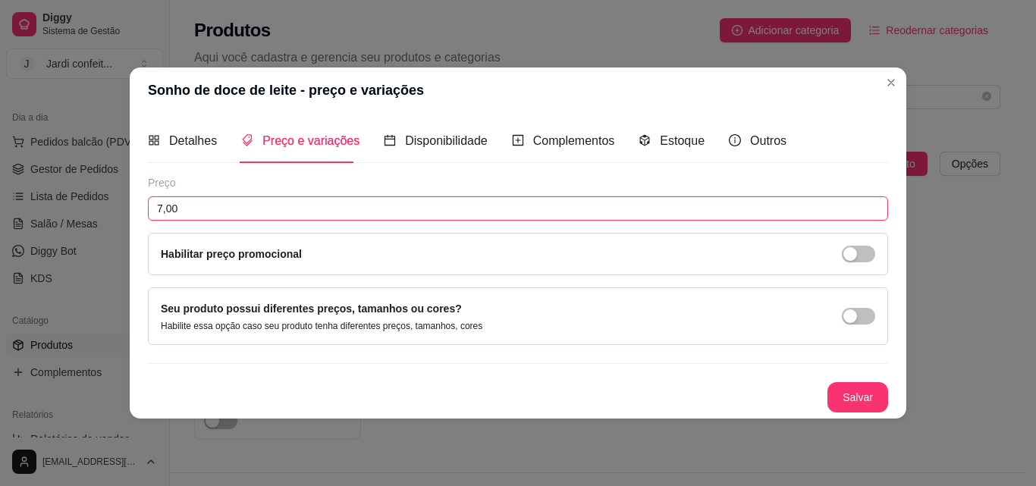
click at [177, 199] on input "7,00" at bounding box center [518, 208] width 740 height 24
drag, startPoint x: 196, startPoint y: 204, endPoint x: 0, endPoint y: 204, distance: 196.3
click at [0, 204] on div "Sonho de doce de leite - preço e variações Detalhes Preço e variações Disponibi…" at bounding box center [518, 243] width 1036 height 486
type input "8,00"
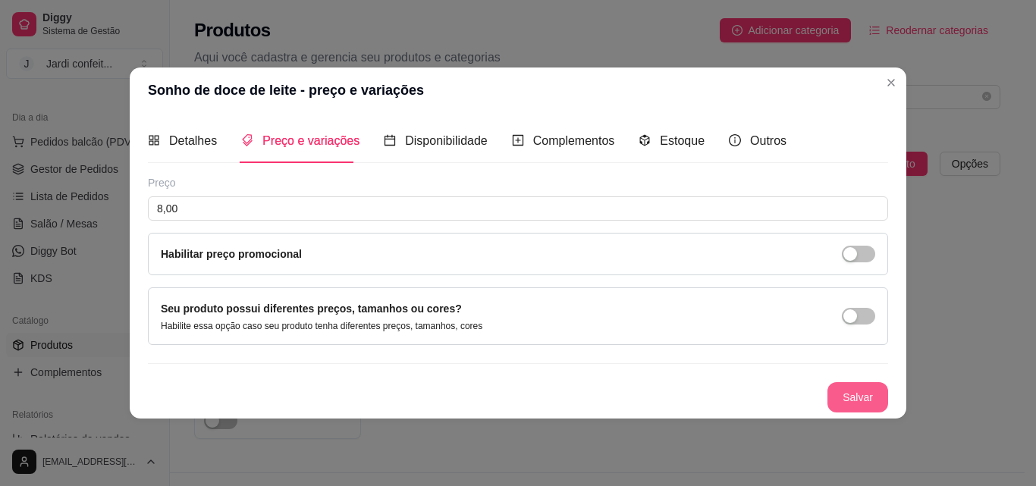
click at [841, 395] on button "Salvar" at bounding box center [857, 397] width 61 height 30
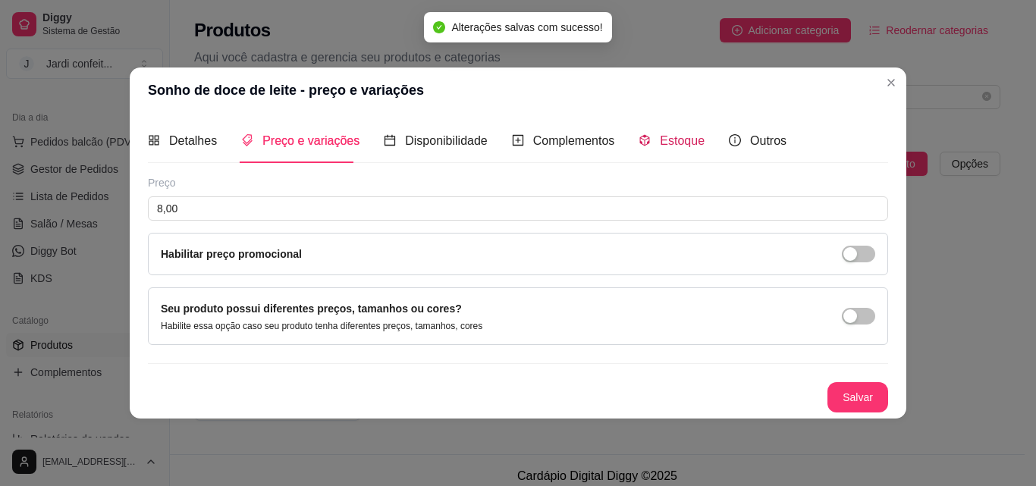
click at [661, 147] on span "Estoque" at bounding box center [682, 140] width 45 height 13
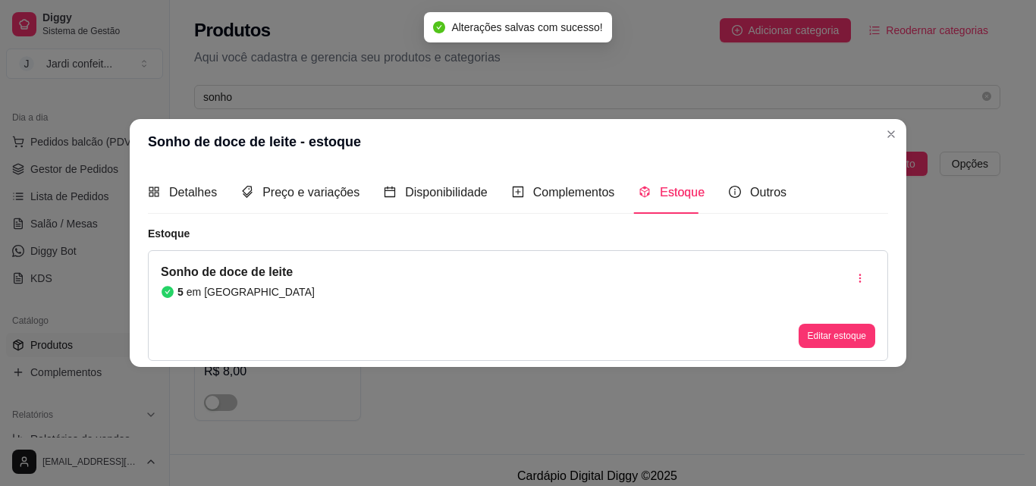
click at [844, 331] on button "Editar estoque" at bounding box center [836, 336] width 77 height 24
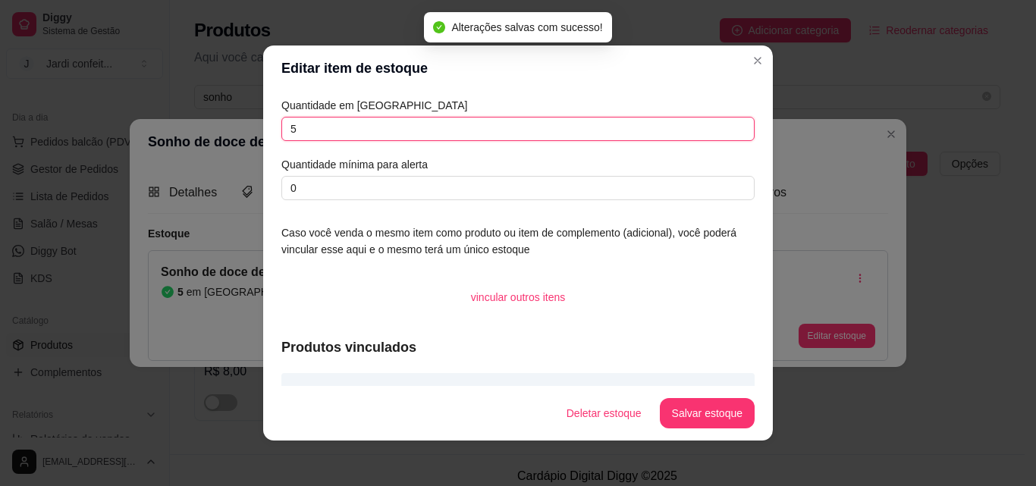
drag, startPoint x: 360, startPoint y: 125, endPoint x: 57, endPoint y: 130, distance: 303.3
click at [91, 126] on div "Editar item de estoque Quantidade em estoque 5 Quantidade mínima para alerta 0 …" at bounding box center [518, 243] width 1036 height 486
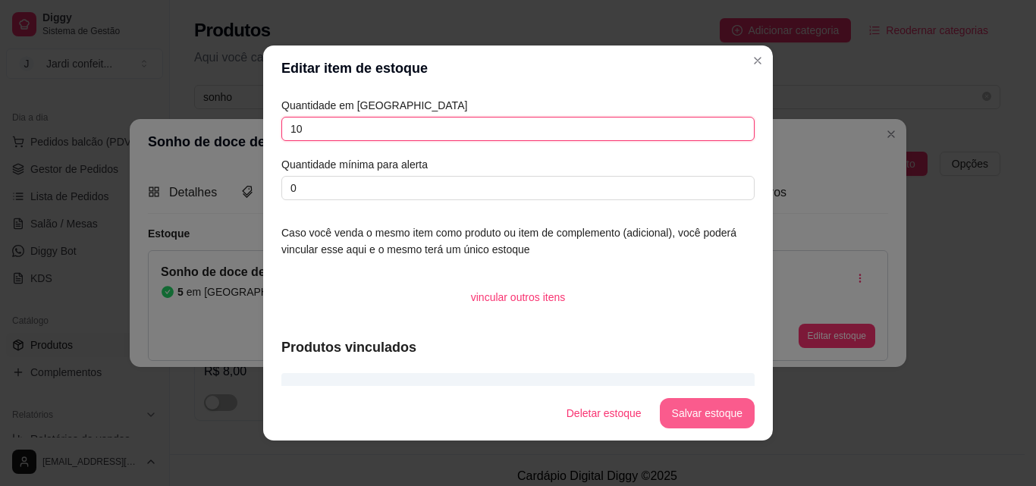
type input "10"
click at [723, 406] on button "Salvar estoque" at bounding box center [707, 413] width 95 height 30
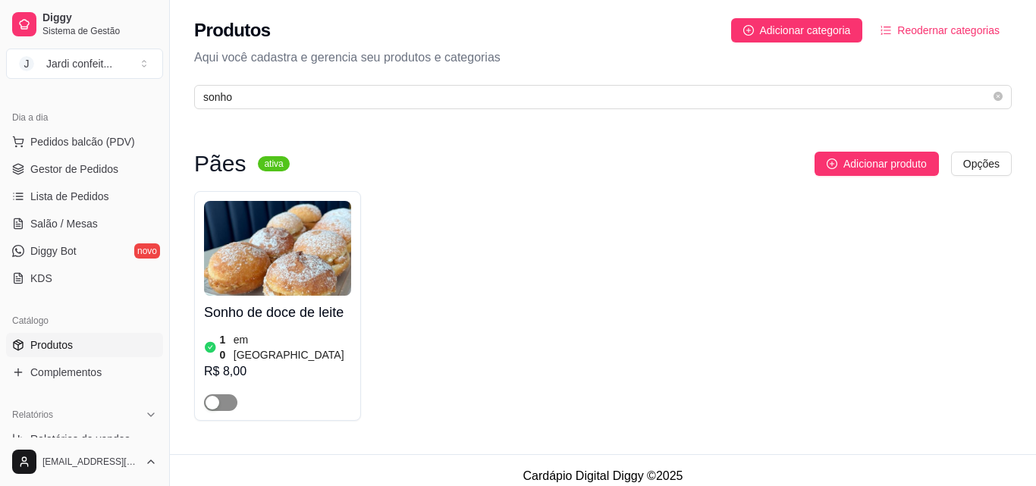
click at [231, 394] on span "button" at bounding box center [220, 402] width 33 height 17
click at [995, 99] on icon "close-circle" at bounding box center [997, 96] width 9 height 9
type input "s"
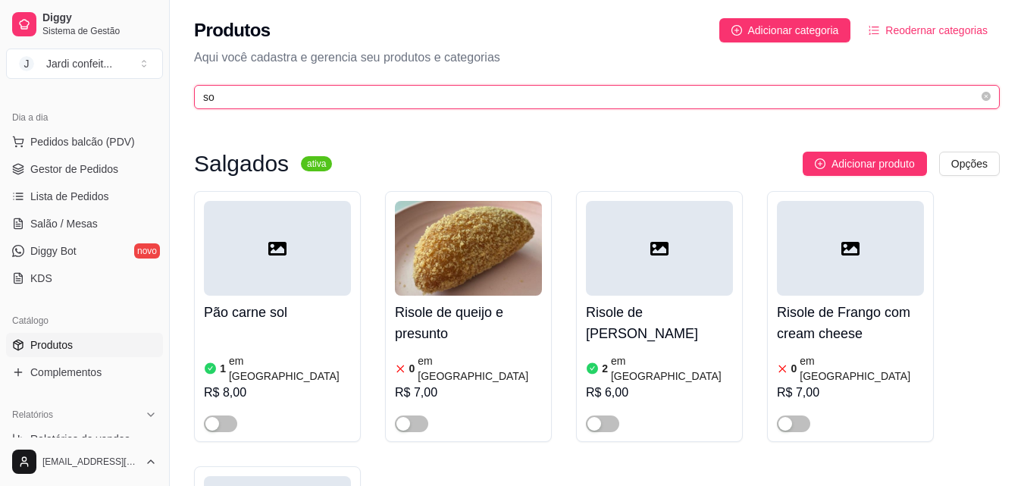
type input "s"
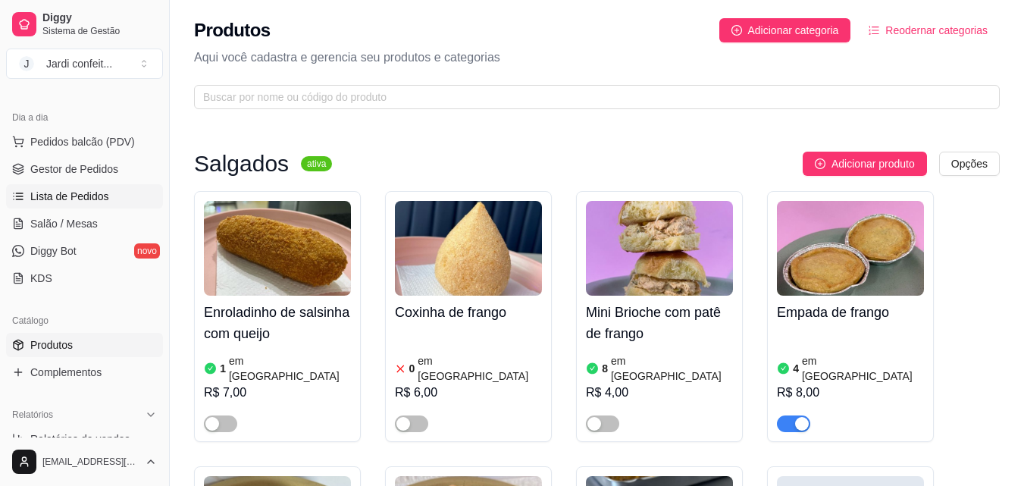
click at [86, 208] on link "Lista de Pedidos" at bounding box center [84, 196] width 157 height 24
